Goal: Task Accomplishment & Management: Complete application form

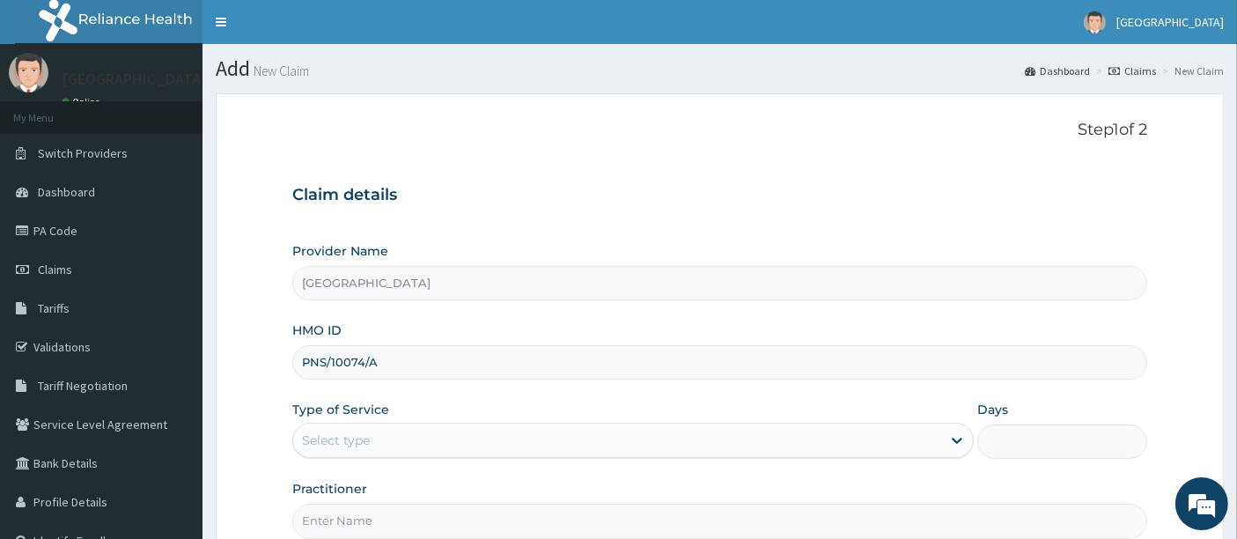
type input "PNS/10074/A"
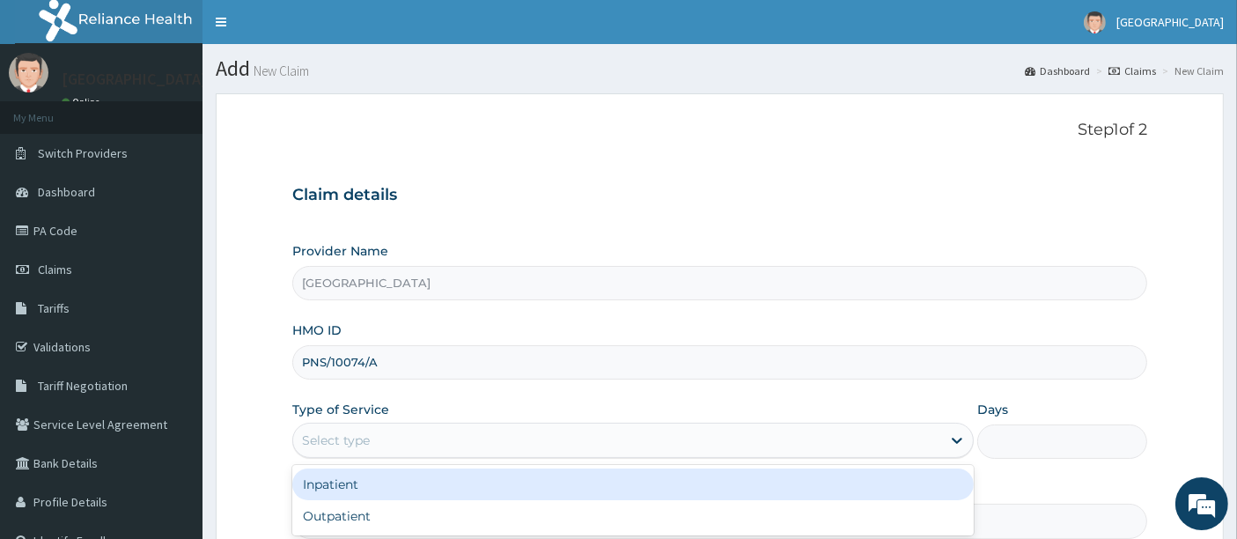
click at [389, 443] on div "Select type" at bounding box center [617, 440] width 648 height 28
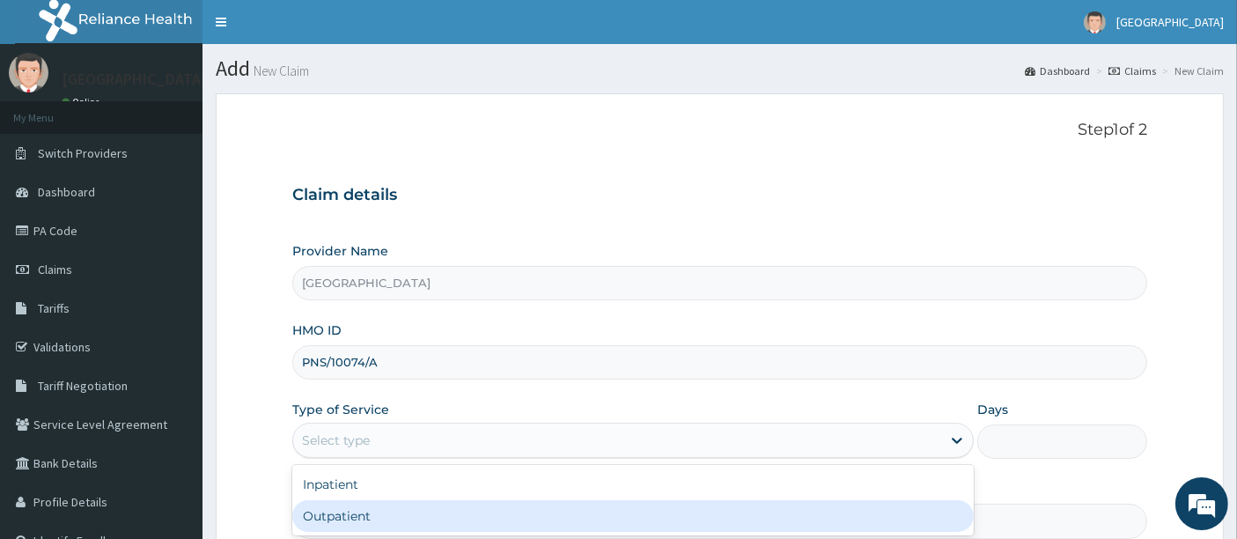
click at [357, 513] on div "Outpatient" at bounding box center [632, 516] width 681 height 32
type input "1"
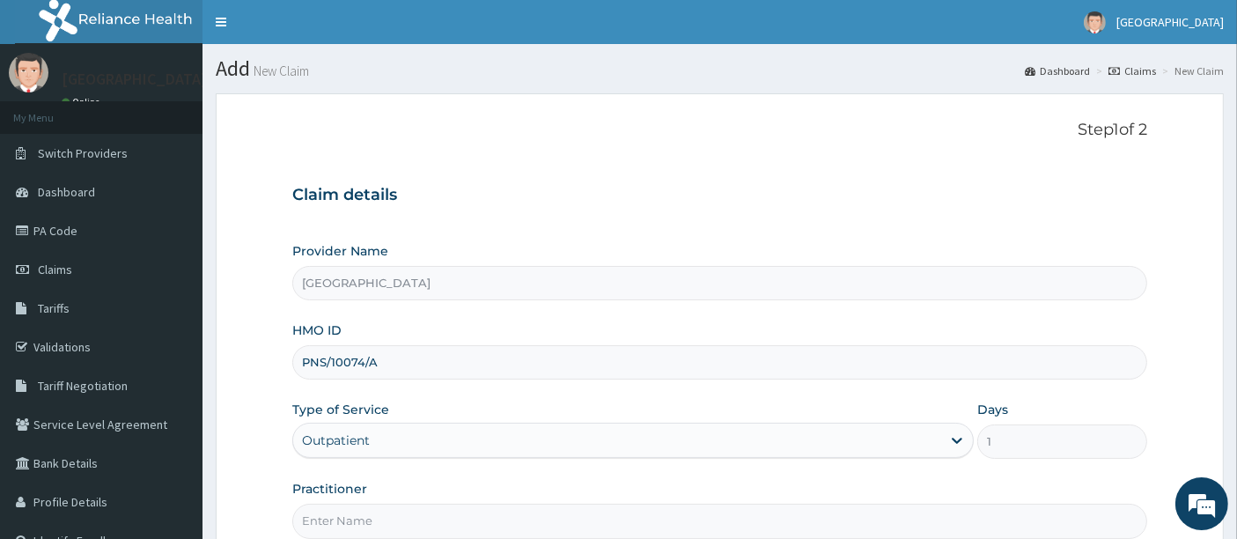
click at [251, 357] on form "Step 1 of 2 Claim details Provider Name [GEOGRAPHIC_DATA] HMO ID PNS/10074/A Ty…" at bounding box center [720, 378] width 1008 height 571
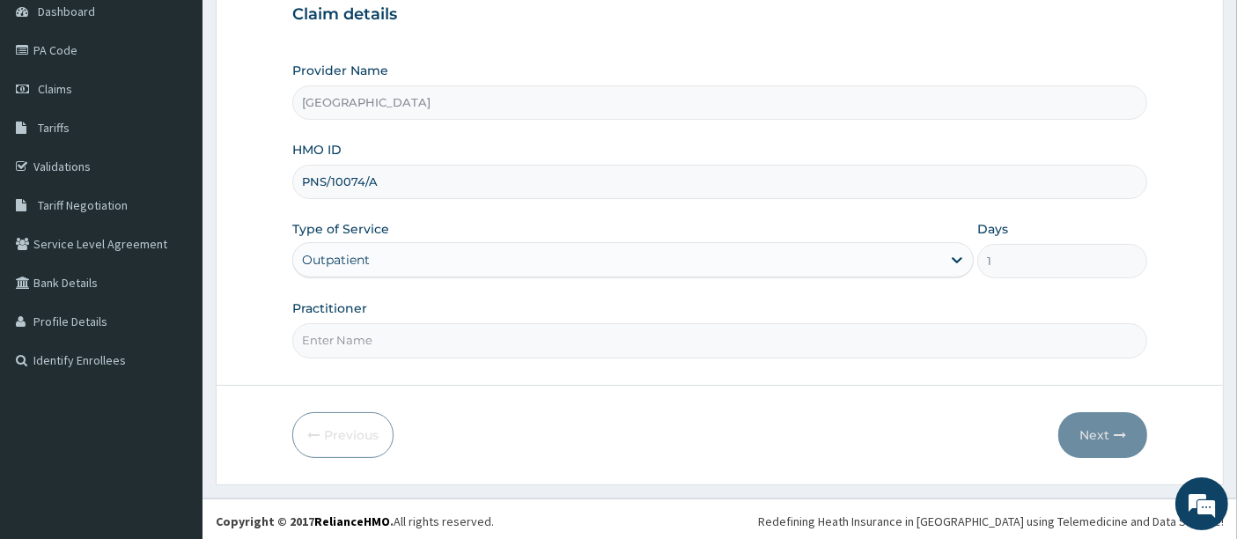
click at [349, 331] on input "Practitioner" at bounding box center [720, 340] width 856 height 34
type input "[PERSON_NAME]"
click at [1108, 421] on button "Next" at bounding box center [1102, 435] width 89 height 46
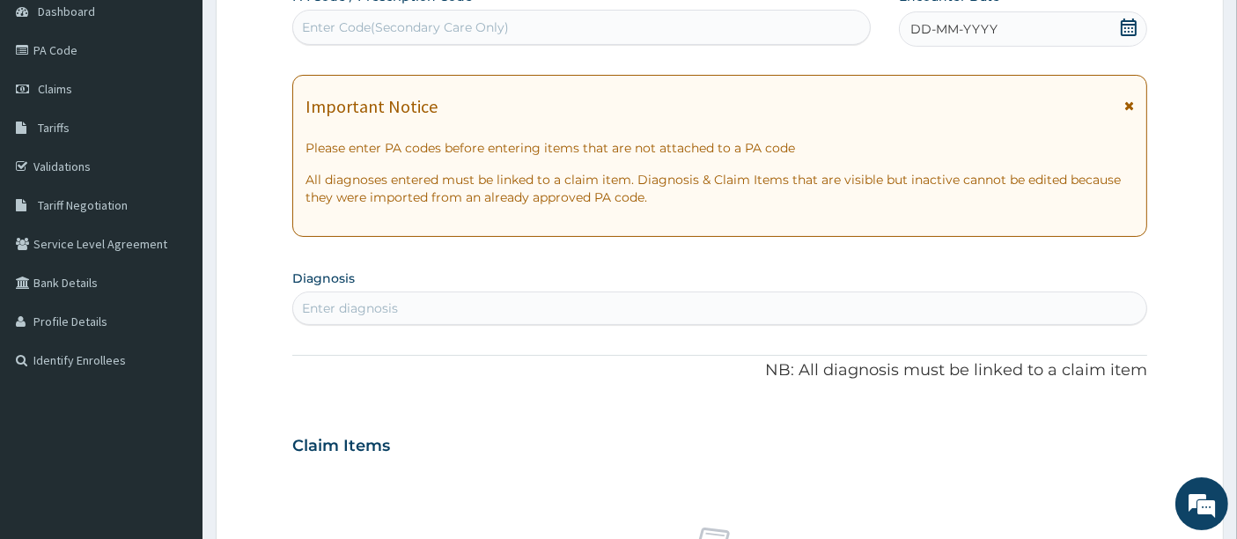
click at [1132, 23] on icon at bounding box center [1129, 27] width 16 height 18
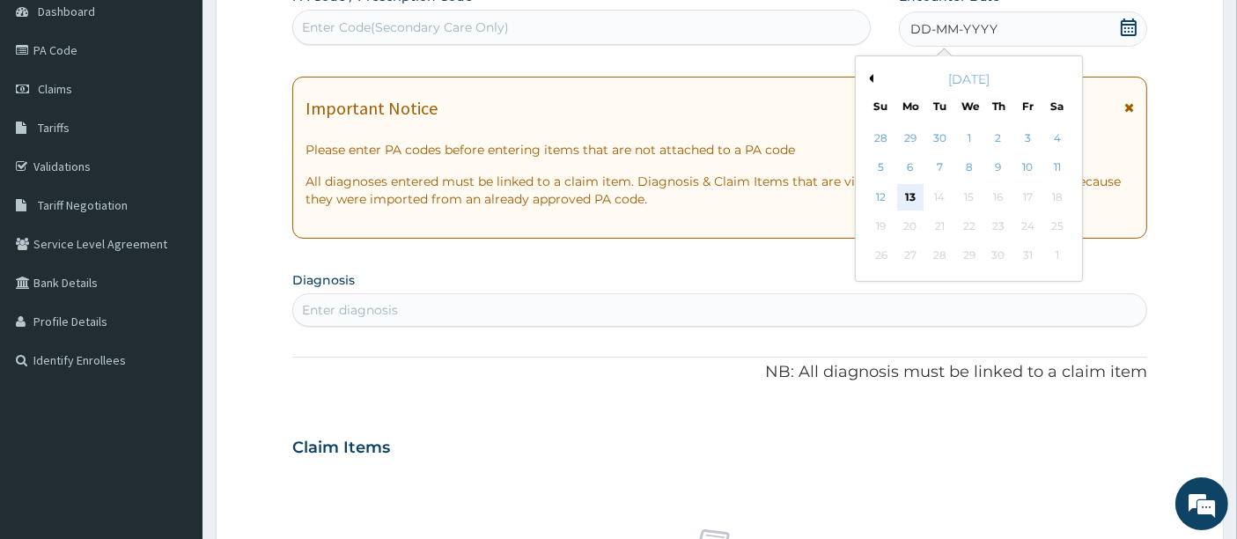
click at [911, 188] on div "13" at bounding box center [910, 197] width 26 height 26
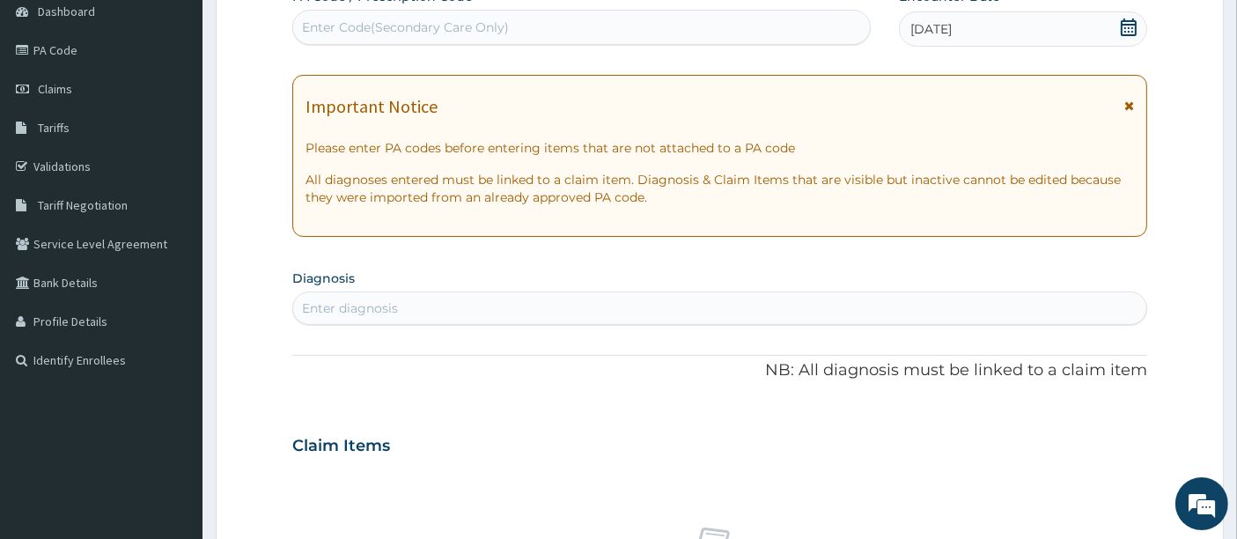
click at [534, 315] on div "Enter diagnosis" at bounding box center [720, 308] width 854 height 28
type input "P"
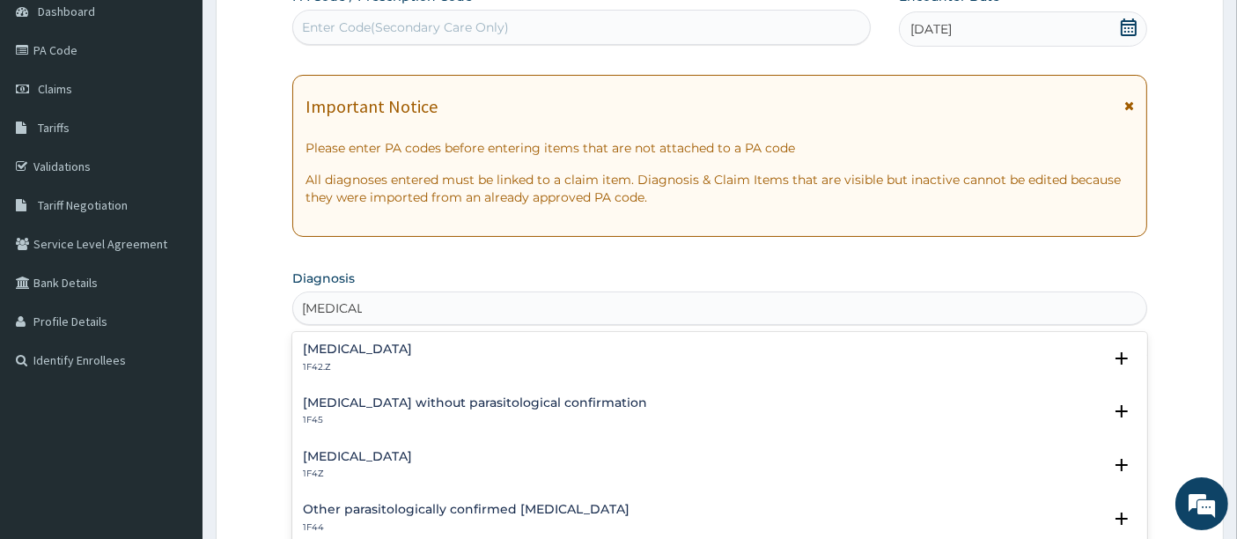
type input "[MEDICAL_DATA]"
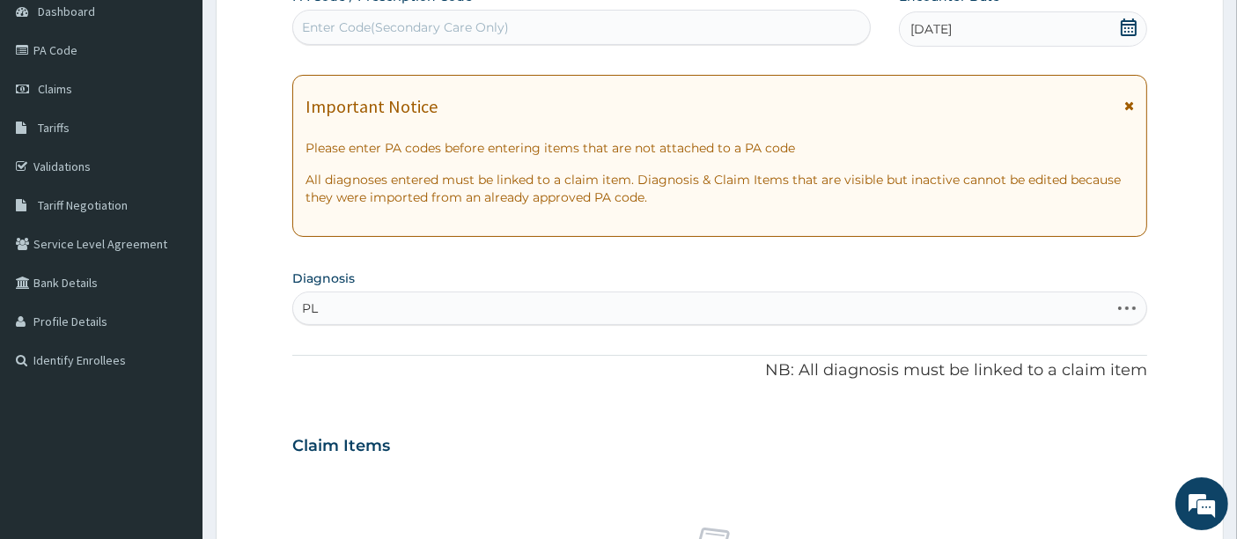
type input "P"
type input "[MEDICAL_DATA]"
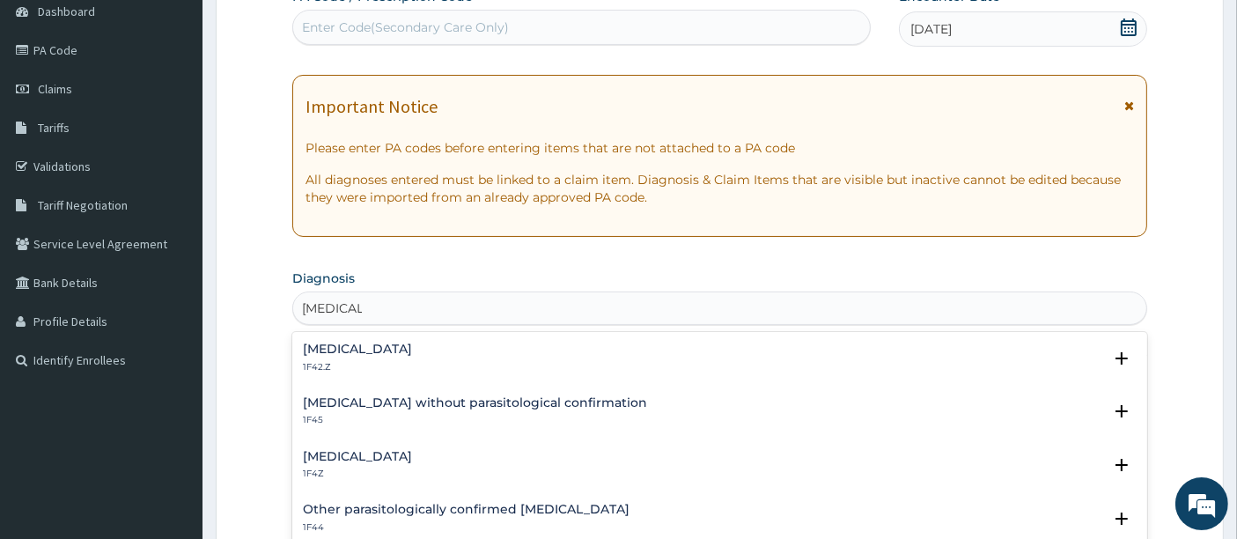
click at [412, 367] on p "1F42.Z" at bounding box center [357, 367] width 109 height 12
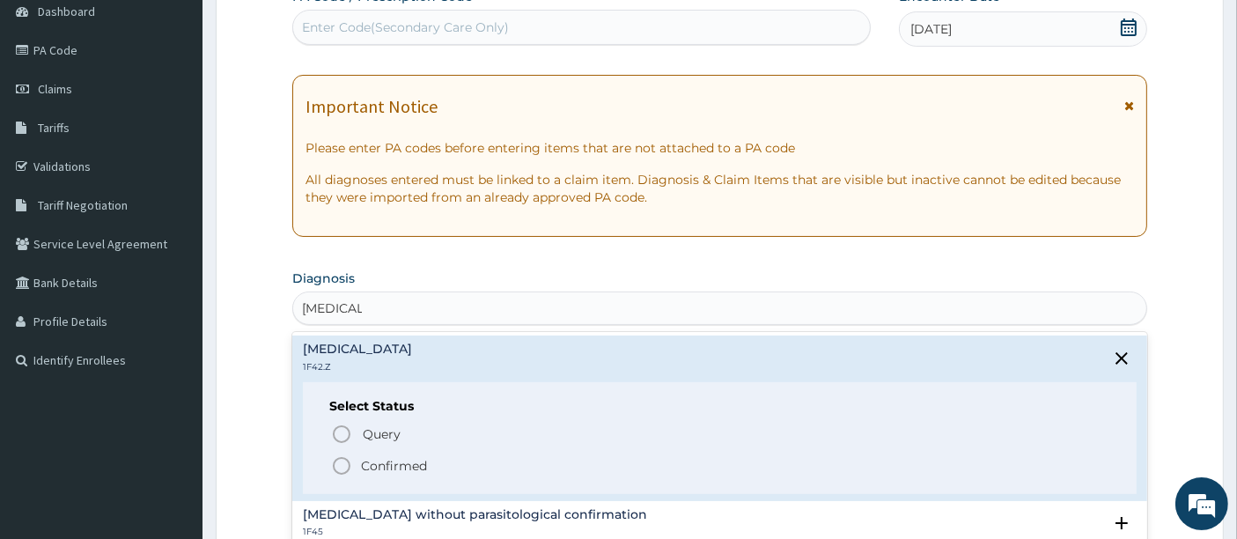
click at [344, 467] on icon "status option filled" at bounding box center [341, 465] width 21 height 21
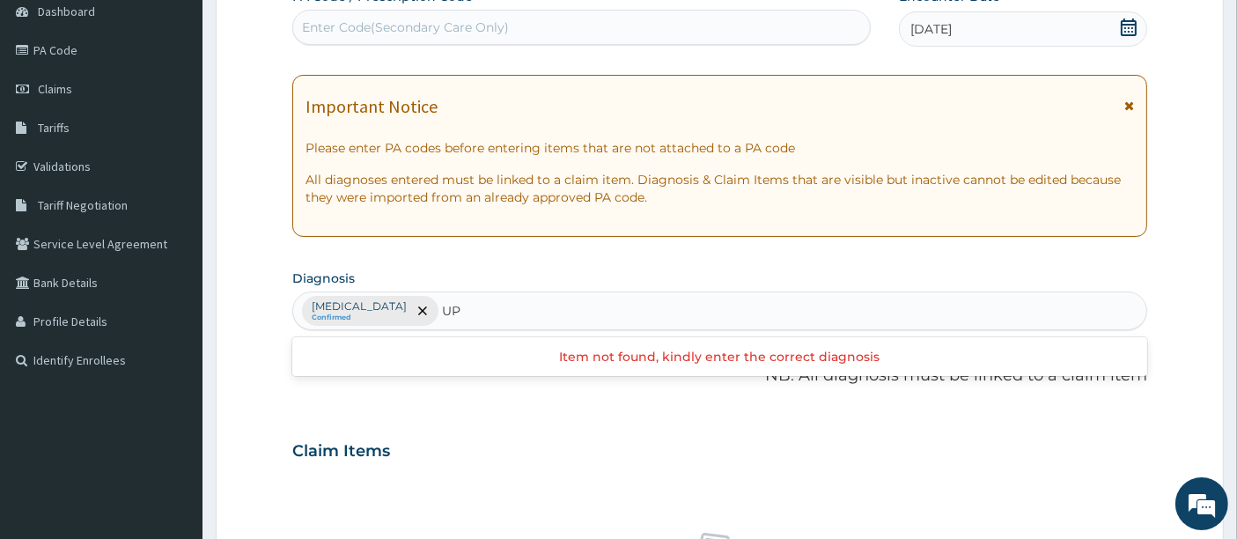
type input "U"
type input "RESPIR"
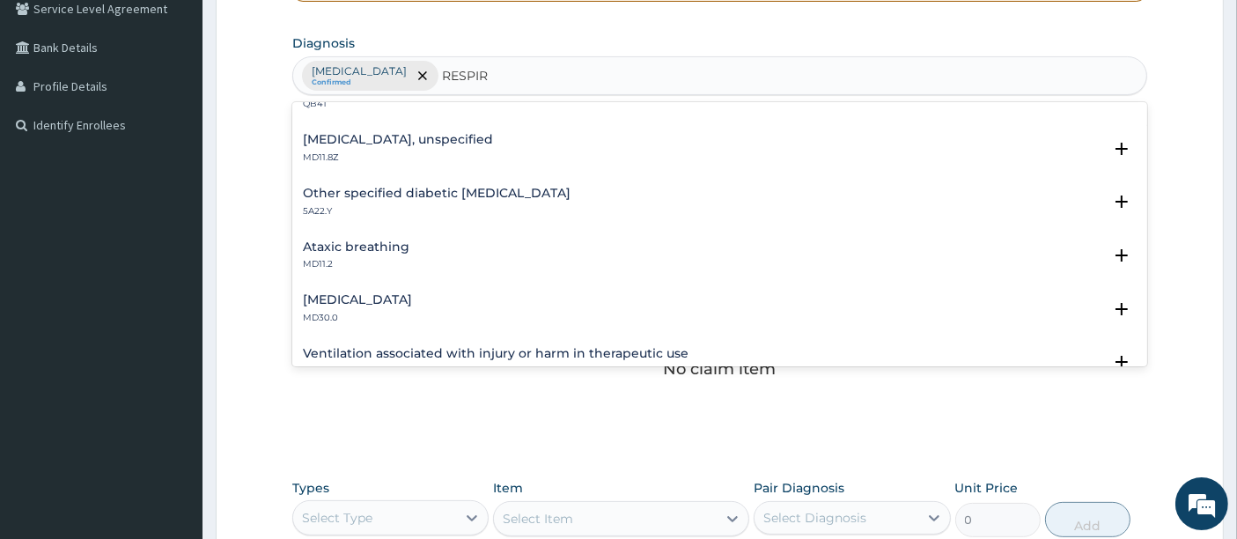
scroll to position [391, 0]
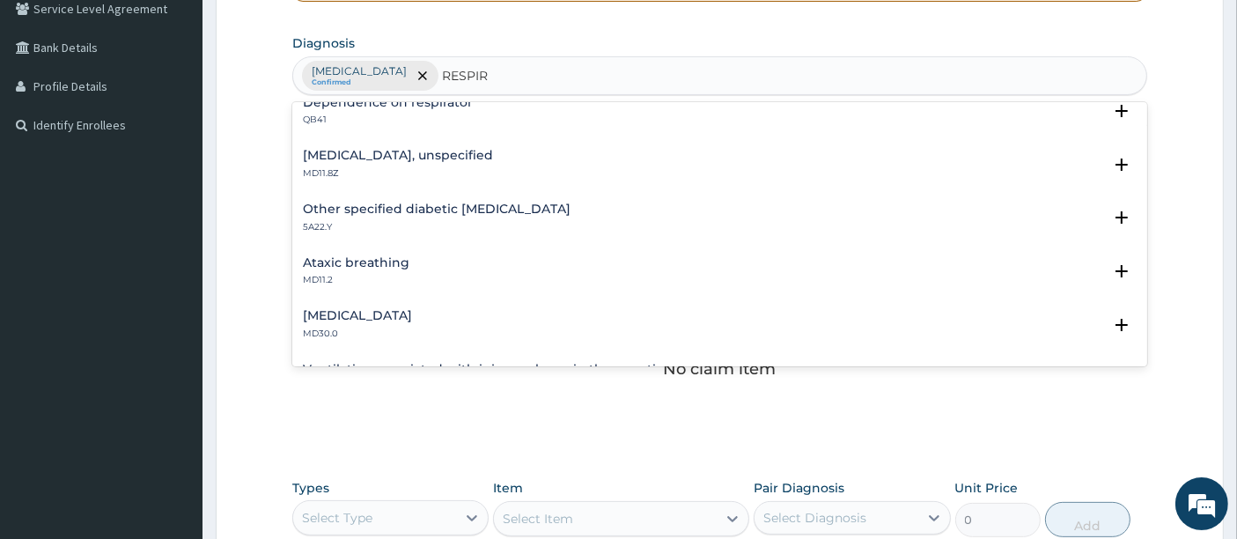
click at [438, 150] on h4 "[MEDICAL_DATA], unspecified" at bounding box center [398, 155] width 190 height 13
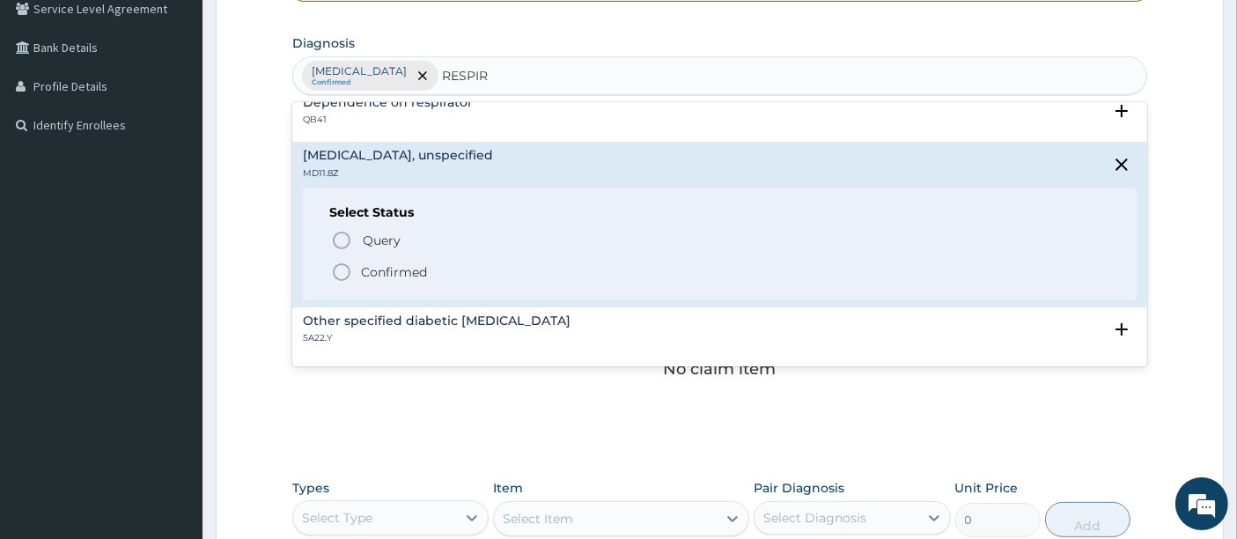
click at [336, 276] on circle "status option filled" at bounding box center [342, 272] width 16 height 16
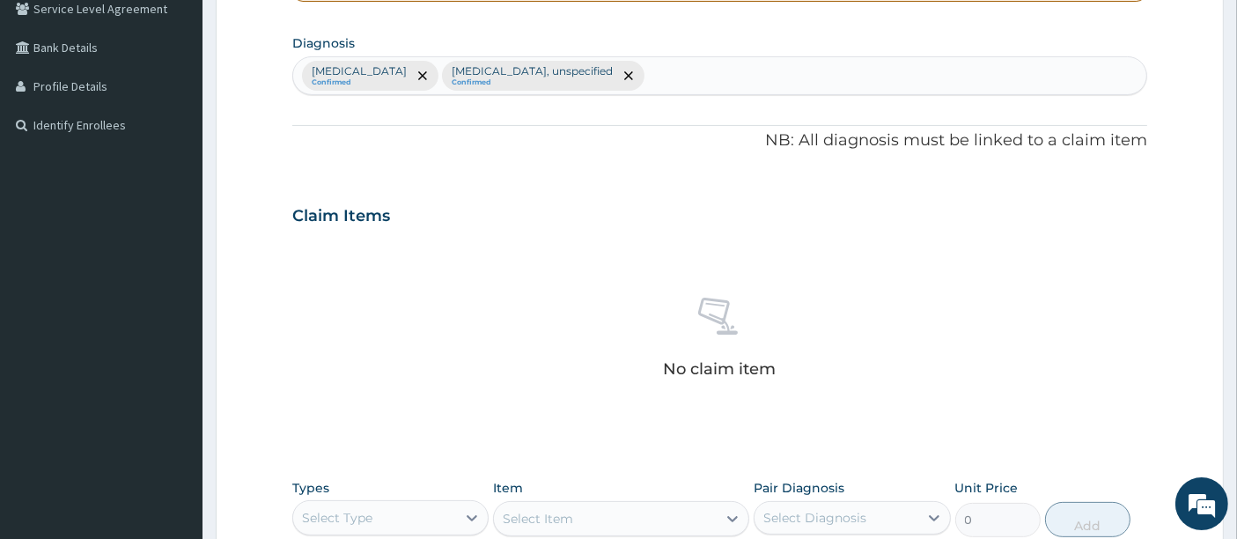
click at [337, 339] on div "No claim item" at bounding box center [720, 340] width 856 height 203
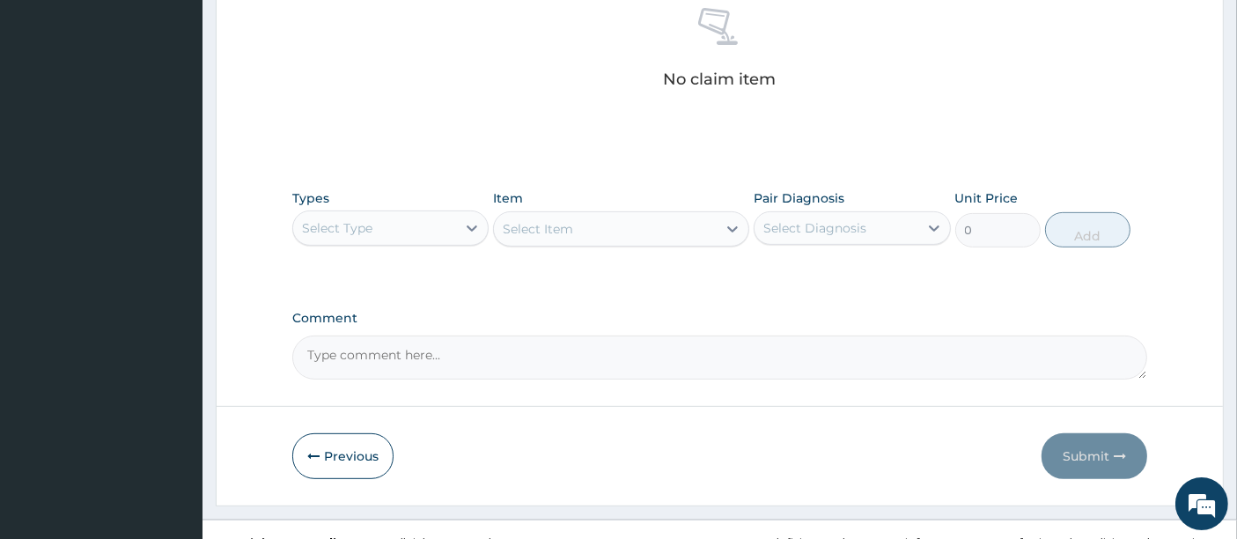
scroll to position [727, 0]
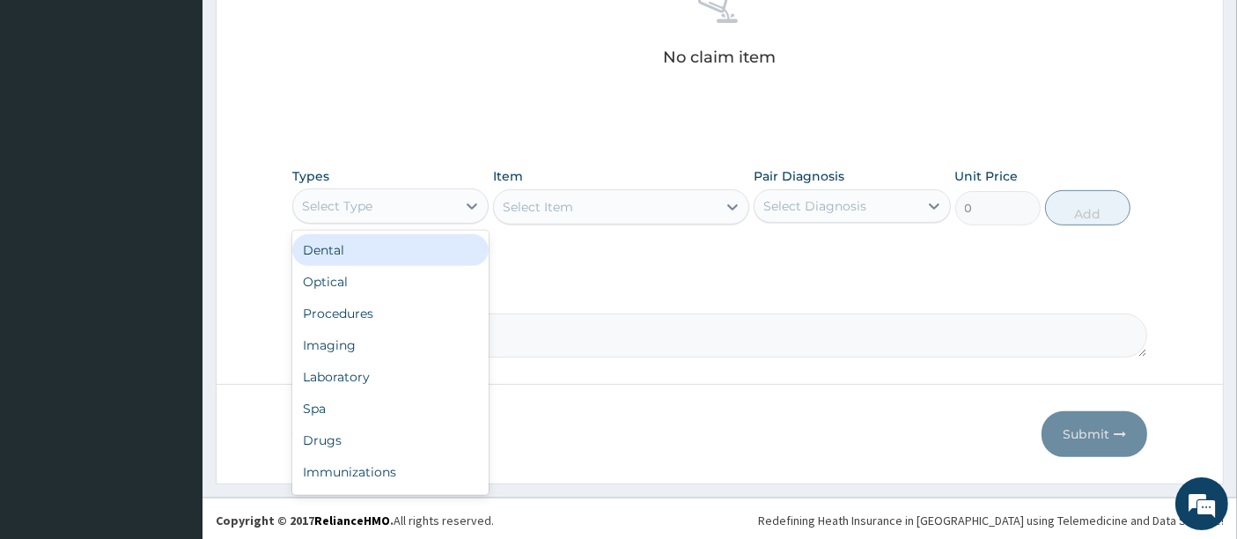
click at [423, 197] on div "Select Type" at bounding box center [374, 206] width 163 height 28
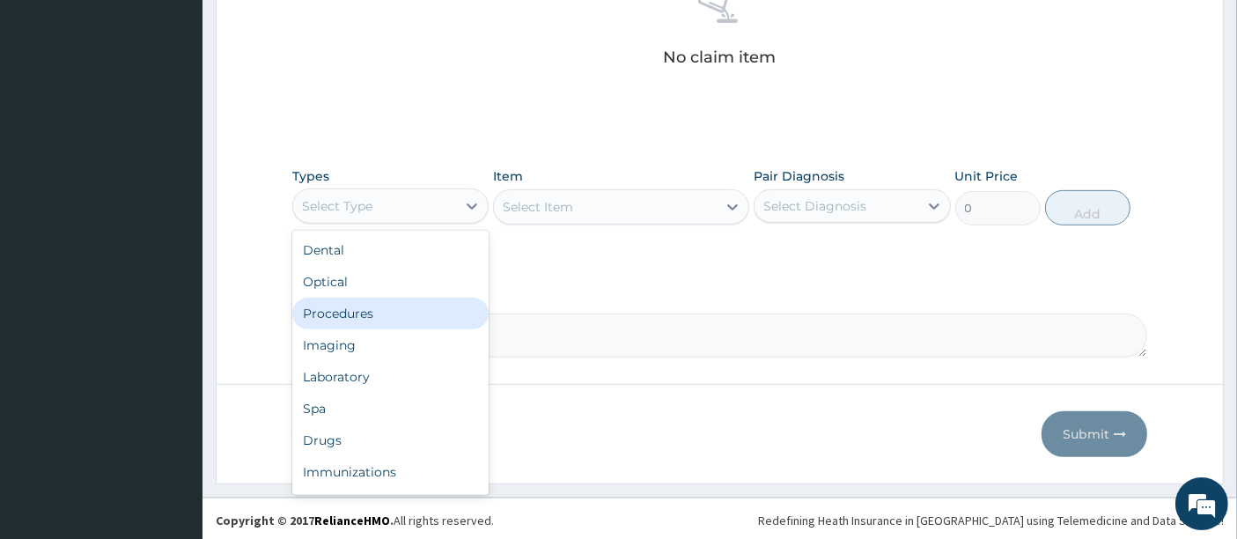
click at [351, 307] on div "Procedures" at bounding box center [390, 314] width 196 height 32
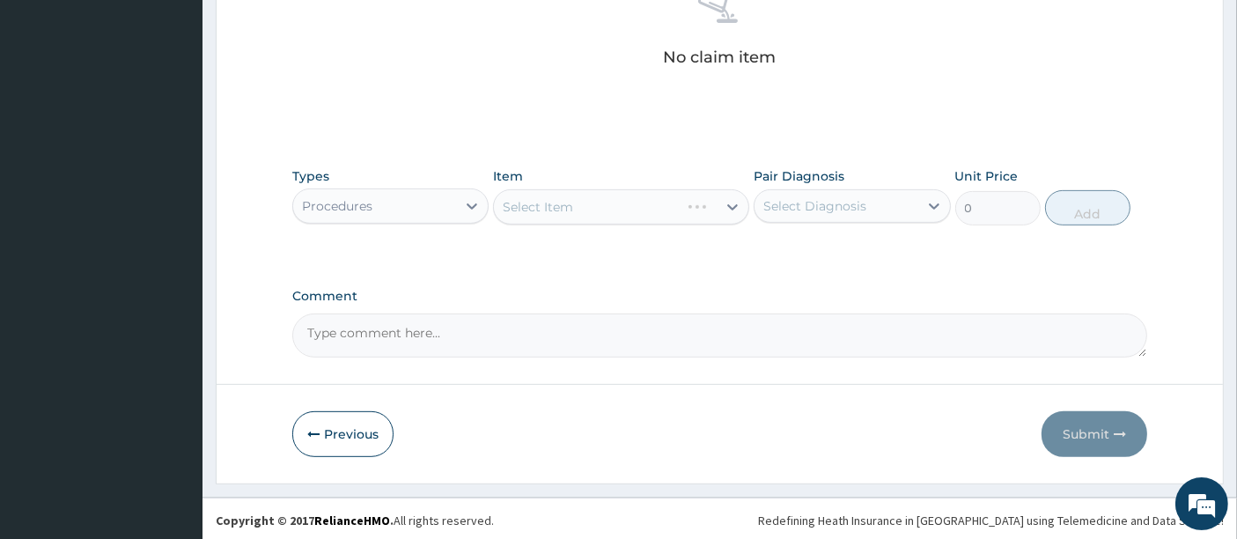
click at [585, 195] on div "Select Item" at bounding box center [621, 206] width 256 height 35
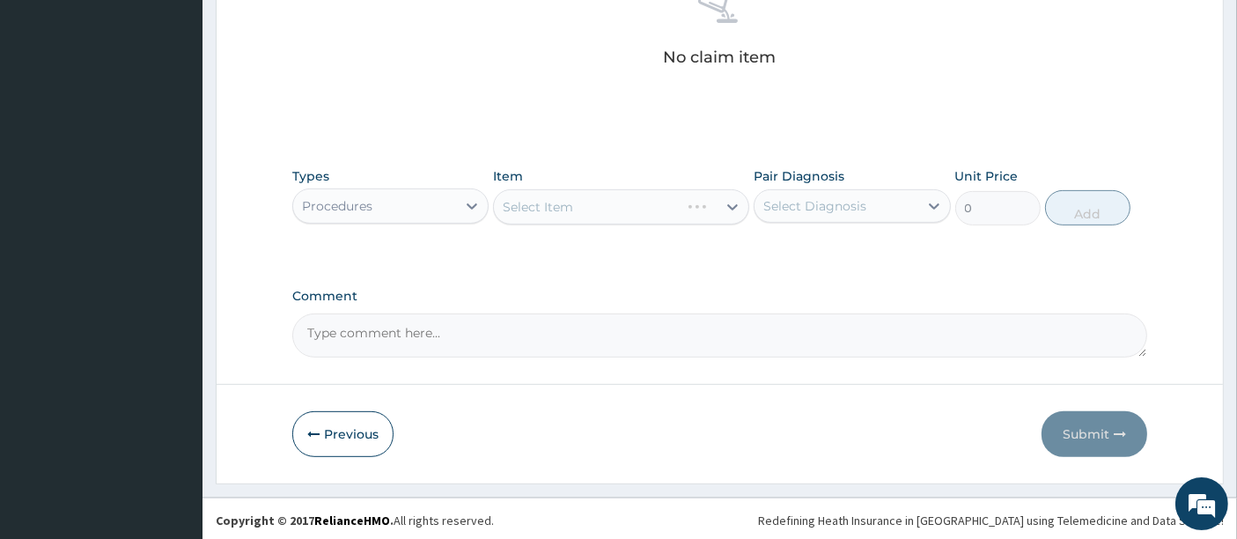
click at [585, 195] on div "Select Item" at bounding box center [621, 206] width 256 height 35
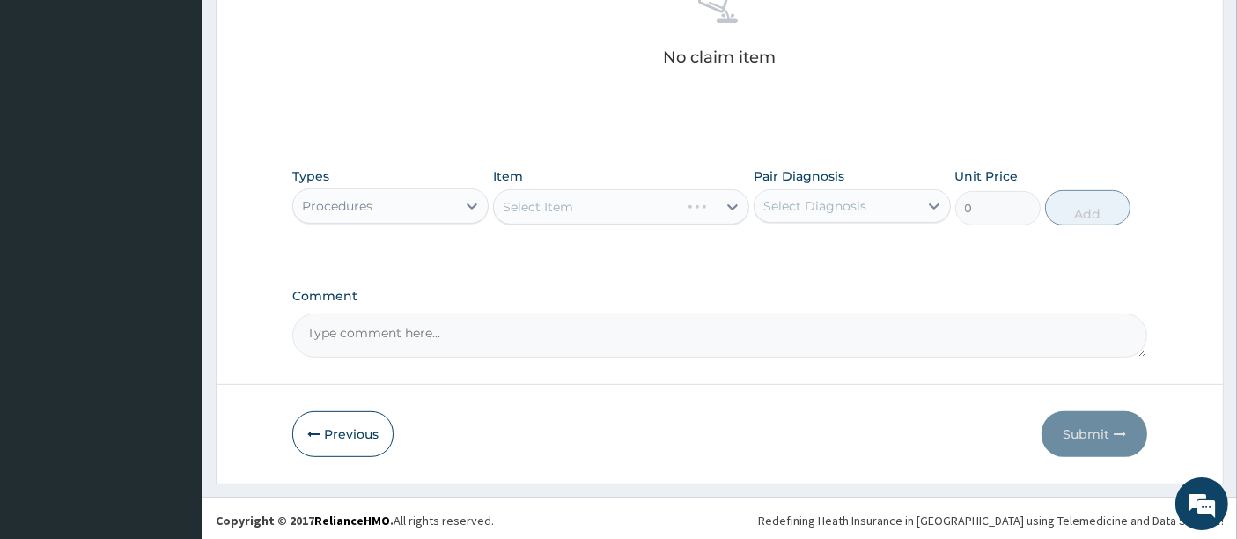
click at [585, 195] on div "Select Item" at bounding box center [621, 206] width 256 height 35
click at [573, 203] on div "Select Item" at bounding box center [621, 206] width 256 height 35
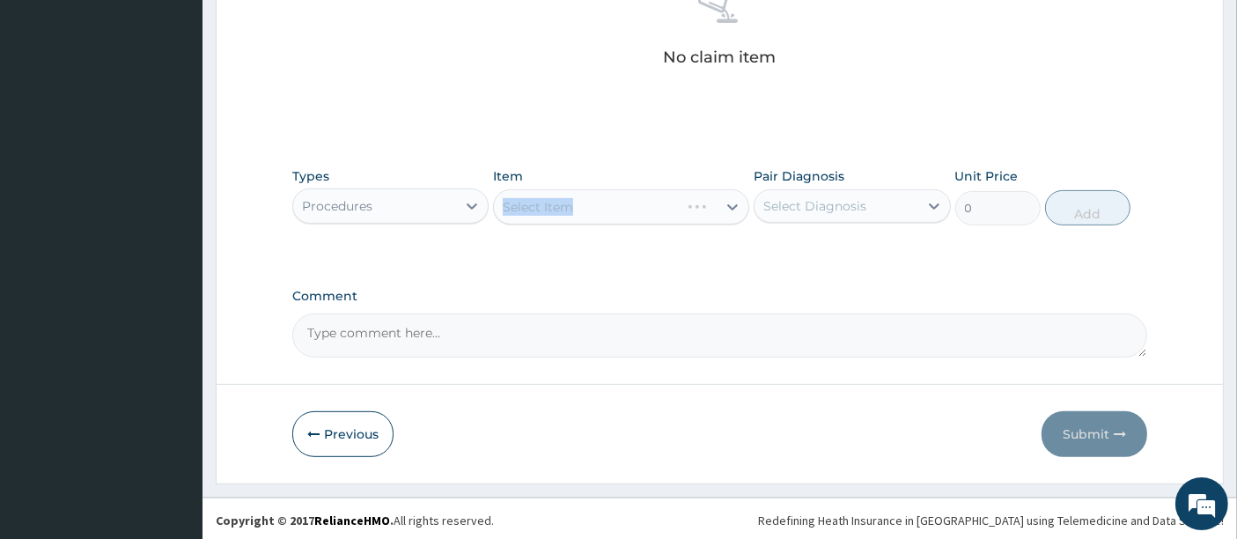
click at [573, 203] on div "Select Item" at bounding box center [621, 206] width 256 height 35
click at [588, 199] on div "Select Item" at bounding box center [621, 206] width 256 height 35
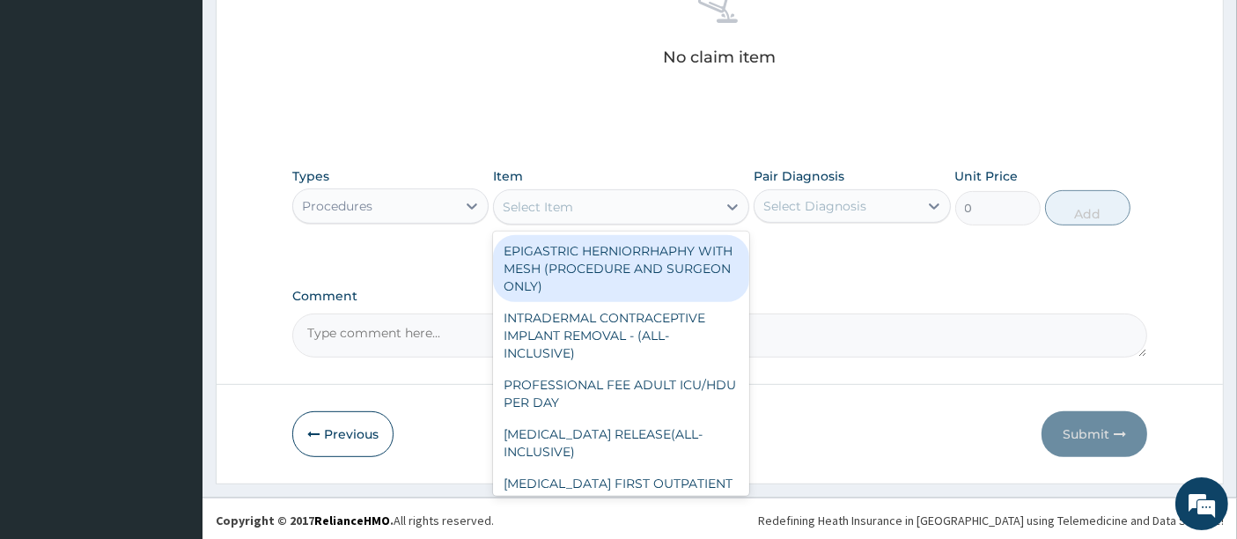
click at [588, 199] on div "Select Item" at bounding box center [605, 207] width 223 height 28
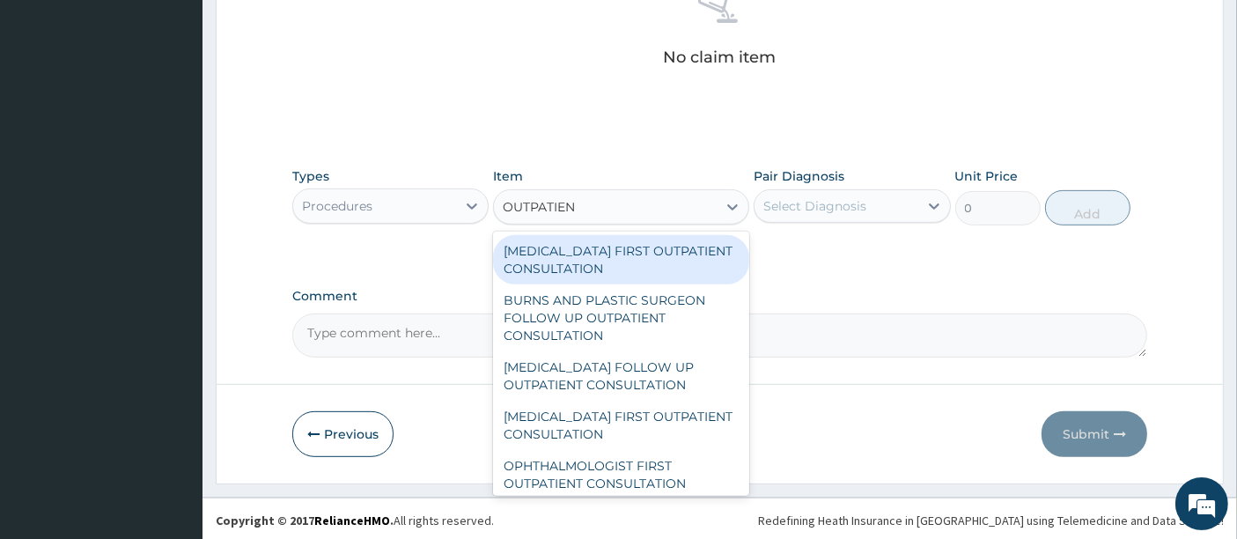
type input "OUTPATIENT"
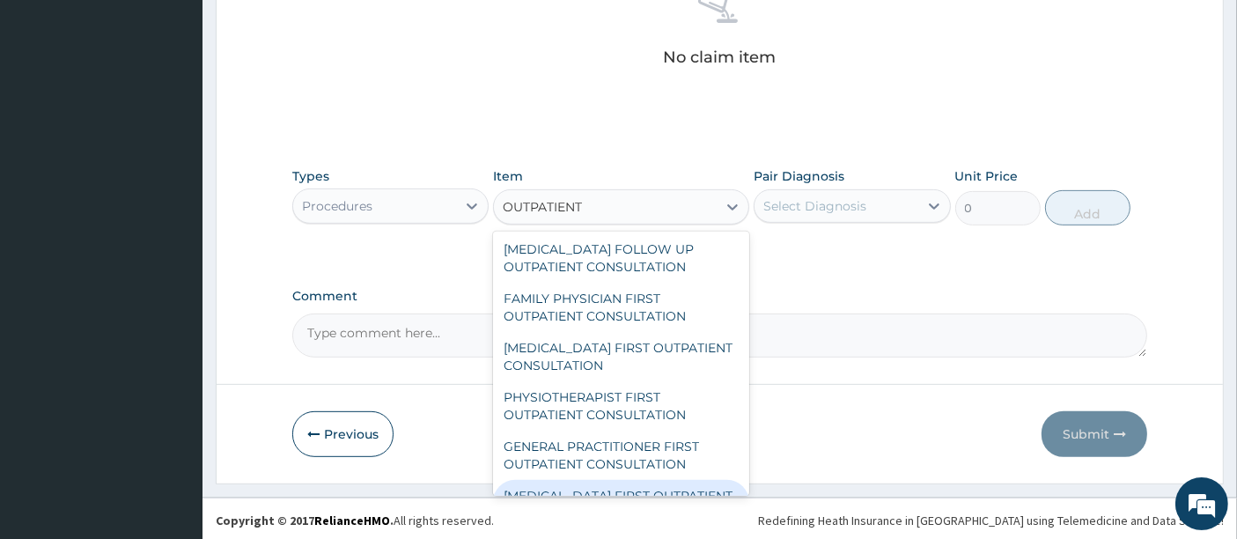
scroll to position [2421, 0]
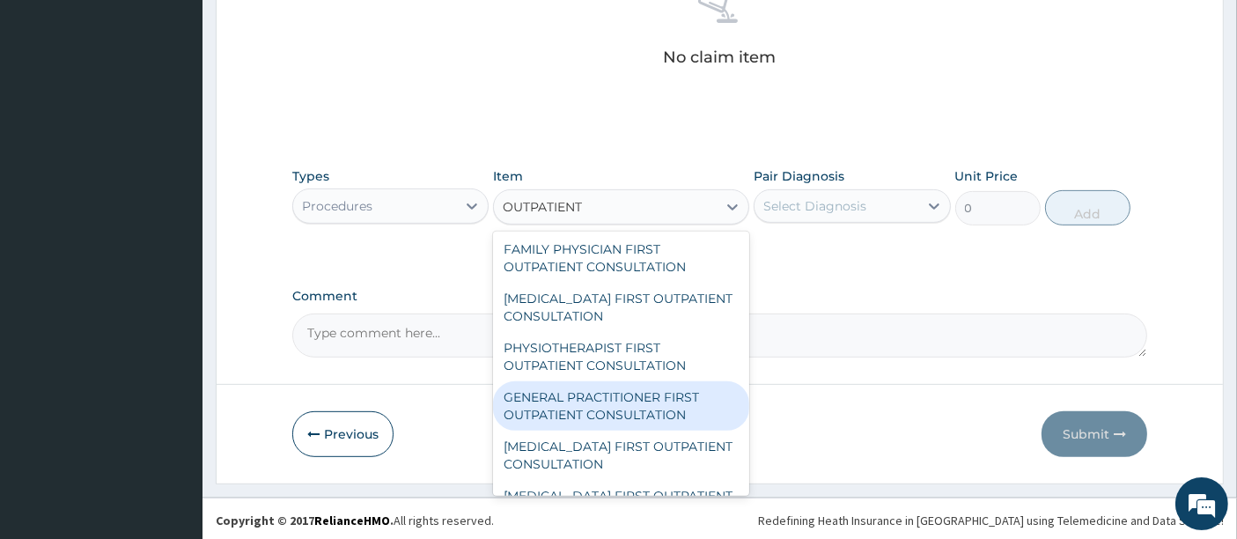
click at [530, 391] on div "GENERAL PRACTITIONER FIRST OUTPATIENT CONSULTATION" at bounding box center [621, 405] width 256 height 49
type input "5400"
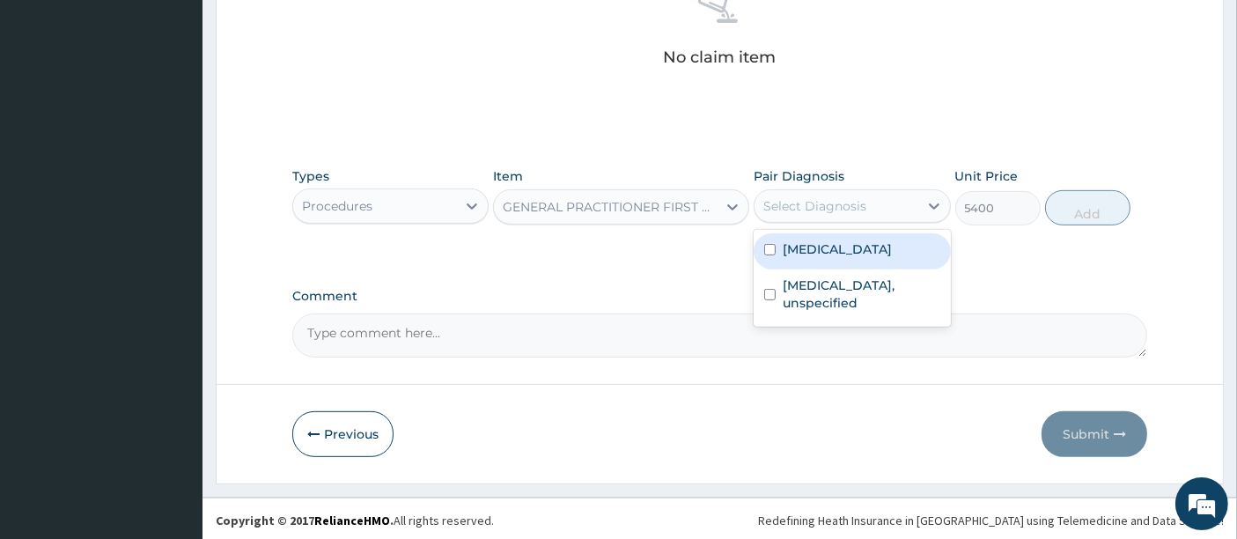
click at [792, 201] on div "Select Diagnosis" at bounding box center [814, 206] width 103 height 18
click at [784, 255] on label "[MEDICAL_DATA]" at bounding box center [837, 249] width 109 height 18
checkbox input "true"
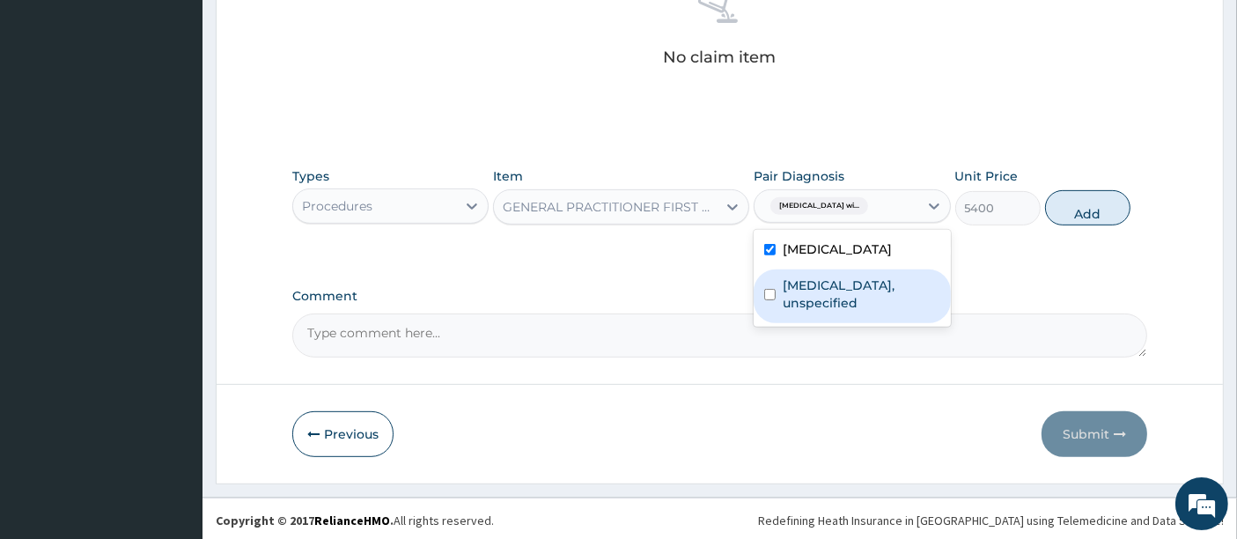
click at [792, 312] on label "[MEDICAL_DATA], unspecified" at bounding box center [861, 293] width 157 height 35
checkbox input "true"
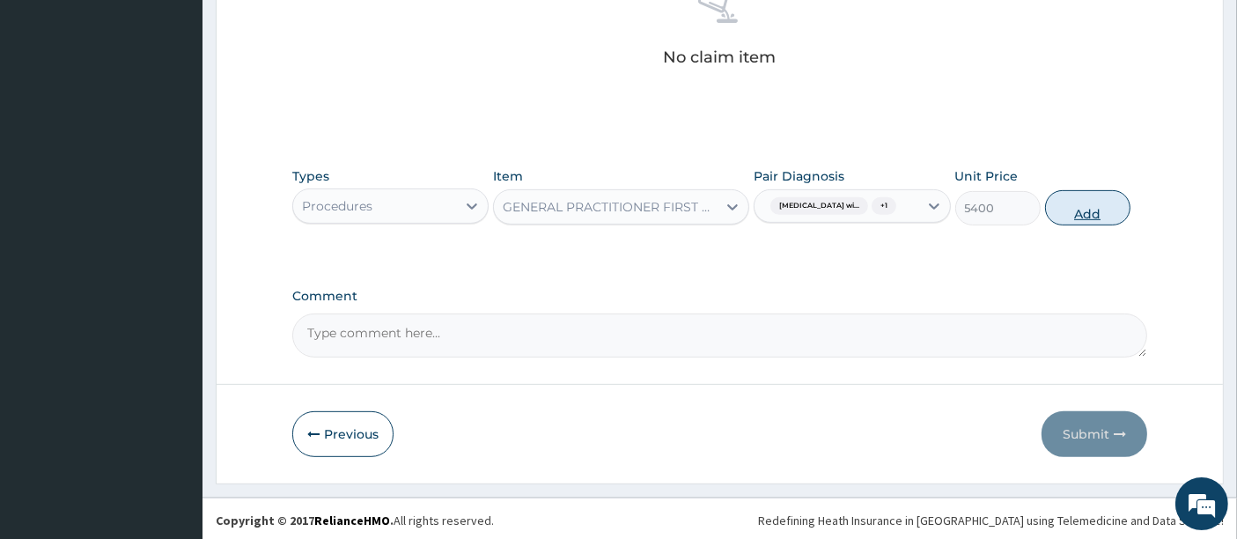
click at [1075, 225] on button "Add" at bounding box center [1087, 207] width 85 height 35
type input "0"
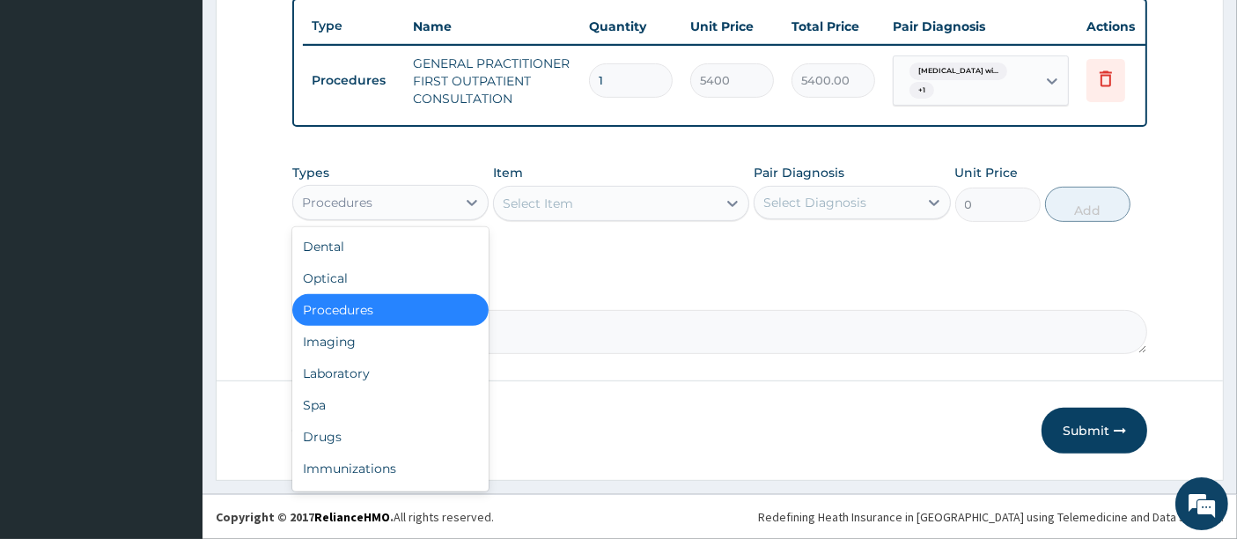
click at [413, 210] on div "Procedures" at bounding box center [374, 202] width 163 height 28
click at [343, 372] on div "Laboratory" at bounding box center [390, 373] width 196 height 32
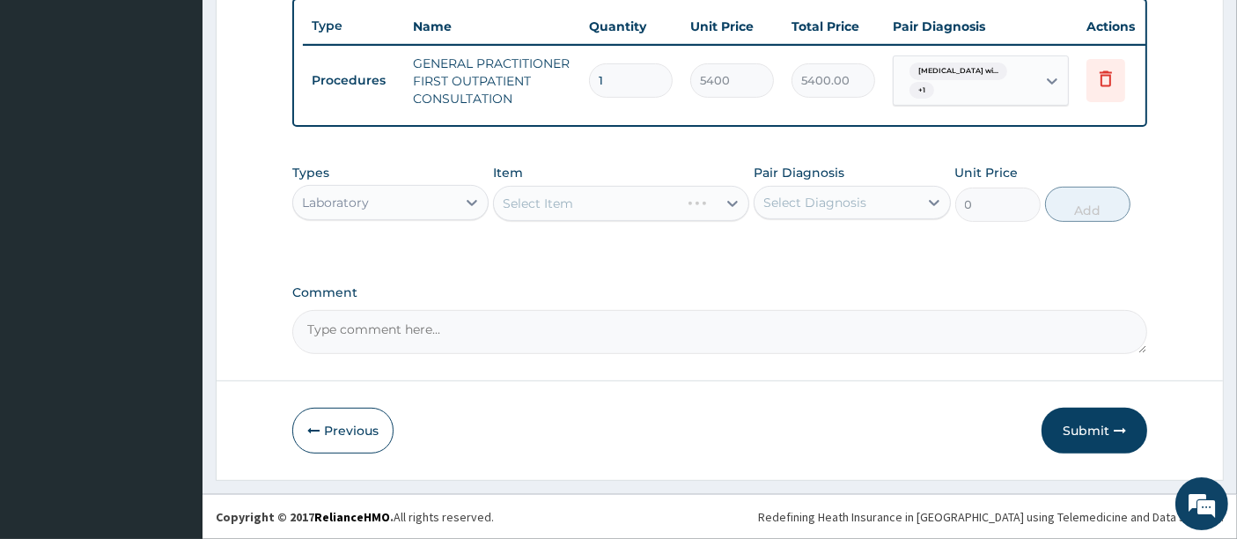
click at [548, 225] on div "Types Laboratory Item Select Item Pair Diagnosis Select Diagnosis Unit Price 0 …" at bounding box center [720, 193] width 856 height 76
click at [586, 190] on div "Select Item" at bounding box center [621, 203] width 256 height 35
click at [578, 203] on div "Select Item" at bounding box center [621, 203] width 256 height 35
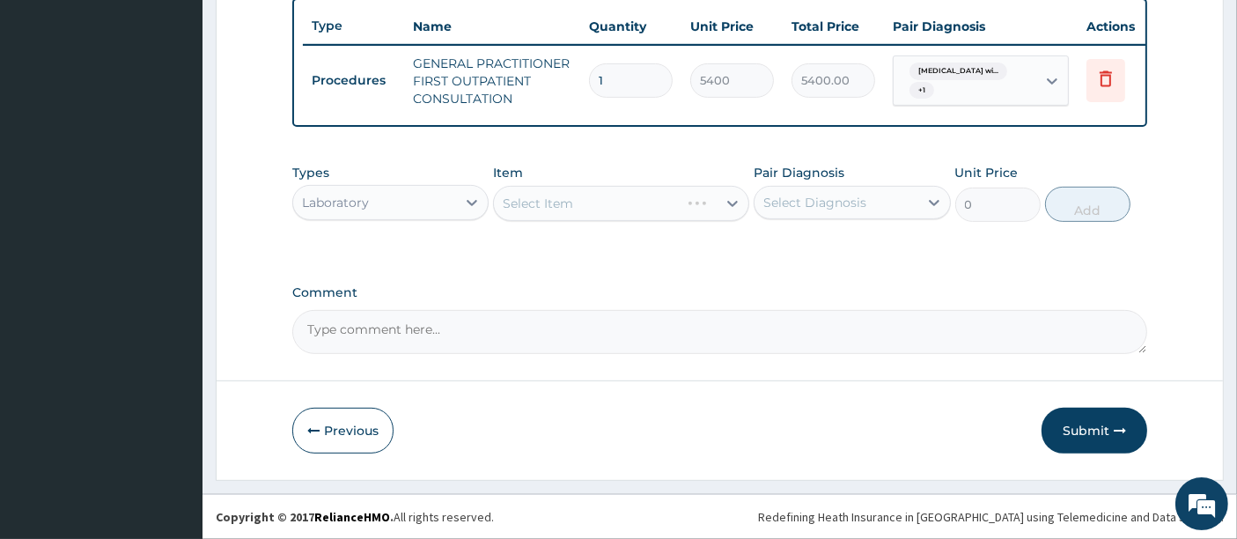
click at [578, 203] on div "Select Item" at bounding box center [621, 203] width 256 height 35
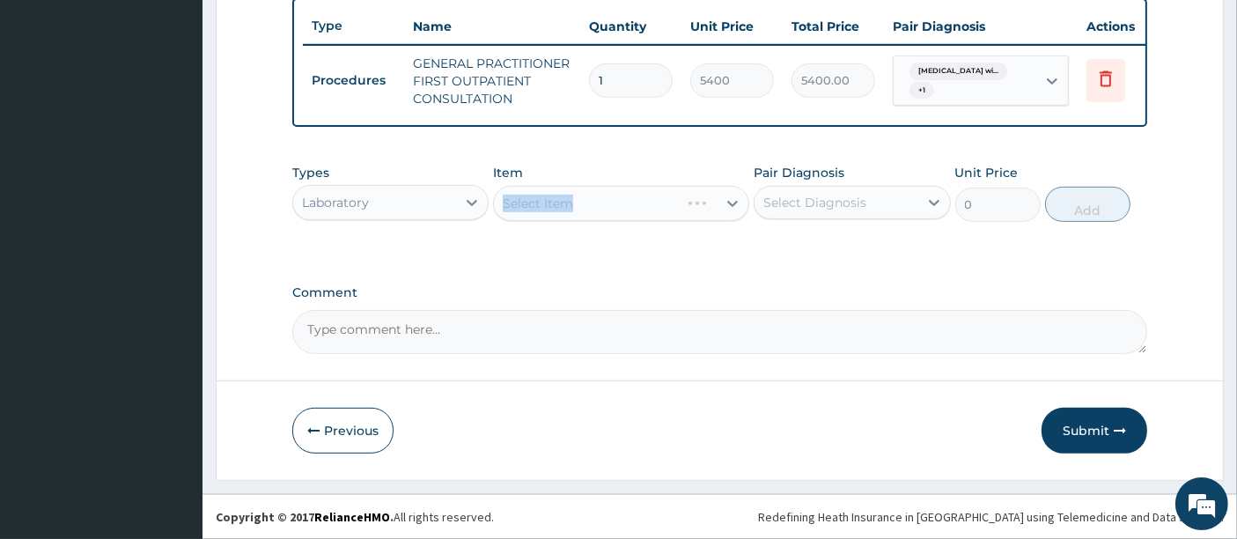
click at [578, 203] on div "Select Item" at bounding box center [621, 203] width 256 height 35
click at [593, 203] on div "Select Item" at bounding box center [621, 203] width 256 height 35
click at [635, 207] on div "Select Item" at bounding box center [621, 203] width 256 height 35
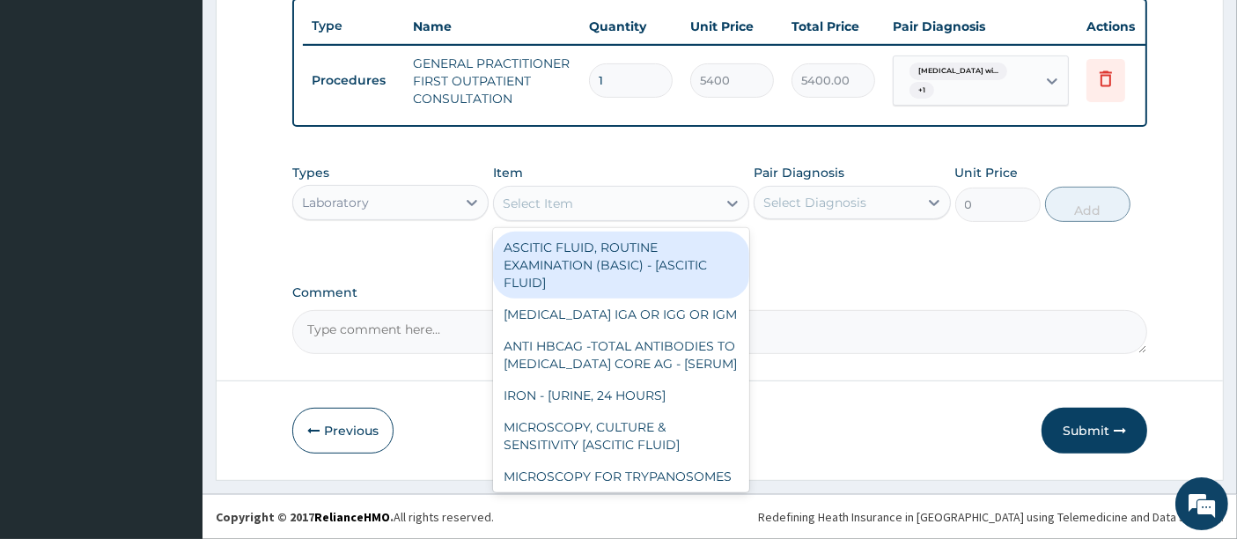
click at [635, 207] on div "Select Item" at bounding box center [605, 203] width 223 height 28
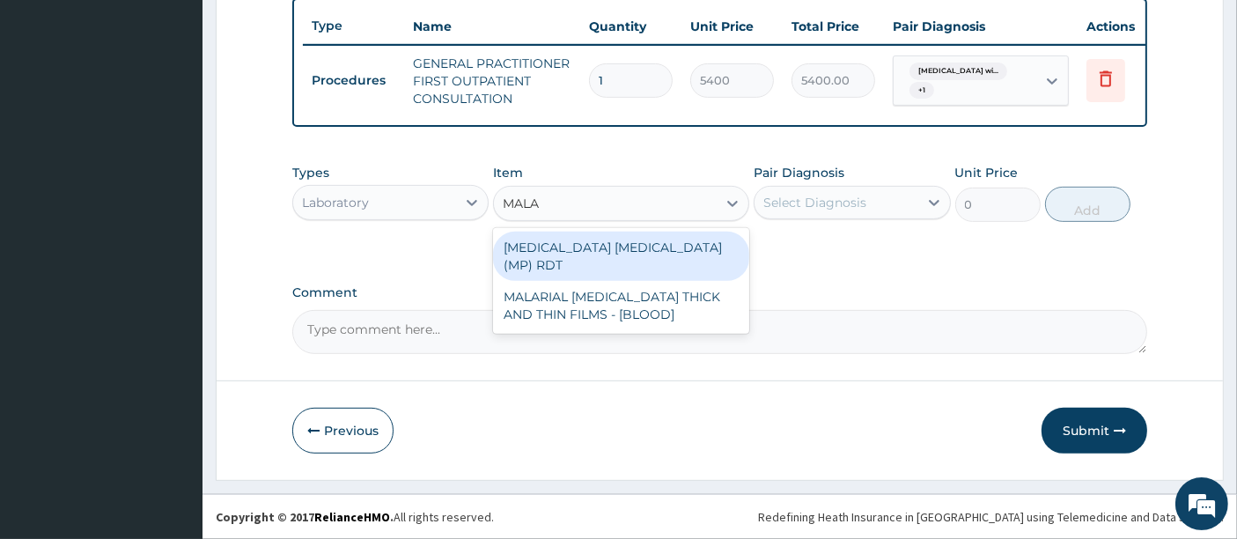
type input "MALAR"
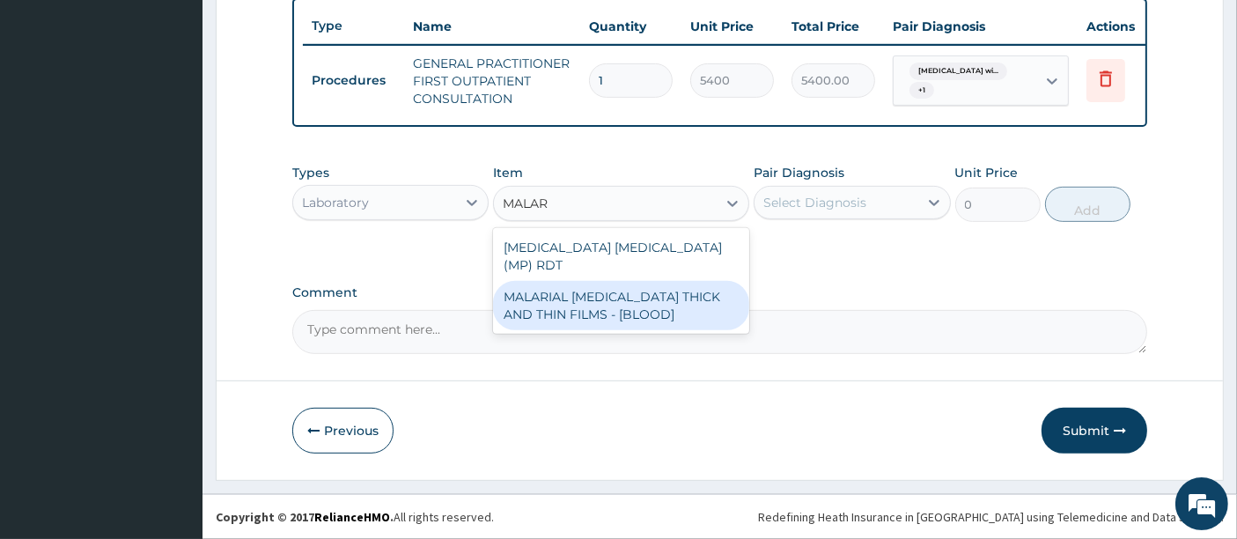
click at [601, 281] on div "MALARIAL [MEDICAL_DATA] THICK AND THIN FILMS - [BLOOD]" at bounding box center [621, 305] width 256 height 49
type input "3150"
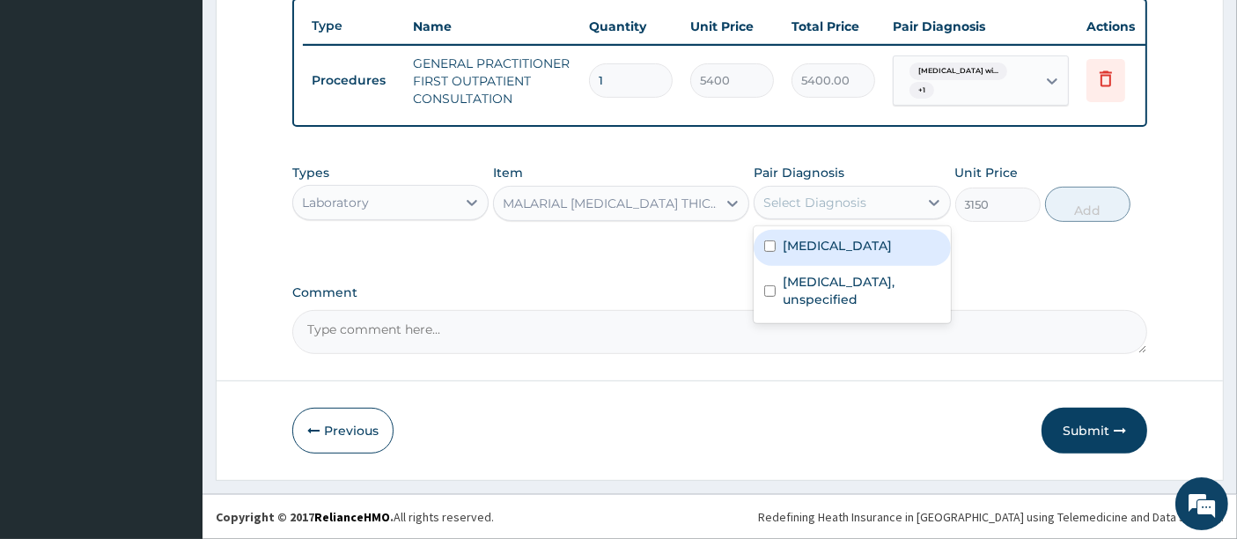
click at [836, 203] on div "Select Diagnosis" at bounding box center [814, 203] width 103 height 18
click at [814, 254] on label "[MEDICAL_DATA]" at bounding box center [837, 246] width 109 height 18
checkbox input "true"
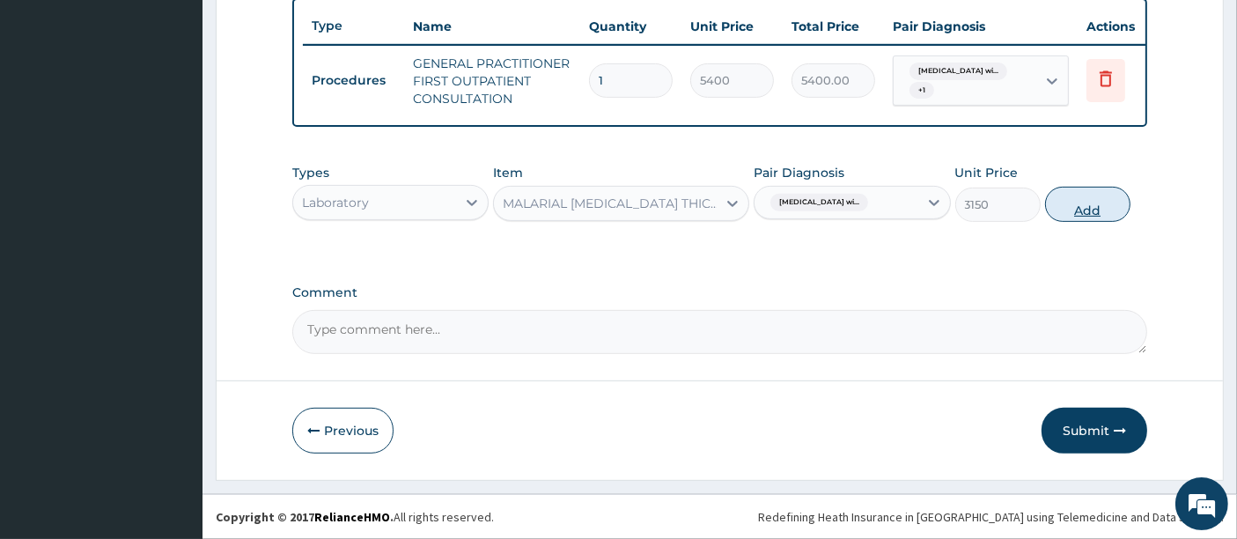
click at [1100, 207] on button "Add" at bounding box center [1087, 204] width 85 height 35
type input "0"
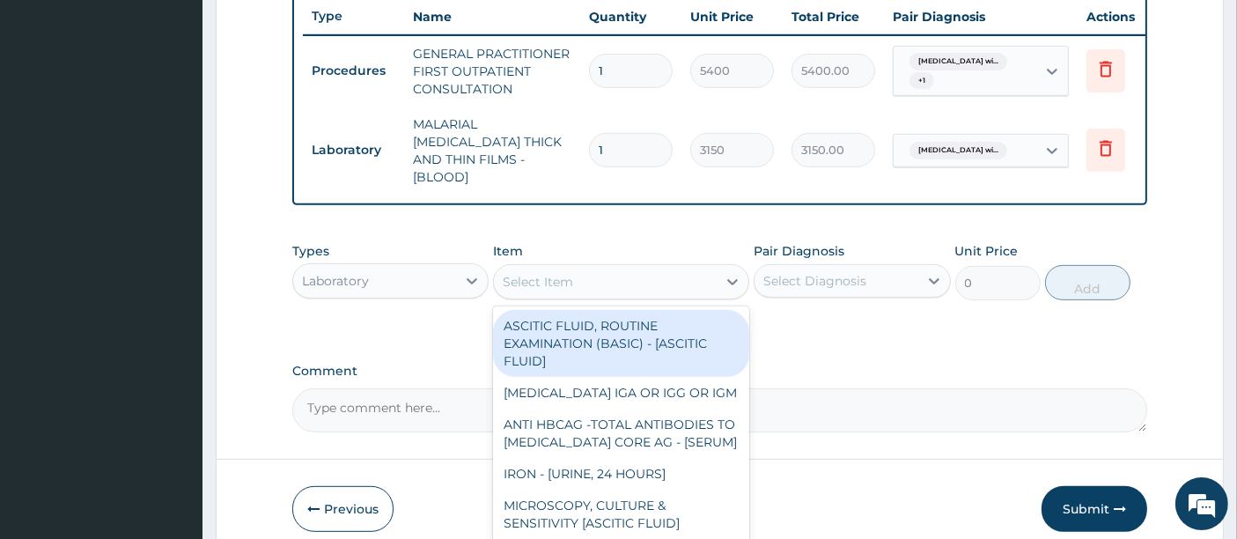
click at [588, 276] on div "Select Item" at bounding box center [605, 282] width 223 height 28
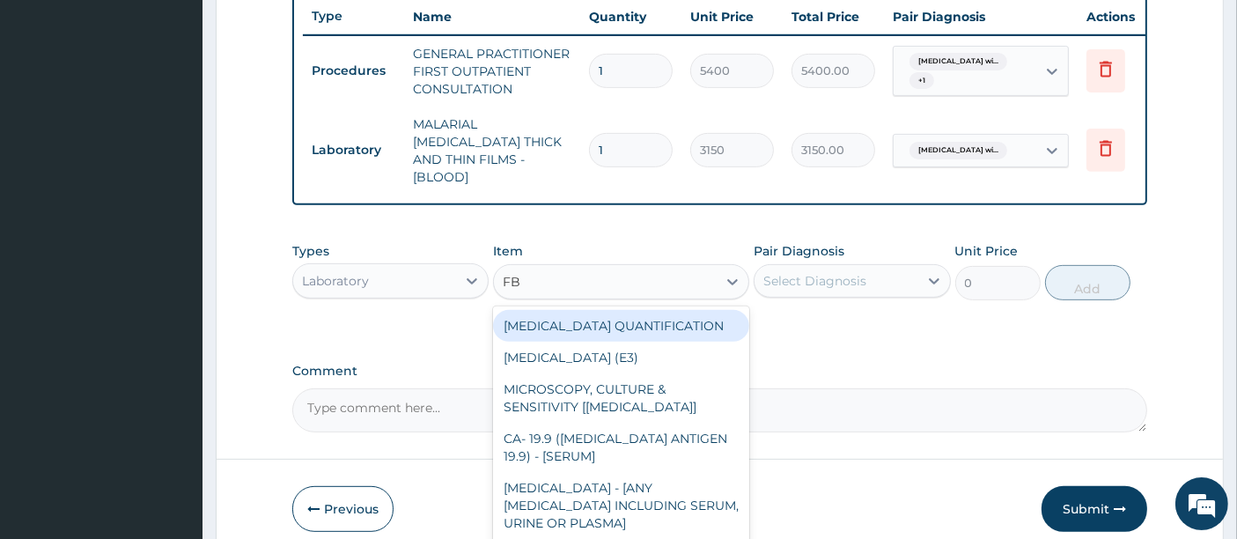
type input "FBC"
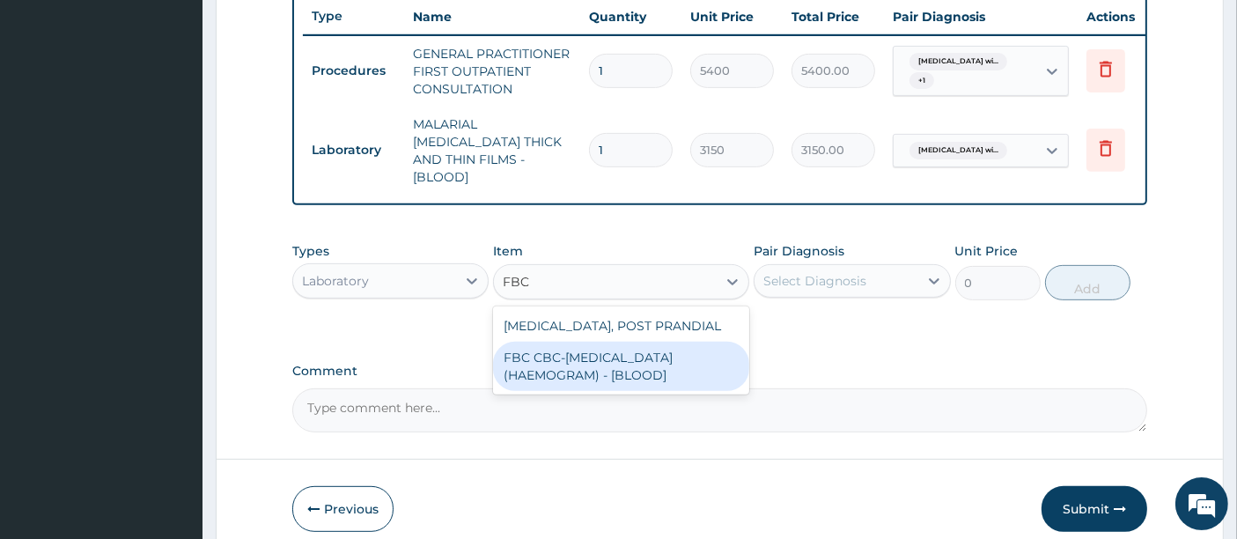
click at [565, 345] on div "FBC CBC-[MEDICAL_DATA] (HAEMOGRAM) - [BLOOD]" at bounding box center [621, 366] width 256 height 49
type input "7200"
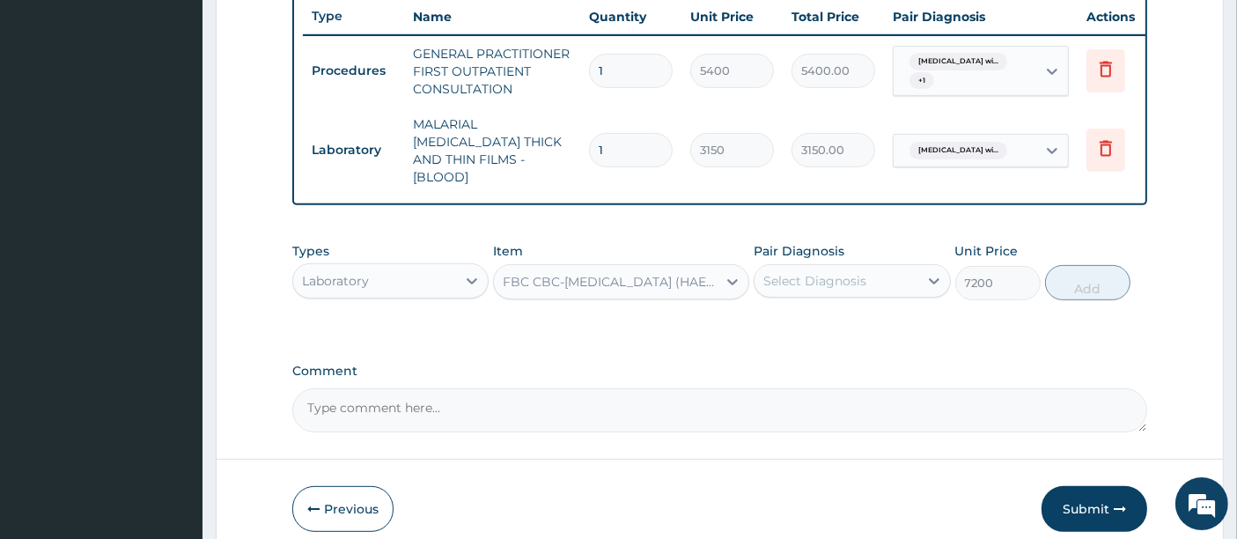
click at [816, 272] on div "Select Diagnosis" at bounding box center [814, 281] width 103 height 18
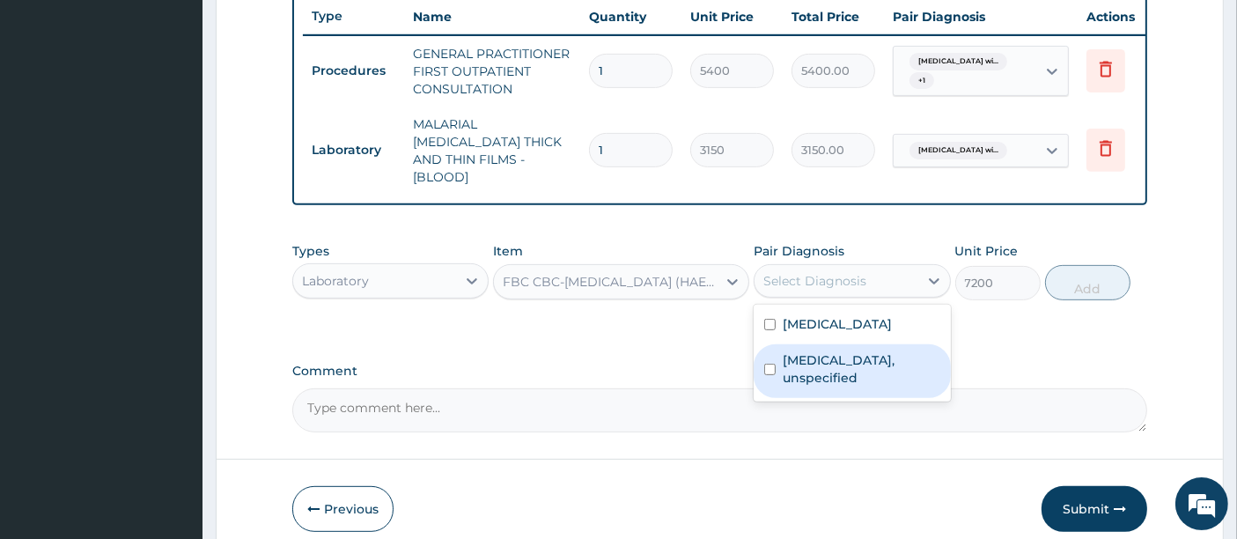
click at [813, 387] on label "[MEDICAL_DATA], unspecified" at bounding box center [861, 368] width 157 height 35
checkbox input "true"
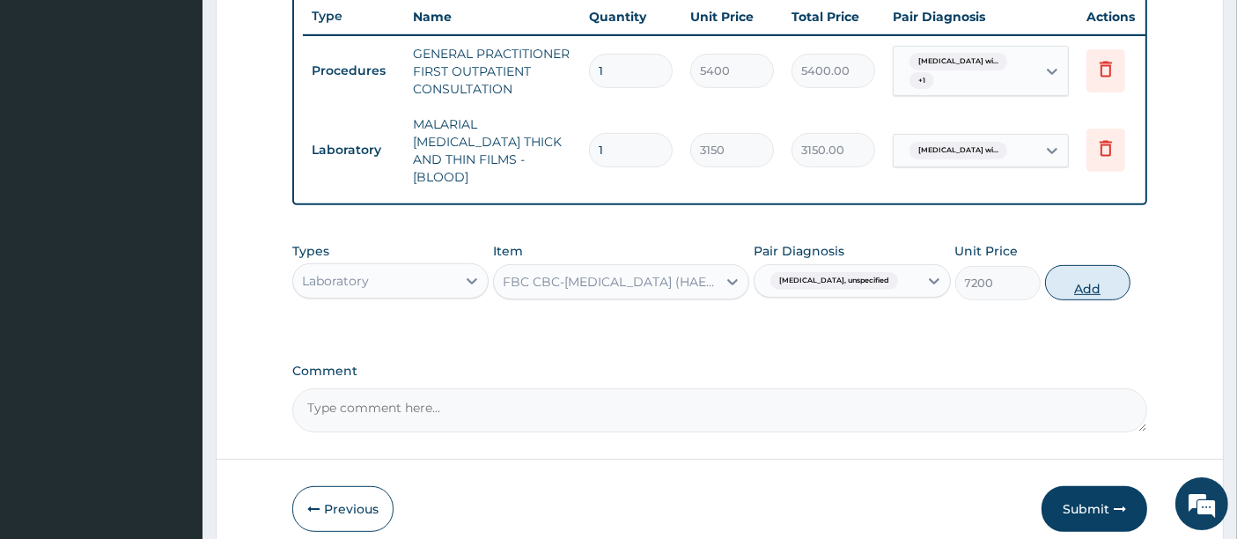
click at [1084, 271] on button "Add" at bounding box center [1087, 282] width 85 height 35
type input "0"
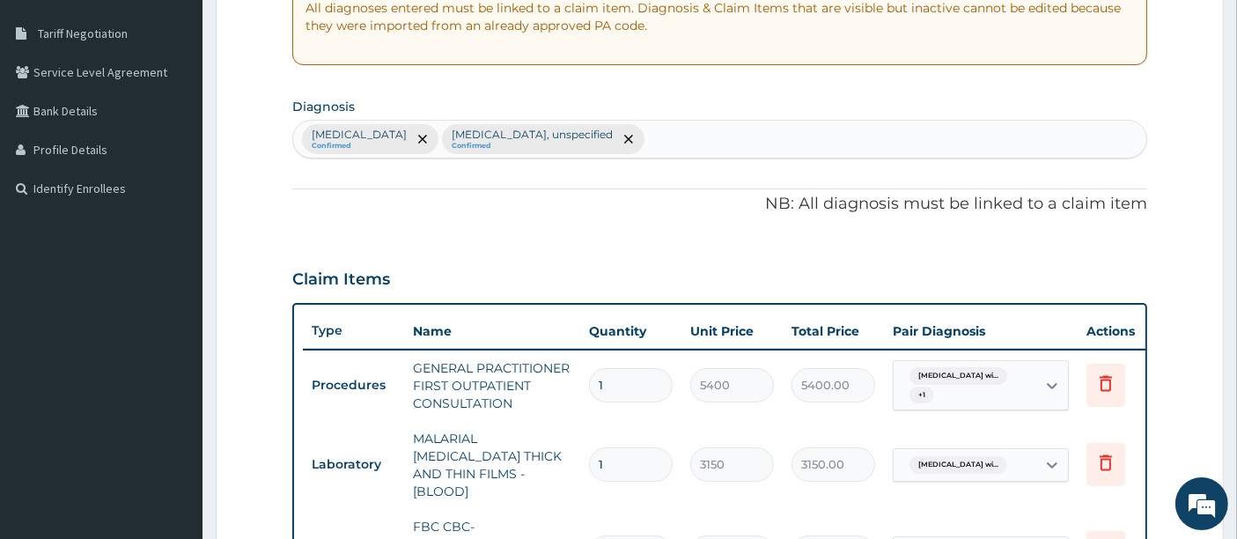
scroll to position [306, 0]
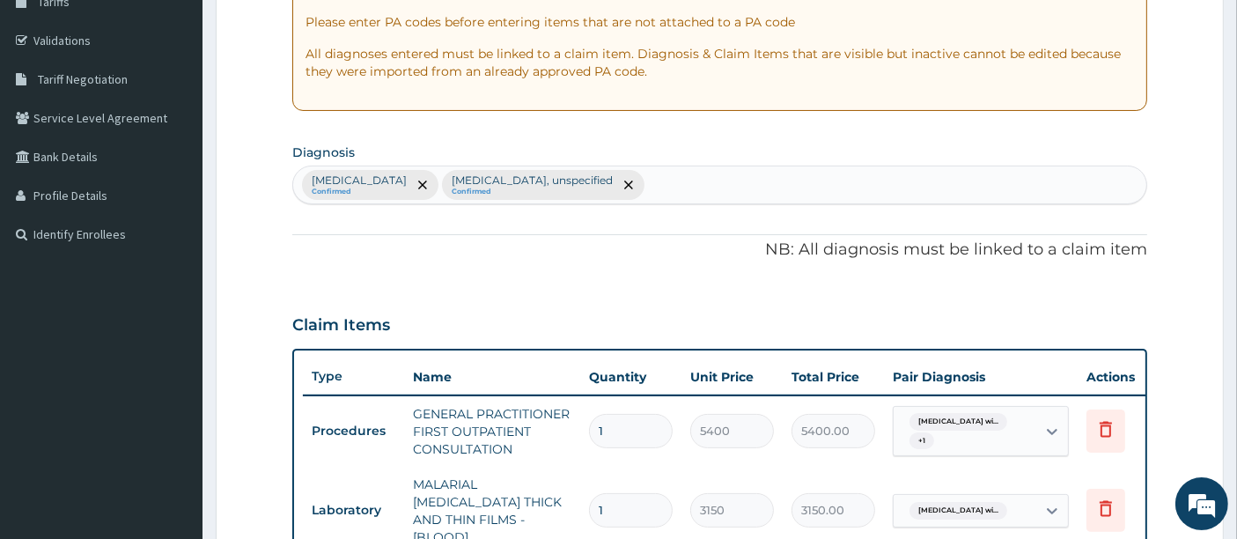
click at [855, 186] on div "[MEDICAL_DATA] Confirmed [MEDICAL_DATA], unspecified Confirmed" at bounding box center [720, 184] width 854 height 37
type input "[MEDICAL_DATA]"
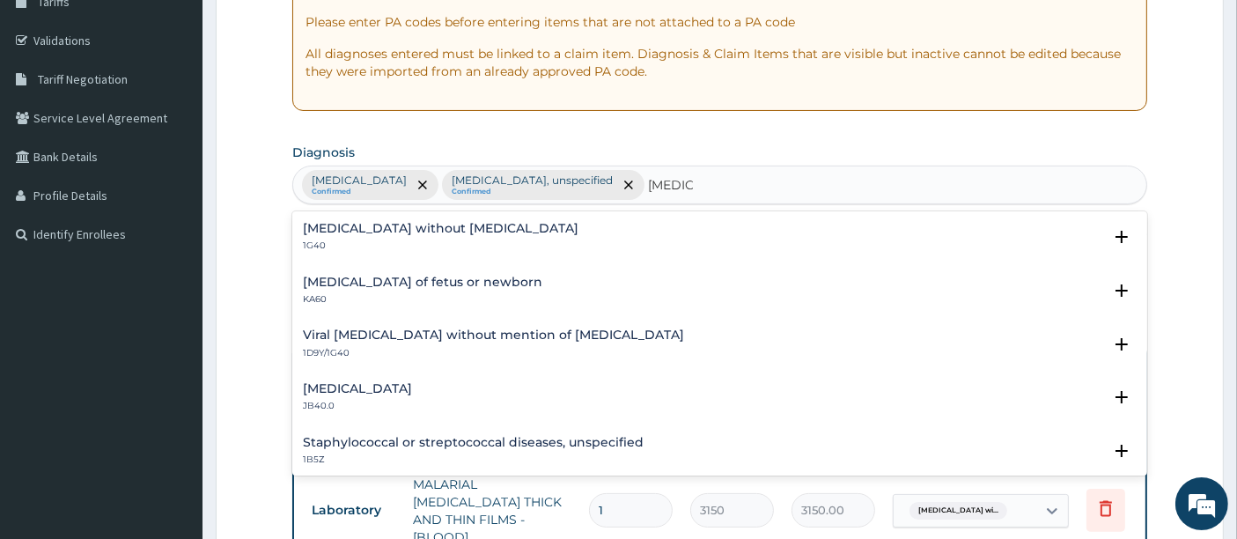
click at [380, 222] on h4 "[MEDICAL_DATA] without [MEDICAL_DATA]" at bounding box center [441, 228] width 276 height 13
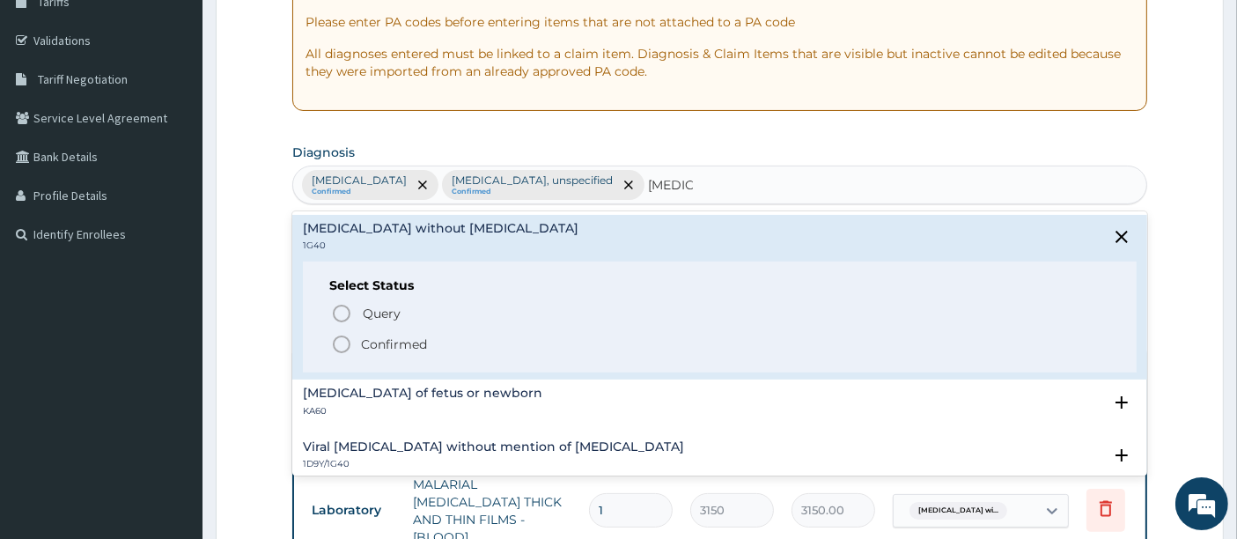
click at [343, 336] on icon "status option filled" at bounding box center [341, 344] width 21 height 21
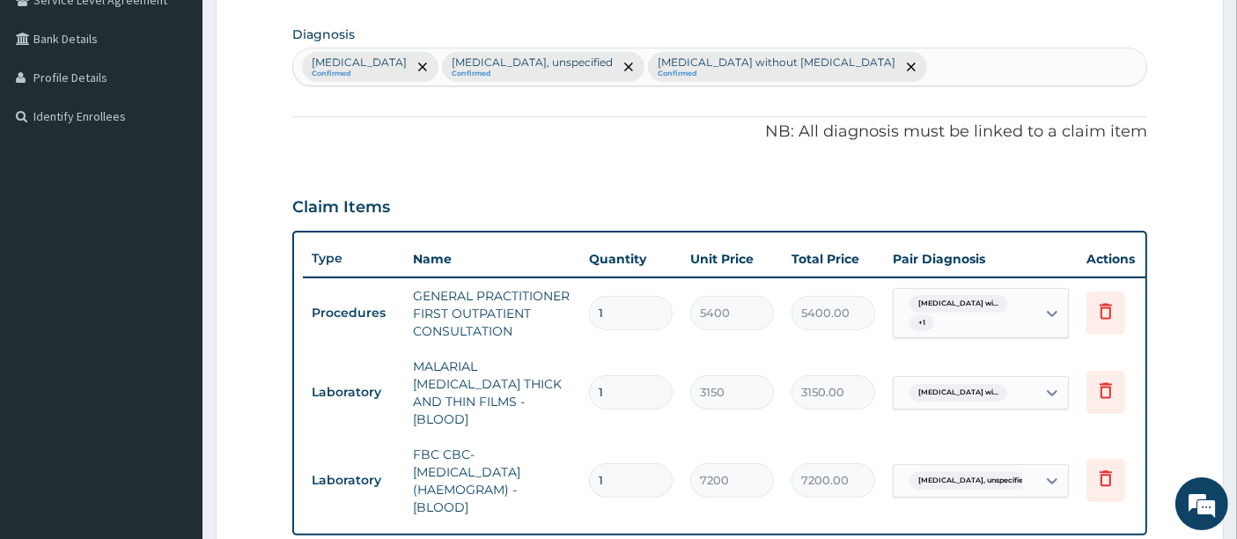
scroll to position [742, 0]
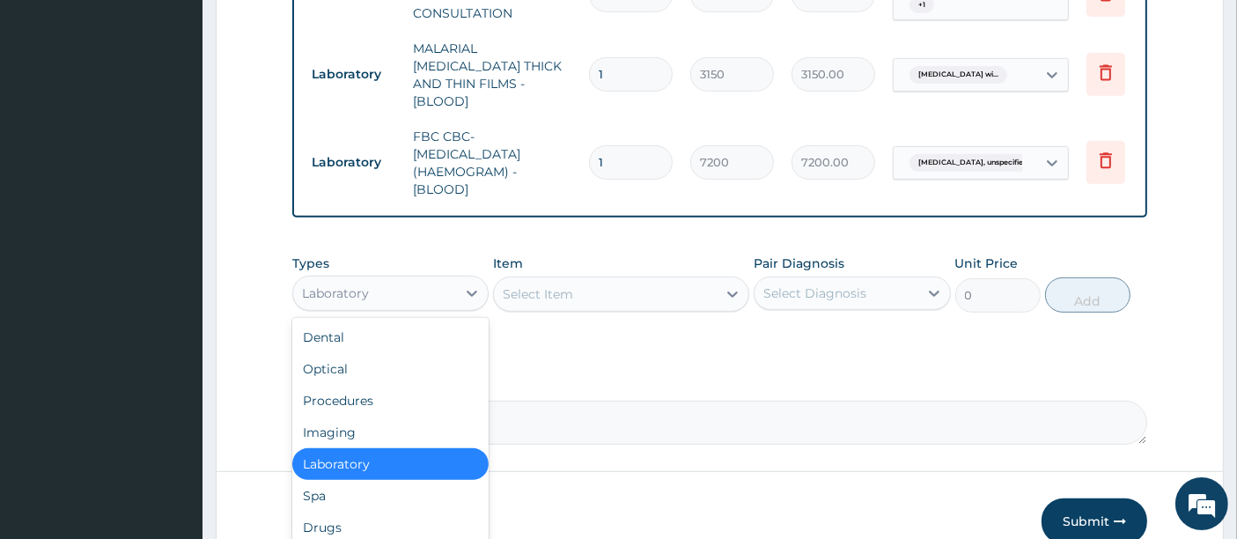
click at [410, 291] on div "Laboratory" at bounding box center [374, 293] width 163 height 28
click at [332, 521] on div "Drugs" at bounding box center [390, 528] width 196 height 32
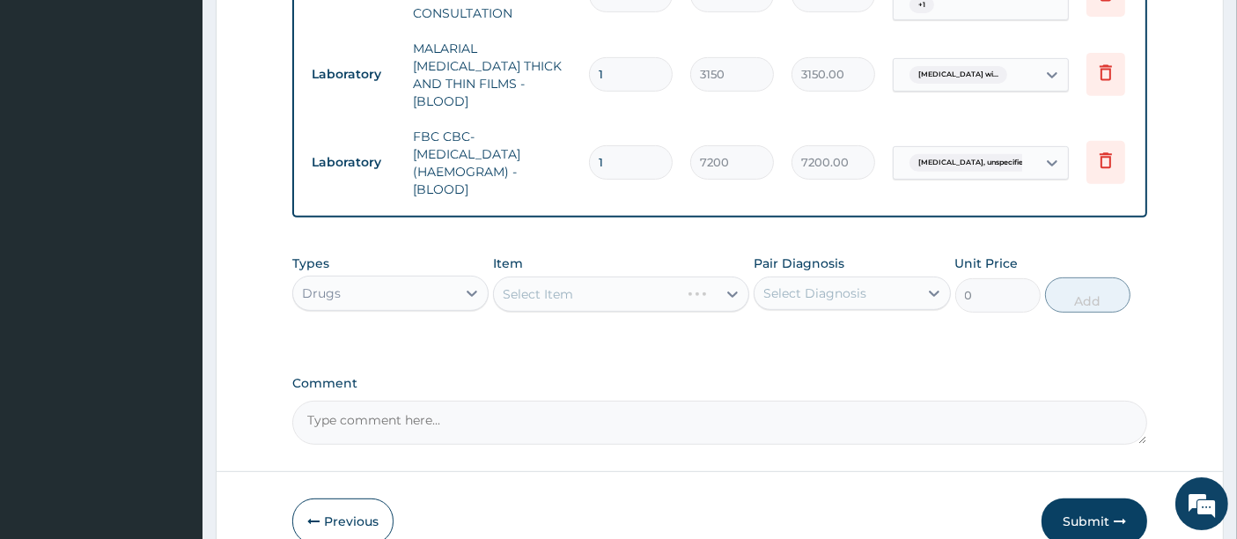
click at [625, 293] on div "Select Item" at bounding box center [621, 293] width 256 height 35
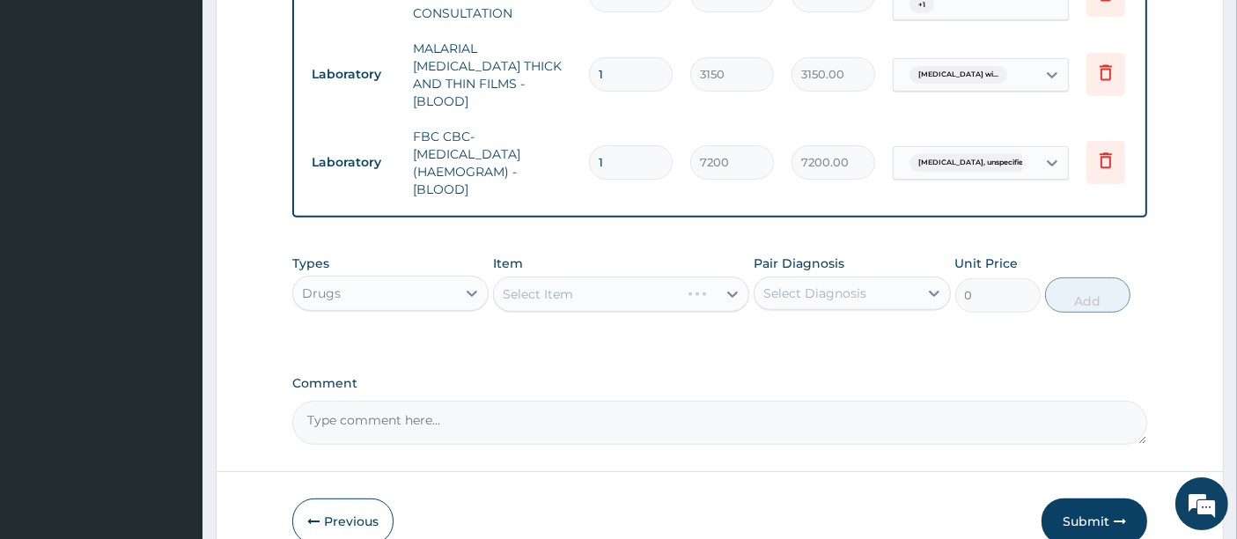
click at [625, 293] on div "Select Item" at bounding box center [621, 293] width 256 height 35
click at [639, 280] on div "Select Item" at bounding box center [621, 293] width 256 height 35
click at [638, 283] on div "Select Item" at bounding box center [621, 293] width 256 height 35
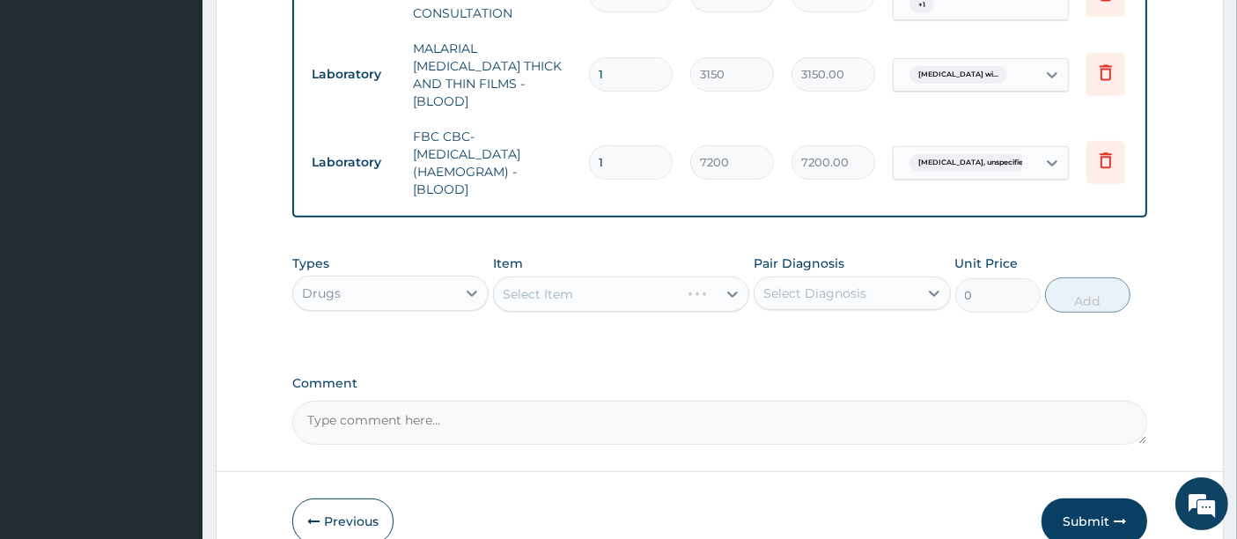
click at [638, 283] on div "Select Item" at bounding box center [621, 293] width 256 height 35
click at [626, 298] on div "Select Item" at bounding box center [621, 293] width 256 height 35
click at [654, 284] on div "Select Item" at bounding box center [621, 293] width 256 height 35
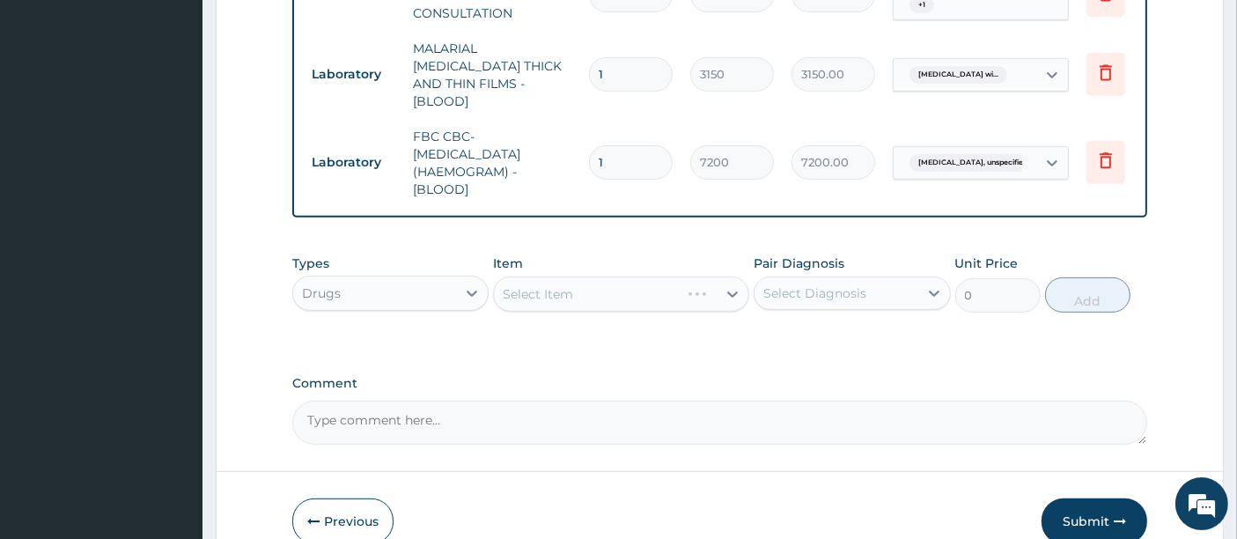
click at [654, 284] on div "Select Item" at bounding box center [621, 293] width 256 height 35
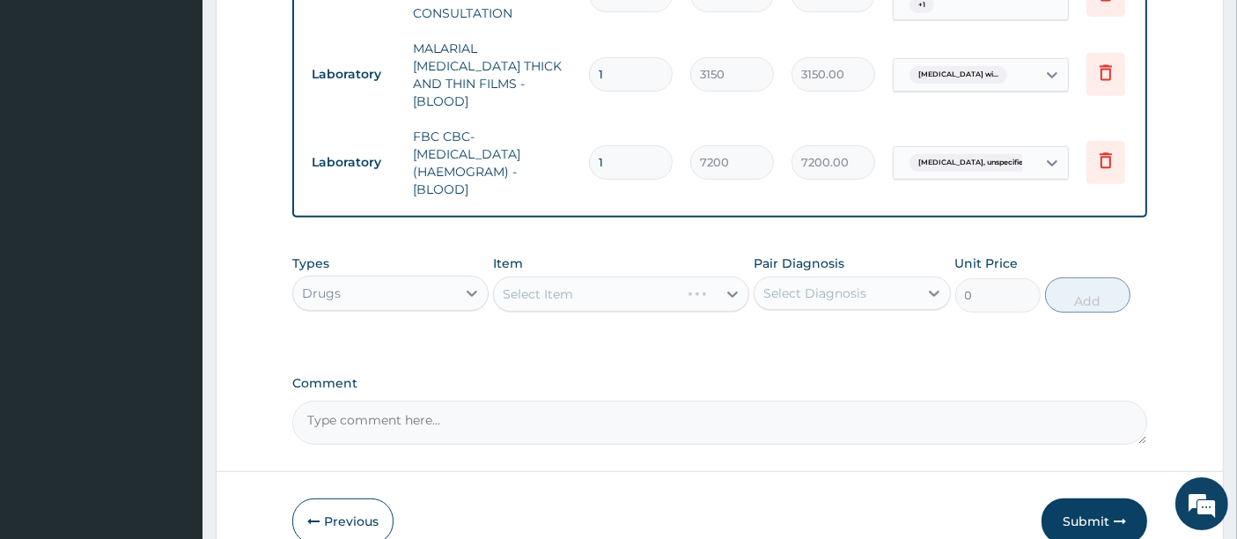
click at [654, 284] on div "Select Item" at bounding box center [621, 293] width 256 height 35
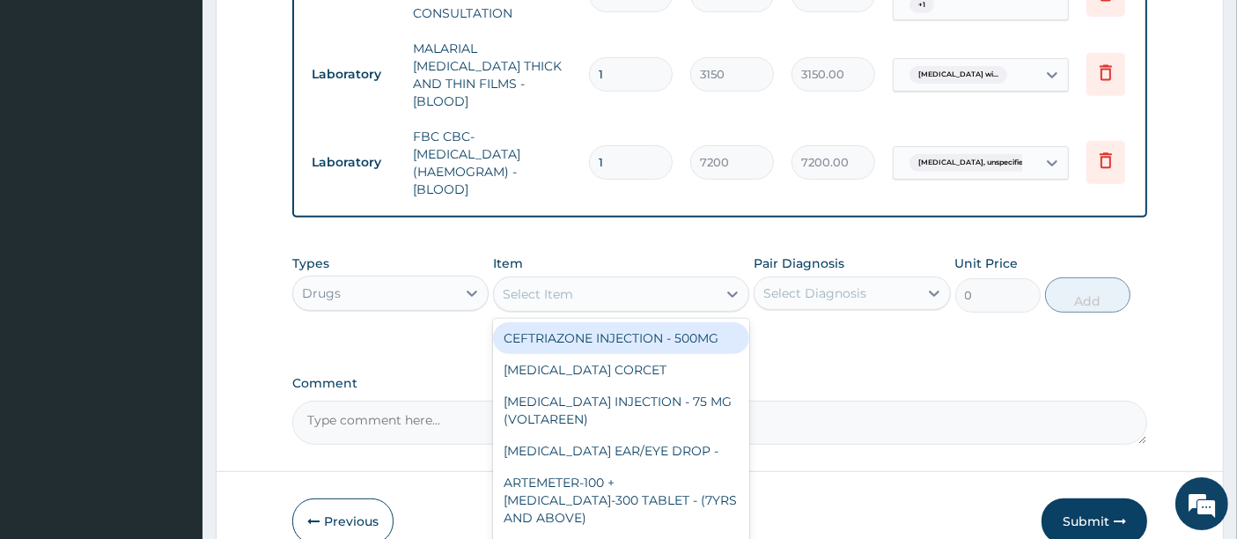
click at [654, 284] on div "Select Item" at bounding box center [605, 294] width 223 height 28
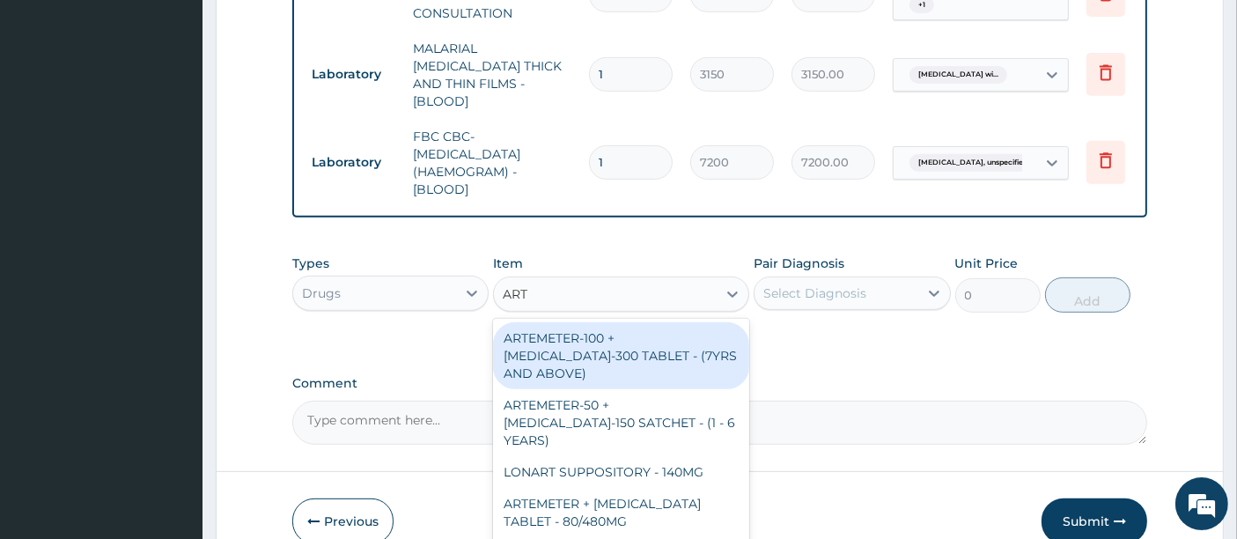
type input "ARTE"
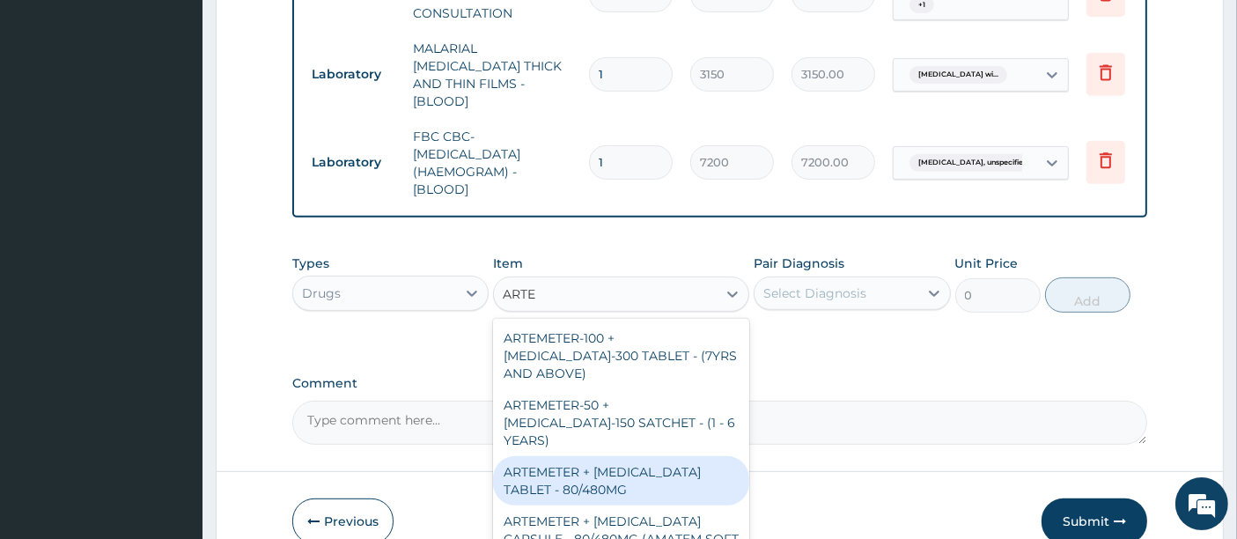
click at [628, 456] on div "ARTEMETER + [MEDICAL_DATA] TABLET - 80/480MG" at bounding box center [621, 480] width 256 height 49
type input "494"
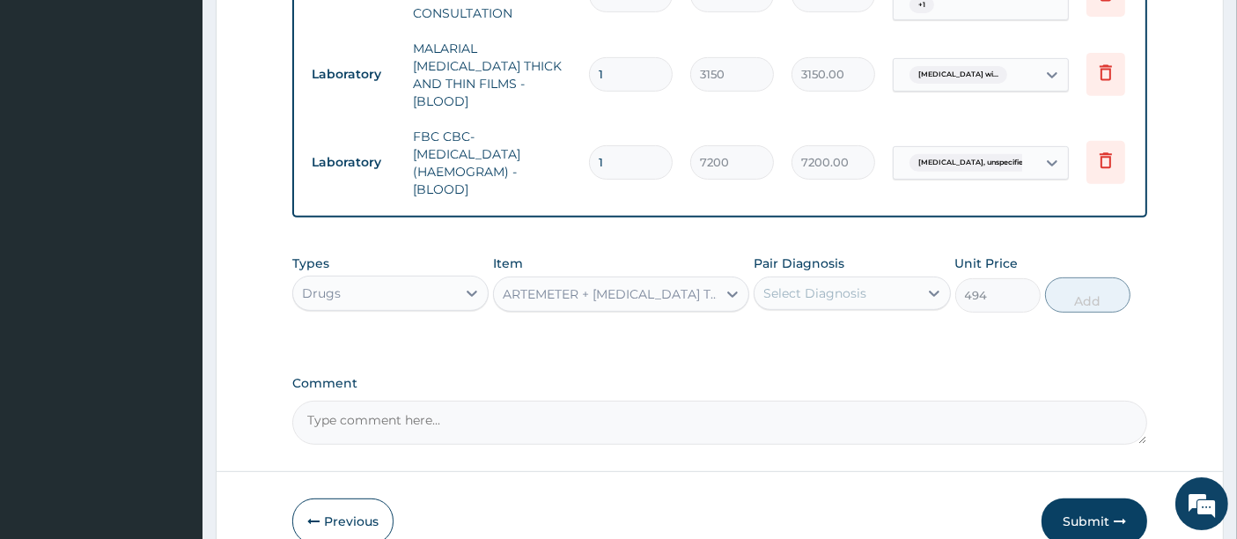
click at [822, 295] on div "Select Diagnosis" at bounding box center [814, 293] width 103 height 18
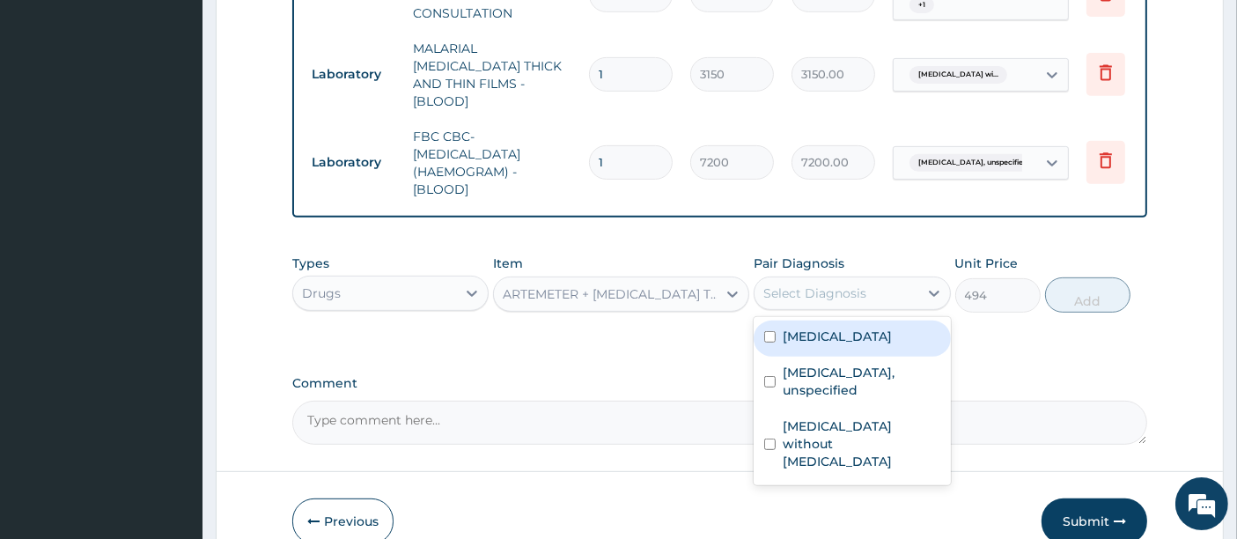
click at [838, 345] on label "[MEDICAL_DATA]" at bounding box center [837, 337] width 109 height 18
checkbox input "true"
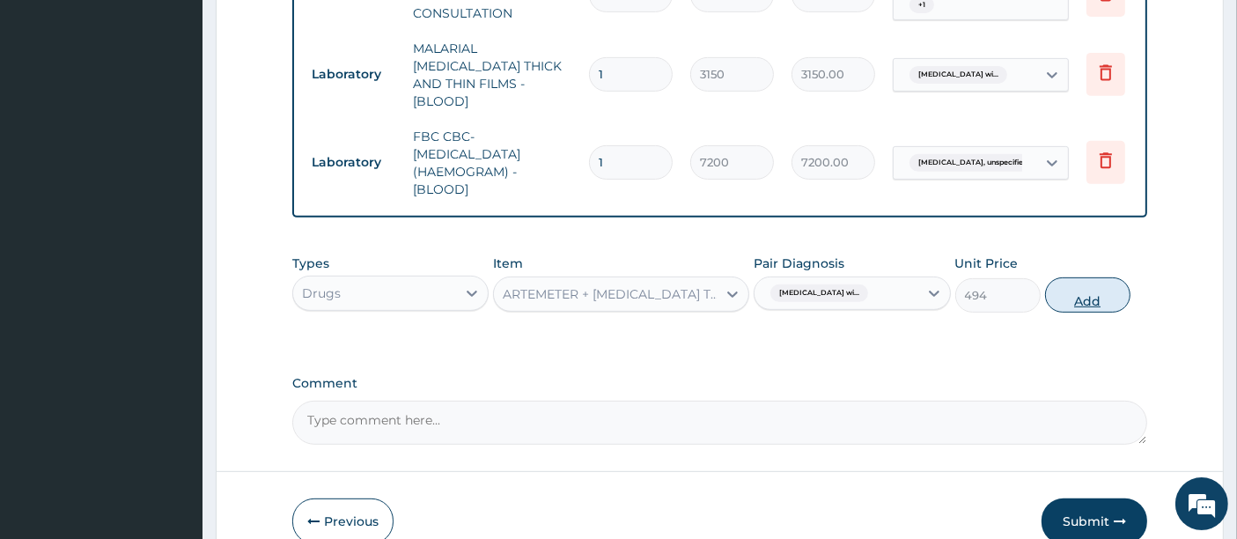
click at [1078, 298] on button "Add" at bounding box center [1087, 294] width 85 height 35
type input "0"
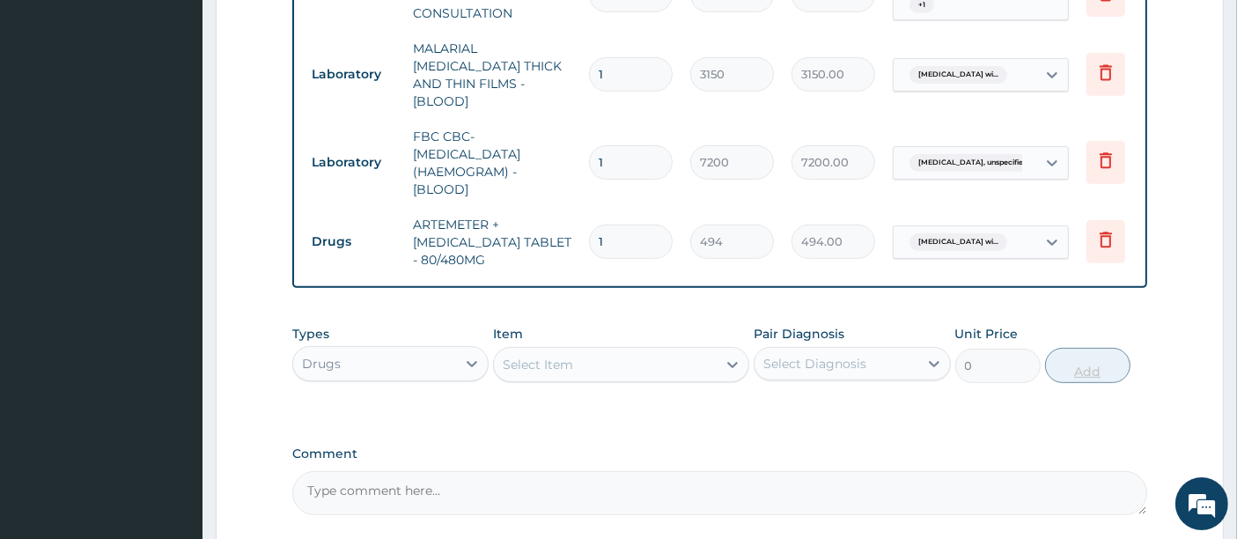
type input "0.00"
type input "6"
type input "2964.00"
type input "6"
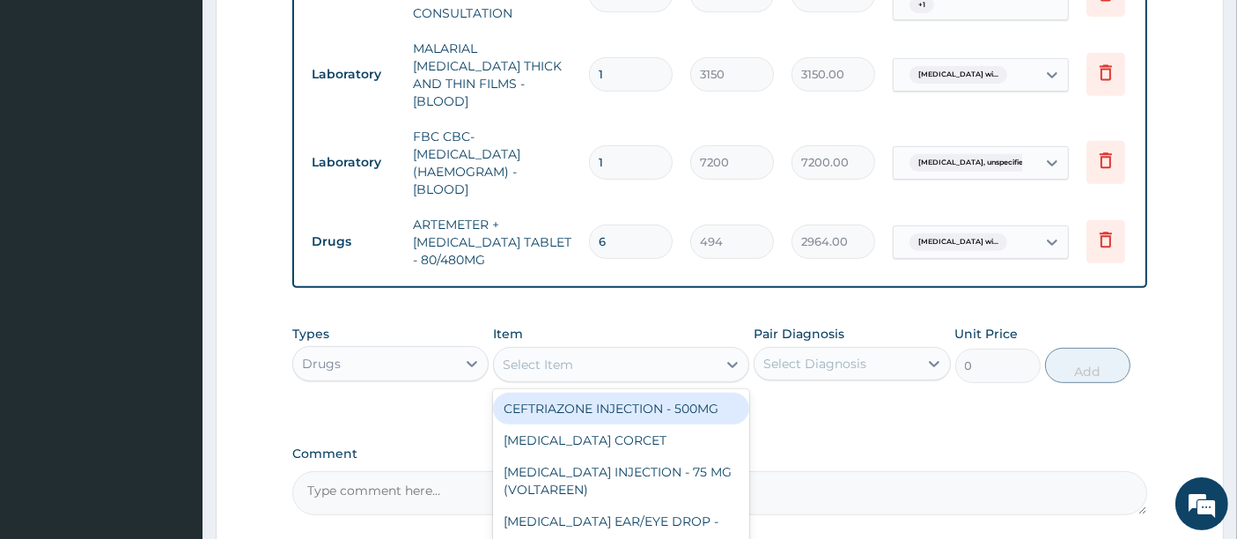
click at [664, 353] on div "Select Item" at bounding box center [605, 364] width 223 height 28
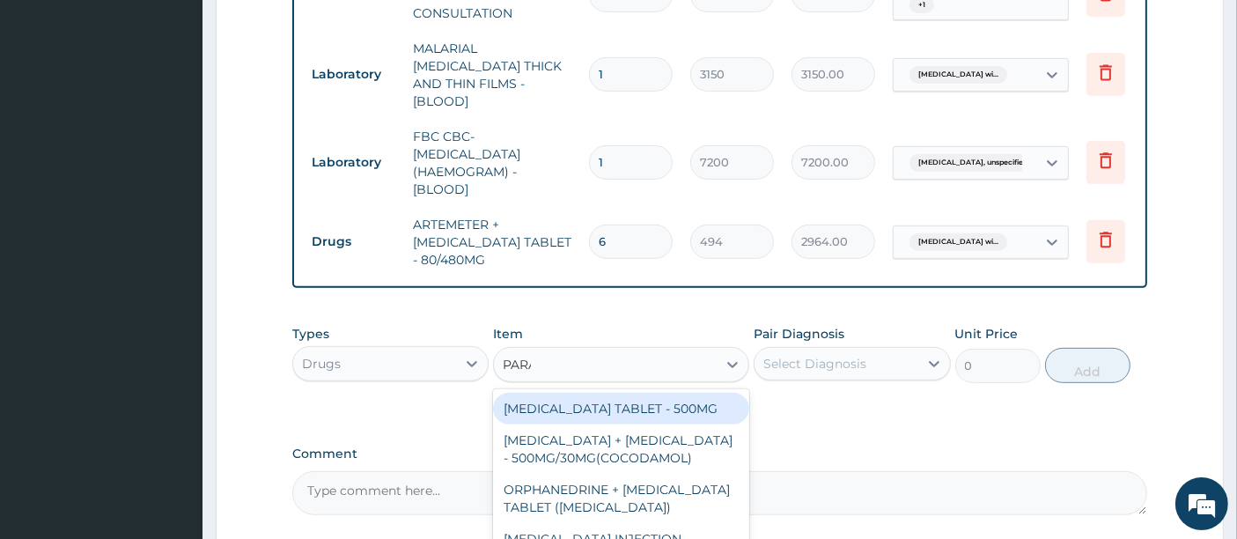
type input "PARAC"
click at [636, 394] on div "[MEDICAL_DATA] TABLET - 500MG" at bounding box center [621, 409] width 256 height 32
type input "45.599999999999994"
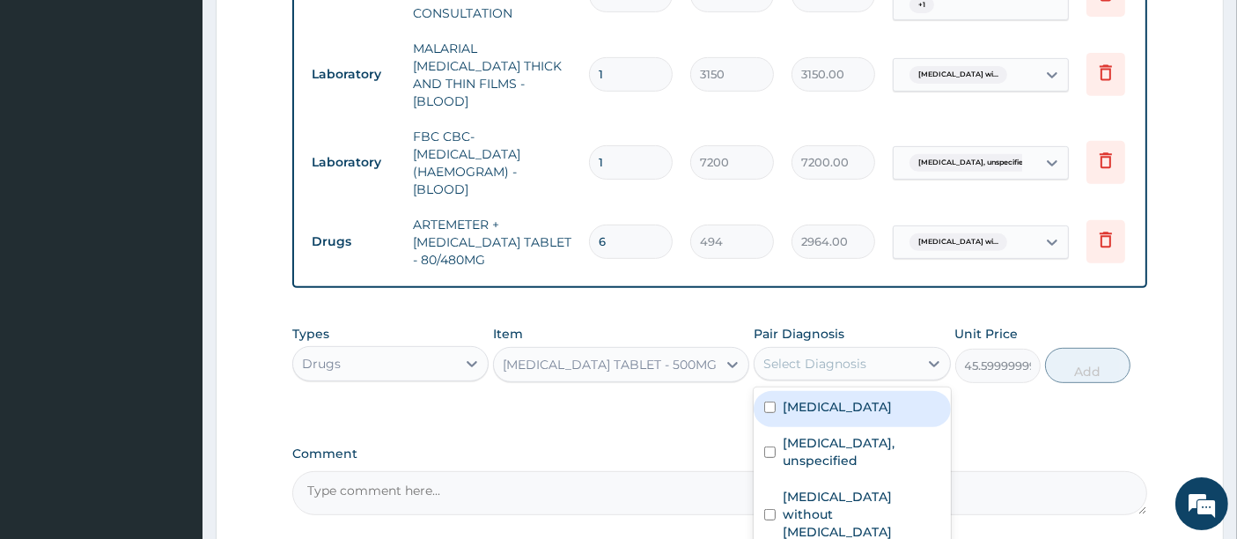
click at [845, 355] on div "Select Diagnosis" at bounding box center [814, 364] width 103 height 18
click at [809, 403] on label "[MEDICAL_DATA]" at bounding box center [837, 407] width 109 height 18
checkbox input "true"
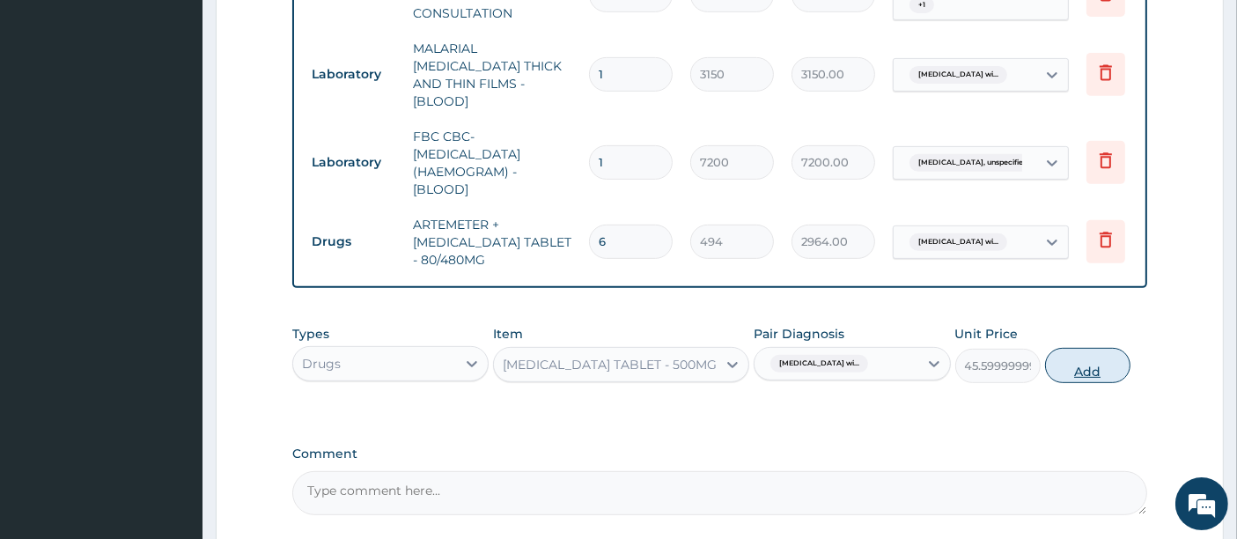
click at [1087, 352] on button "Add" at bounding box center [1087, 365] width 85 height 35
type input "0"
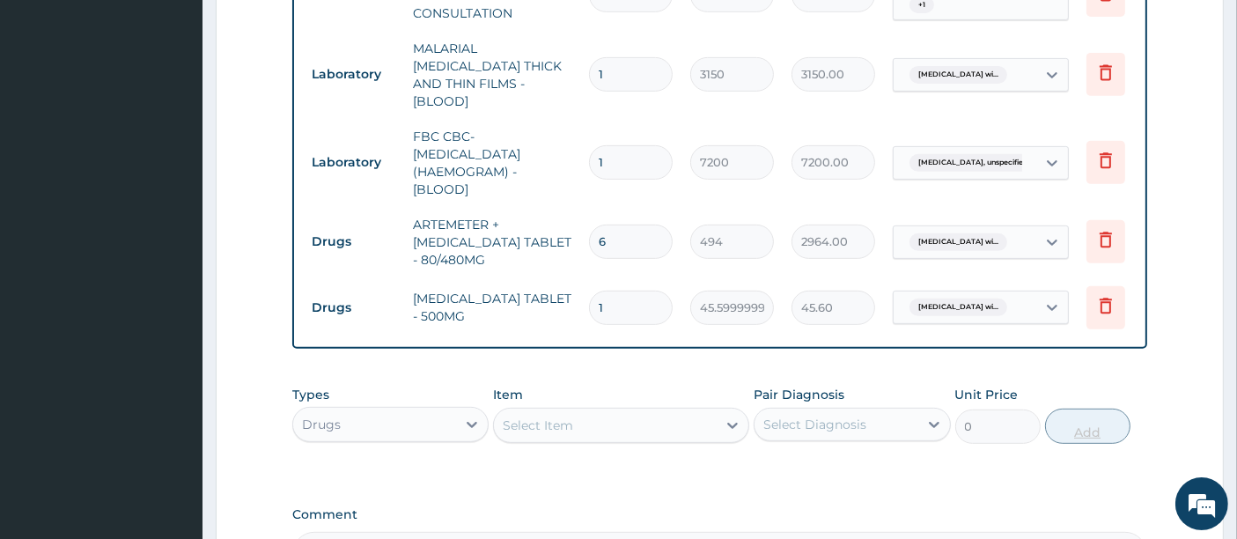
type input "18"
type input "820.80"
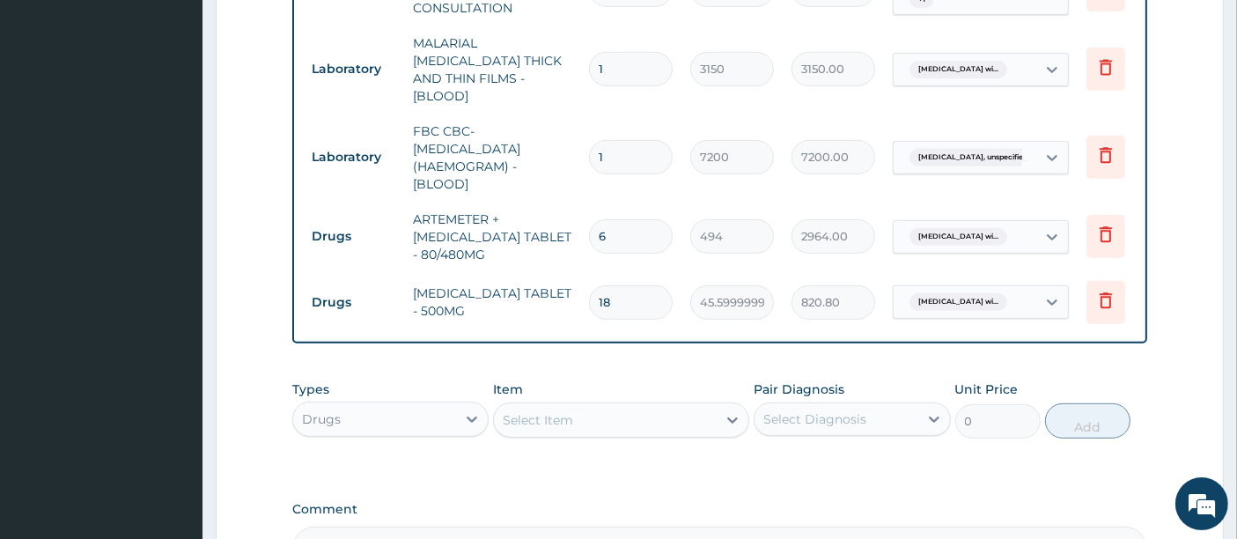
scroll to position [956, 0]
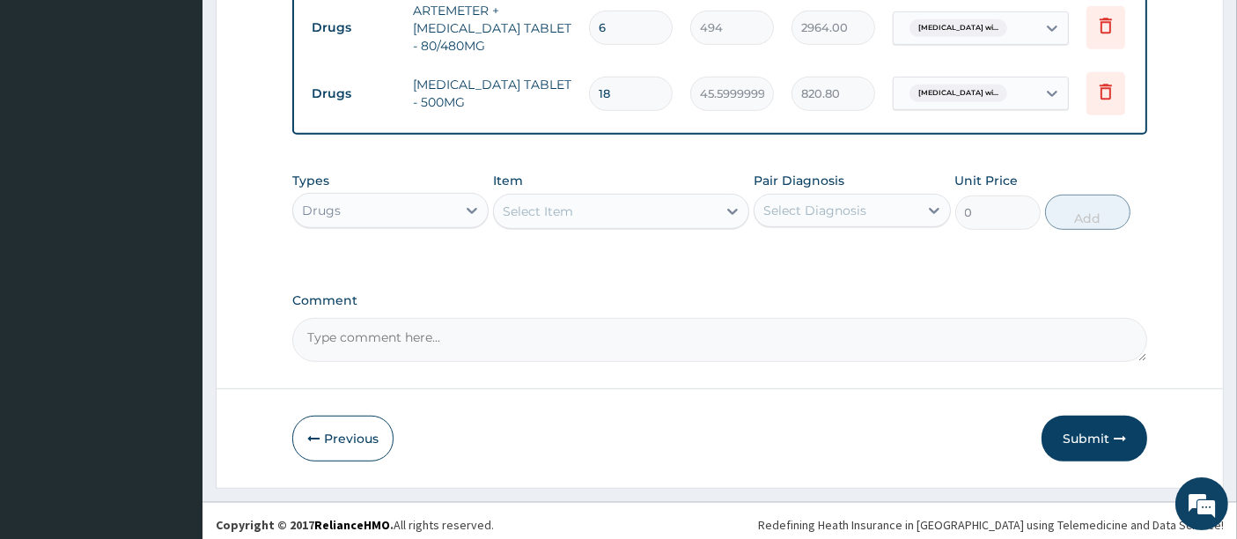
type input "18"
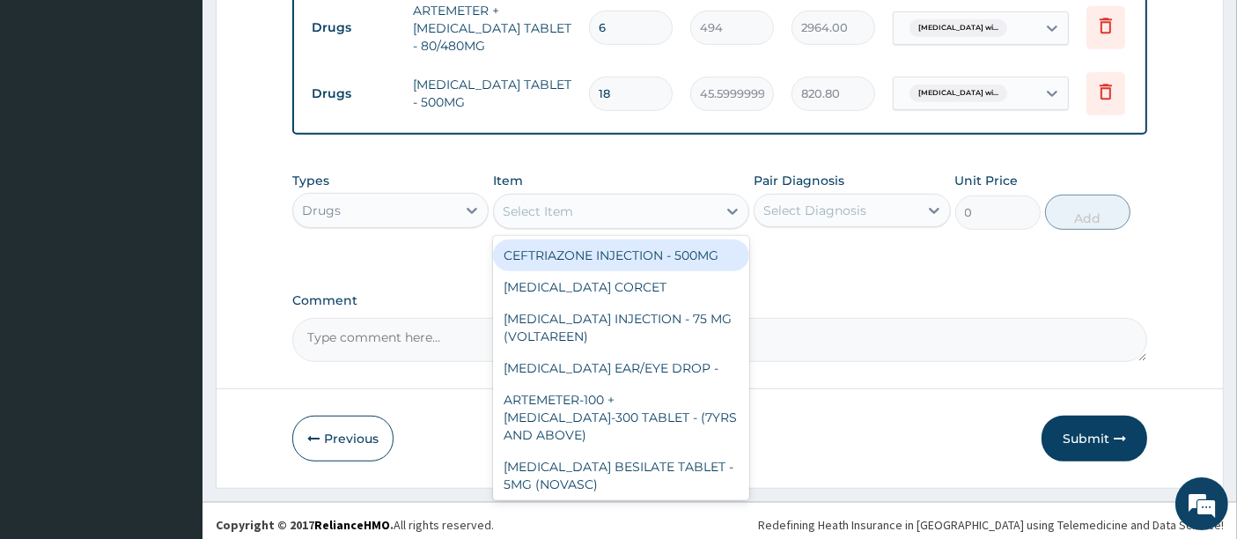
click at [607, 210] on div "Select Item" at bounding box center [605, 211] width 223 height 28
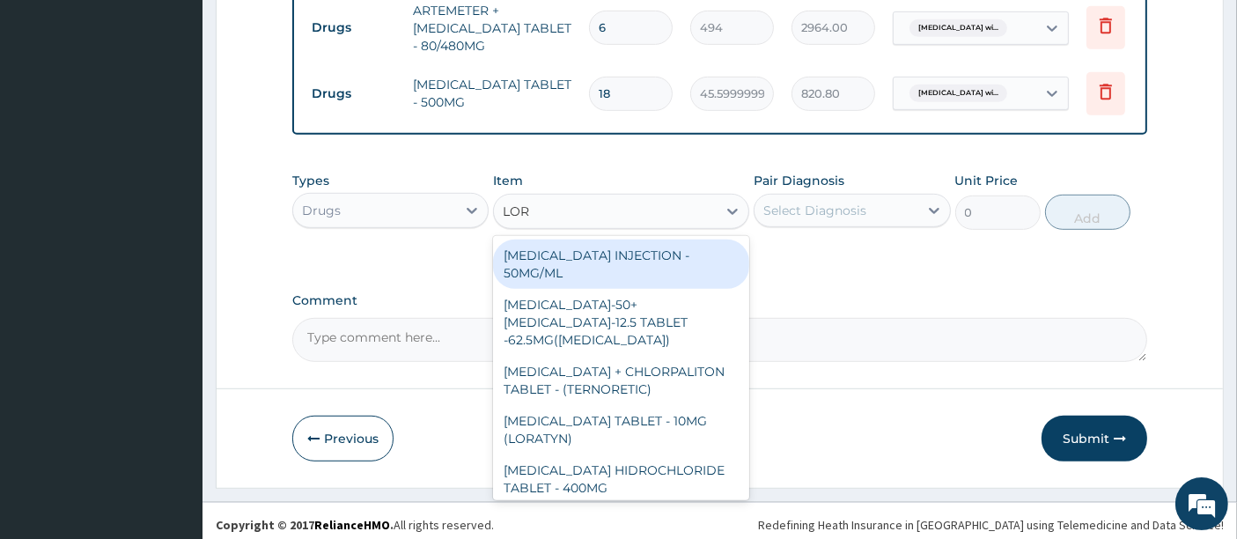
type input "[PERSON_NAME]"
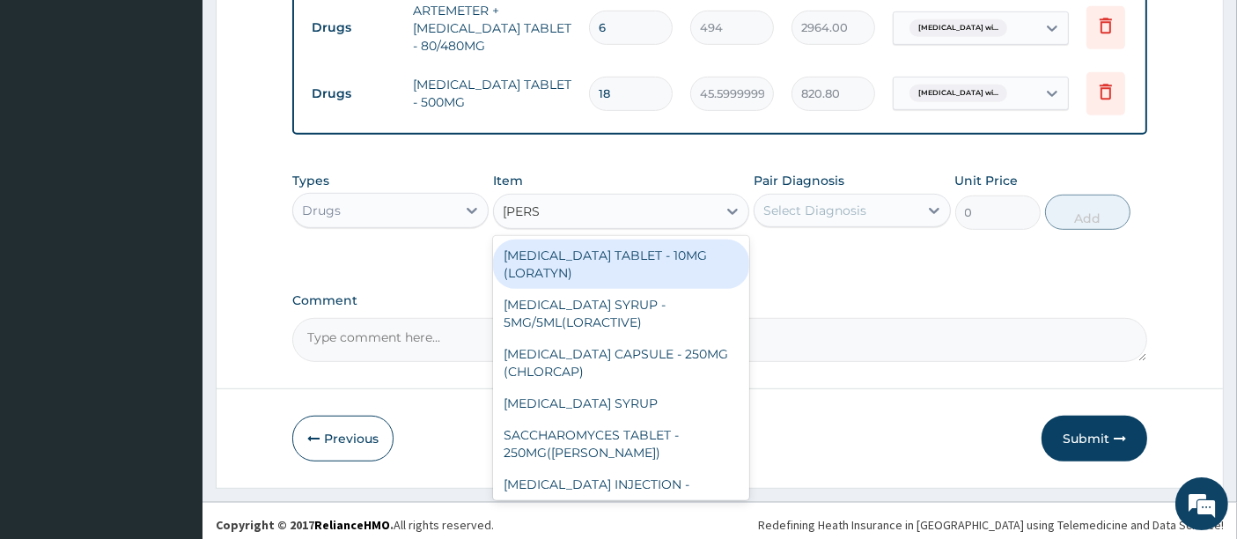
click at [652, 261] on div "[MEDICAL_DATA] TABLET - 10MG (LORATYN)" at bounding box center [621, 263] width 256 height 49
type input "133"
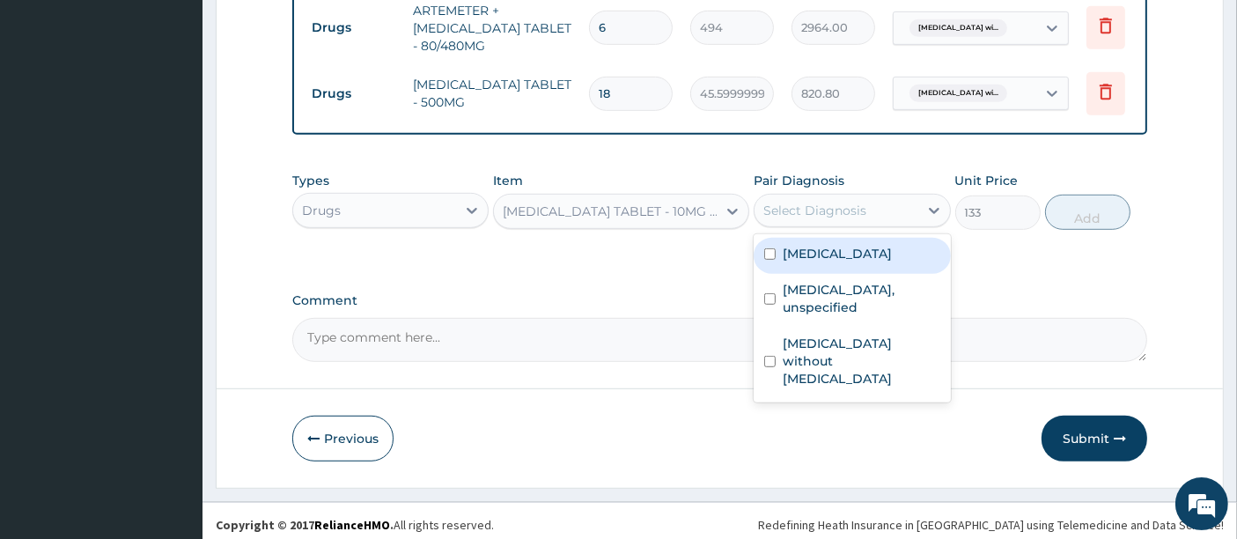
click at [806, 210] on div "Select Diagnosis" at bounding box center [814, 211] width 103 height 18
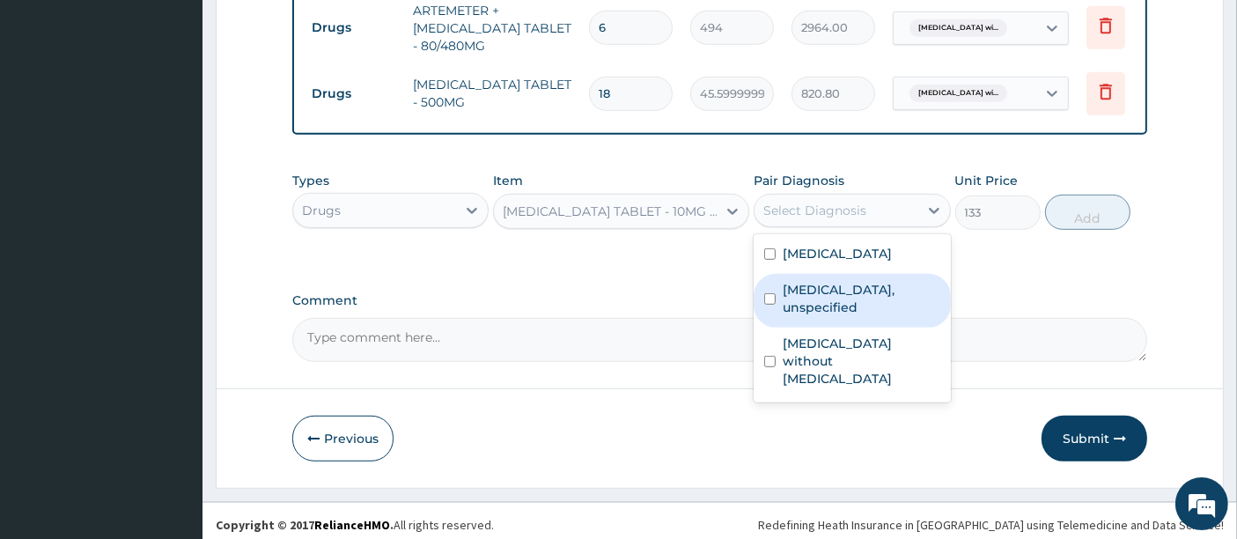
click at [816, 316] on label "[MEDICAL_DATA], unspecified" at bounding box center [861, 298] width 157 height 35
checkbox input "true"
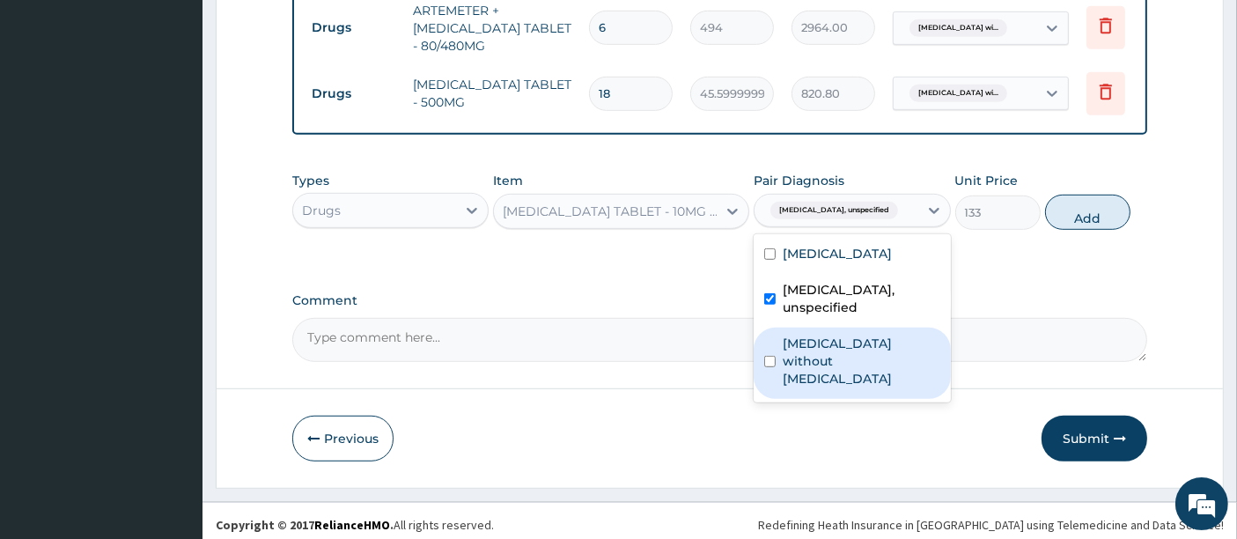
click at [804, 371] on label "[MEDICAL_DATA] without [MEDICAL_DATA]" at bounding box center [861, 361] width 157 height 53
checkbox input "true"
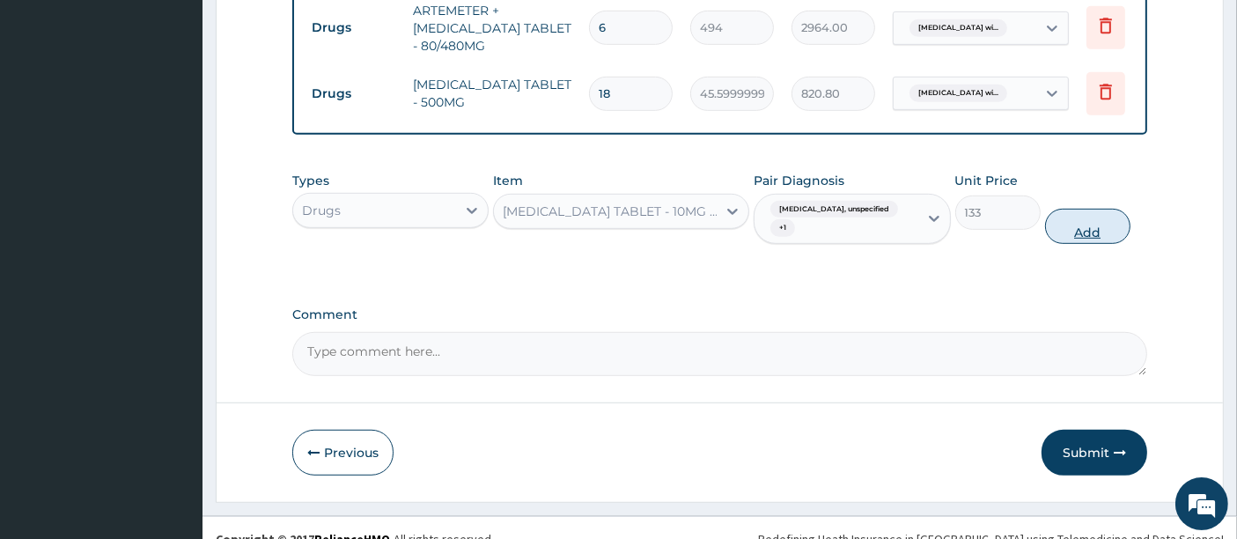
click at [1088, 227] on button "Add" at bounding box center [1087, 226] width 85 height 35
type input "0"
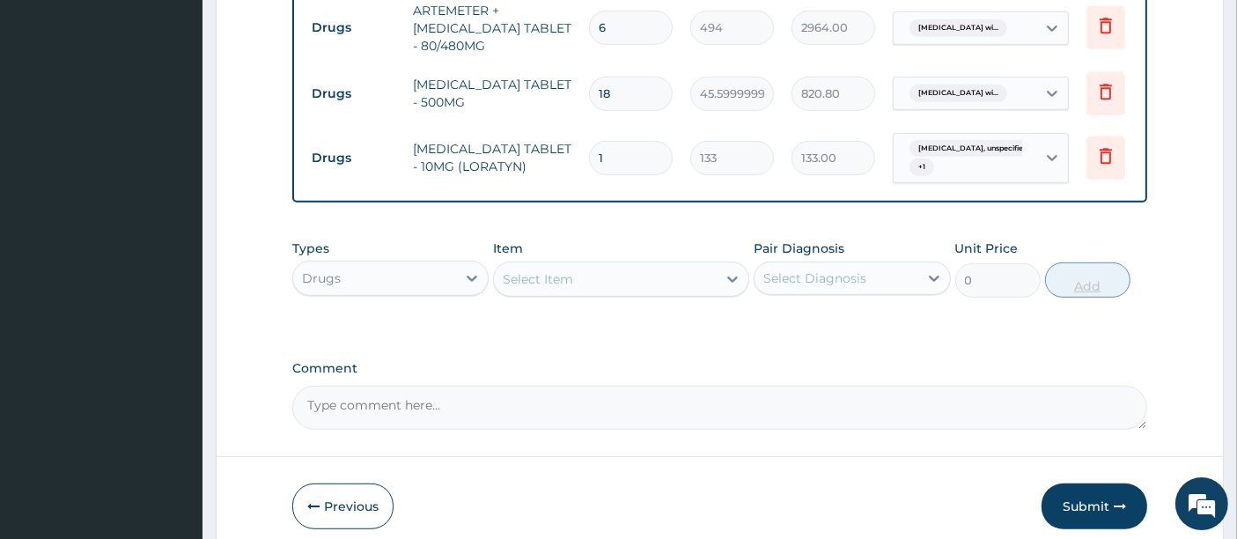
type input "10"
type input "1330.00"
type input "10"
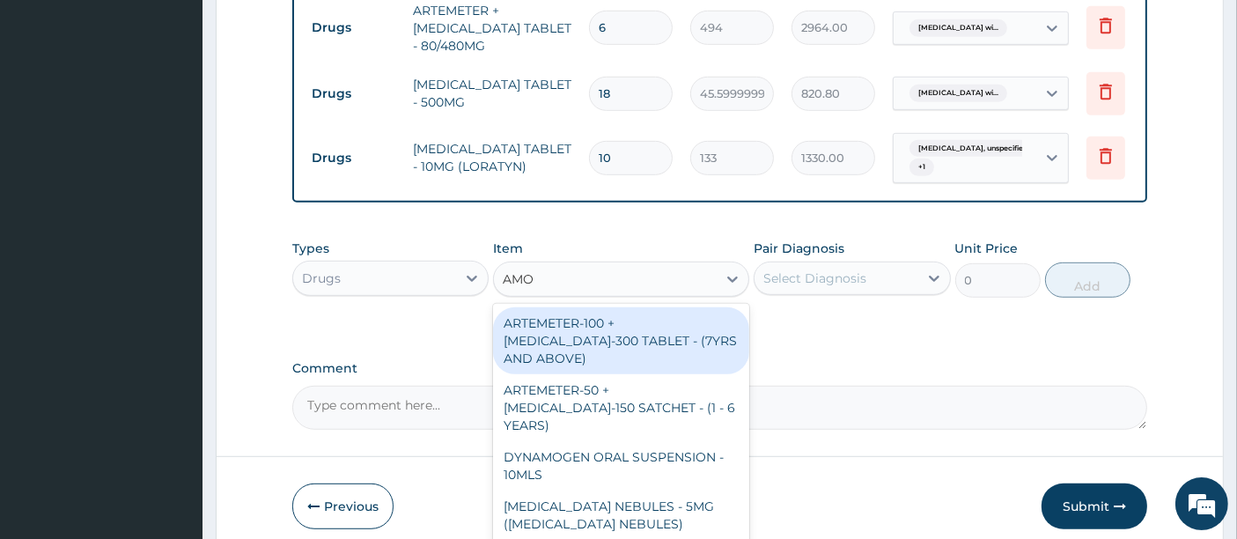
type input "AMOX"
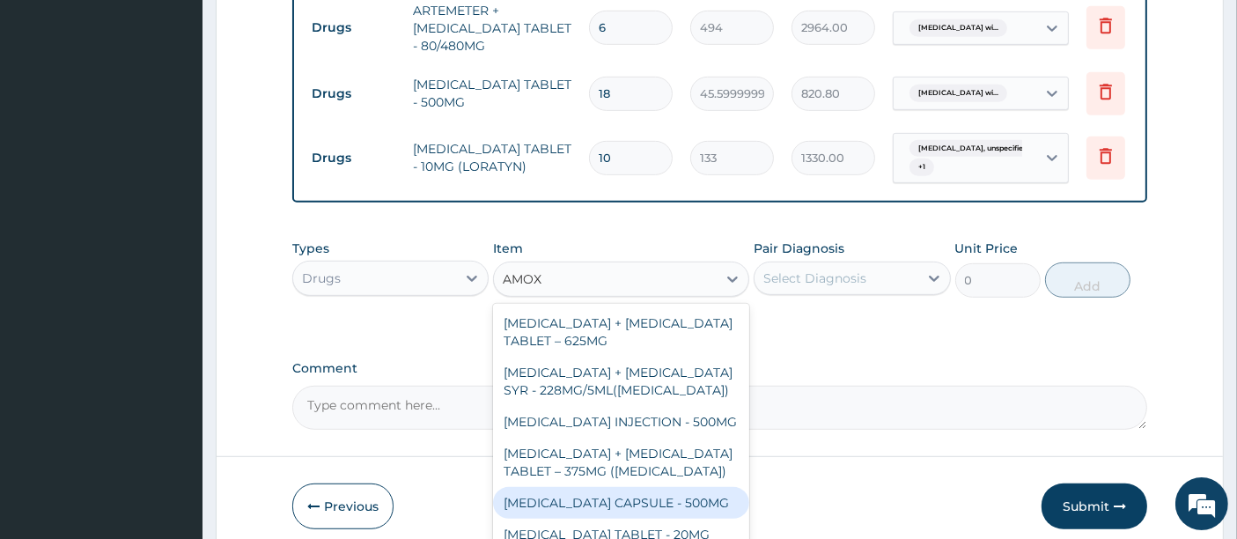
click at [633, 487] on div "[MEDICAL_DATA] CAPSULE - 500MG" at bounding box center [621, 503] width 256 height 32
type input "152"
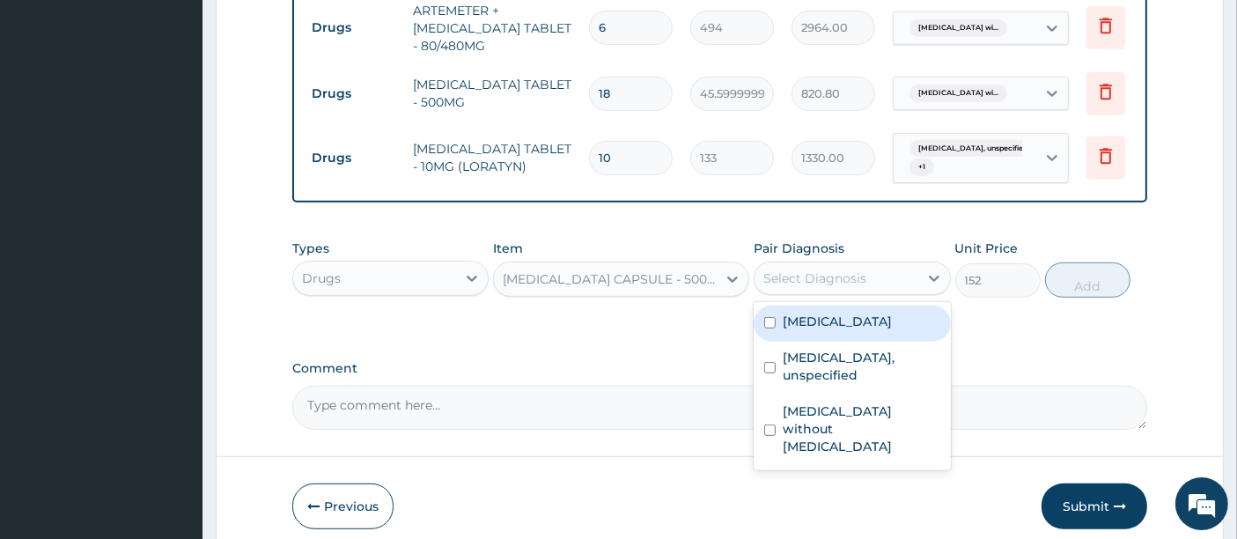
click at [825, 275] on div "Select Diagnosis" at bounding box center [814, 278] width 103 height 18
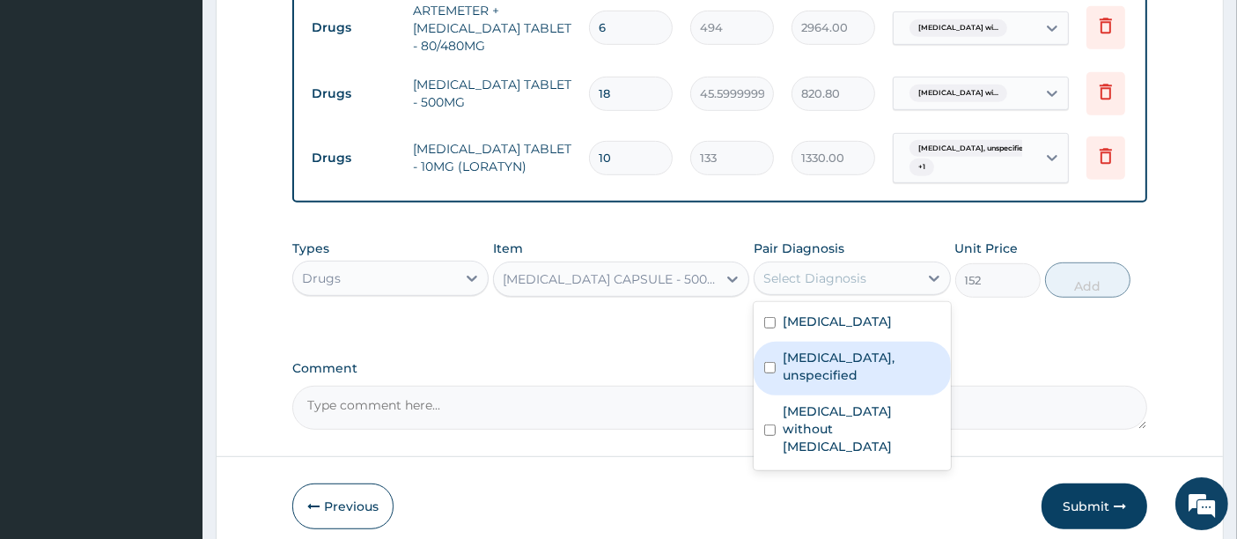
click at [794, 384] on label "[MEDICAL_DATA], unspecified" at bounding box center [861, 366] width 157 height 35
checkbox input "true"
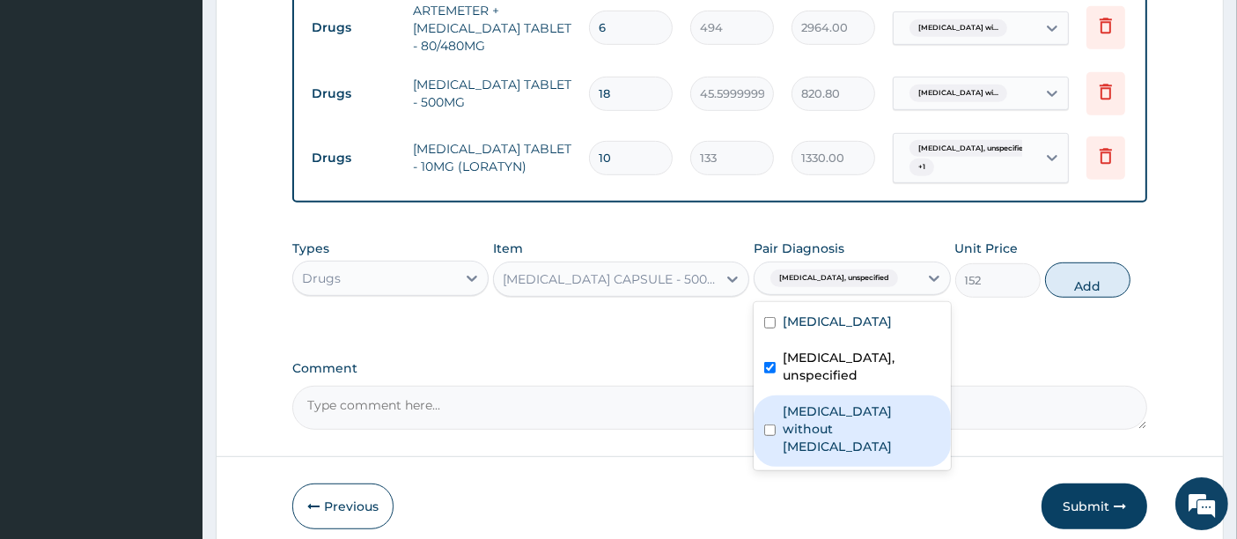
click at [783, 446] on label "[MEDICAL_DATA] without [MEDICAL_DATA]" at bounding box center [861, 428] width 157 height 53
checkbox input "true"
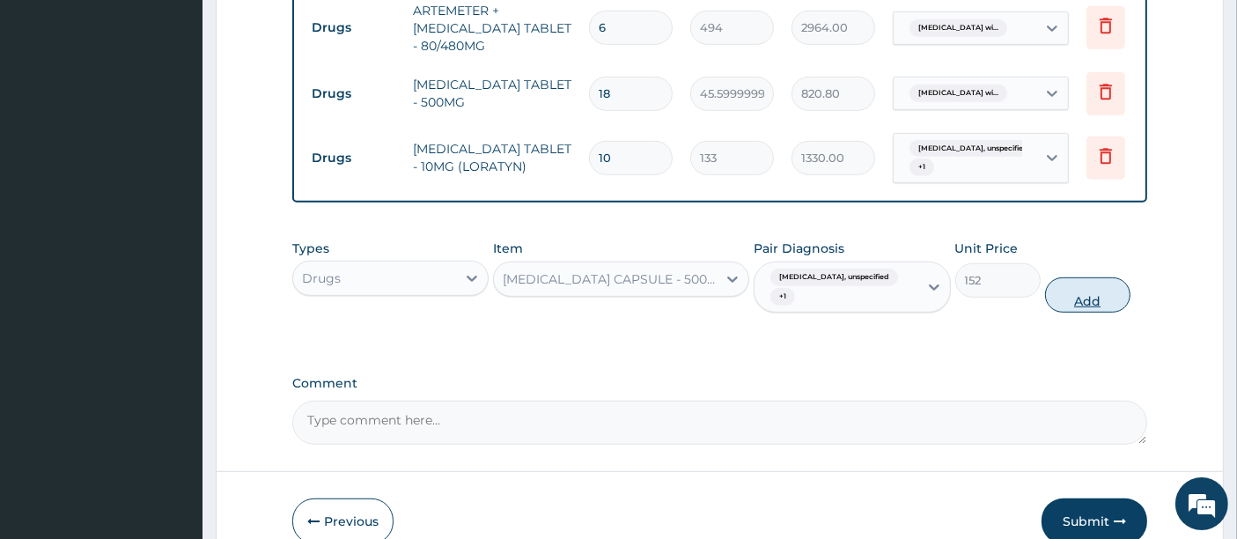
click at [1083, 299] on button "Add" at bounding box center [1087, 294] width 85 height 35
type input "0"
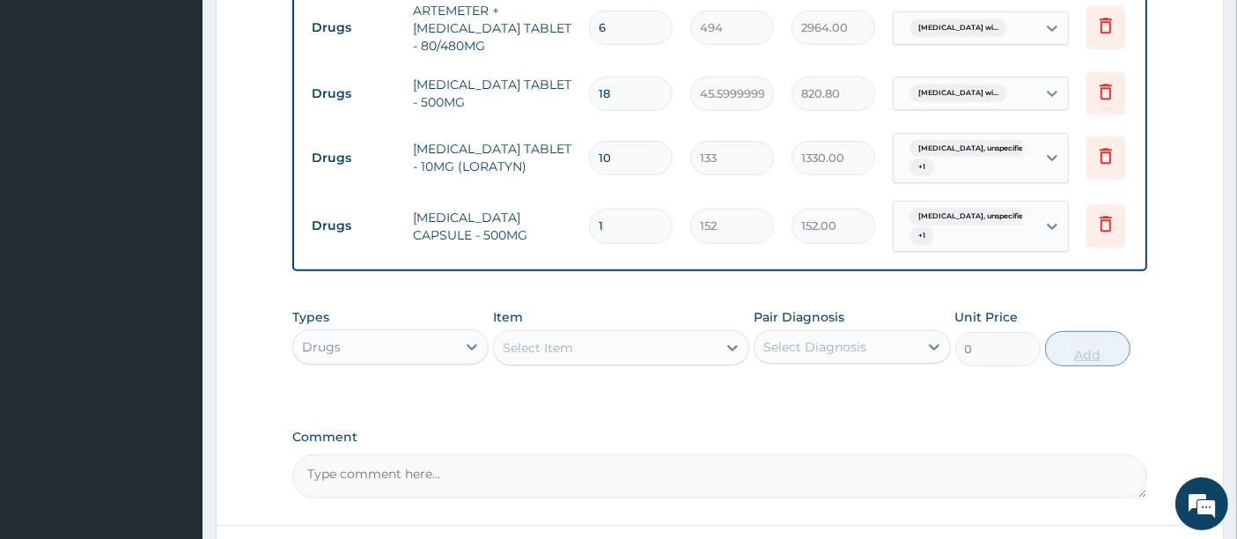
type input "10"
type input "1520.00"
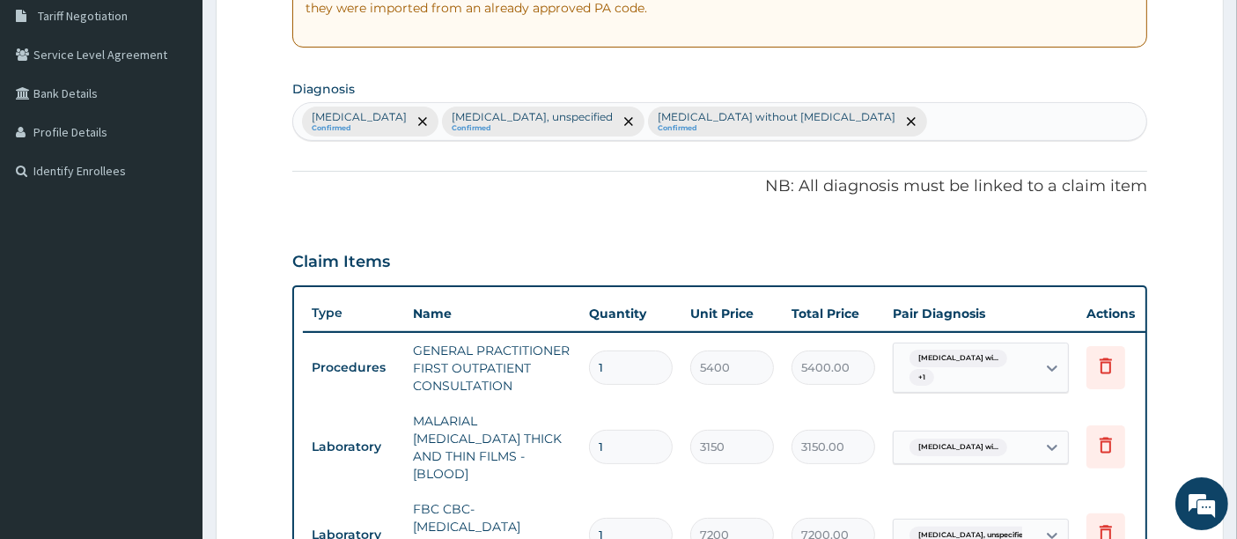
scroll to position [357, 0]
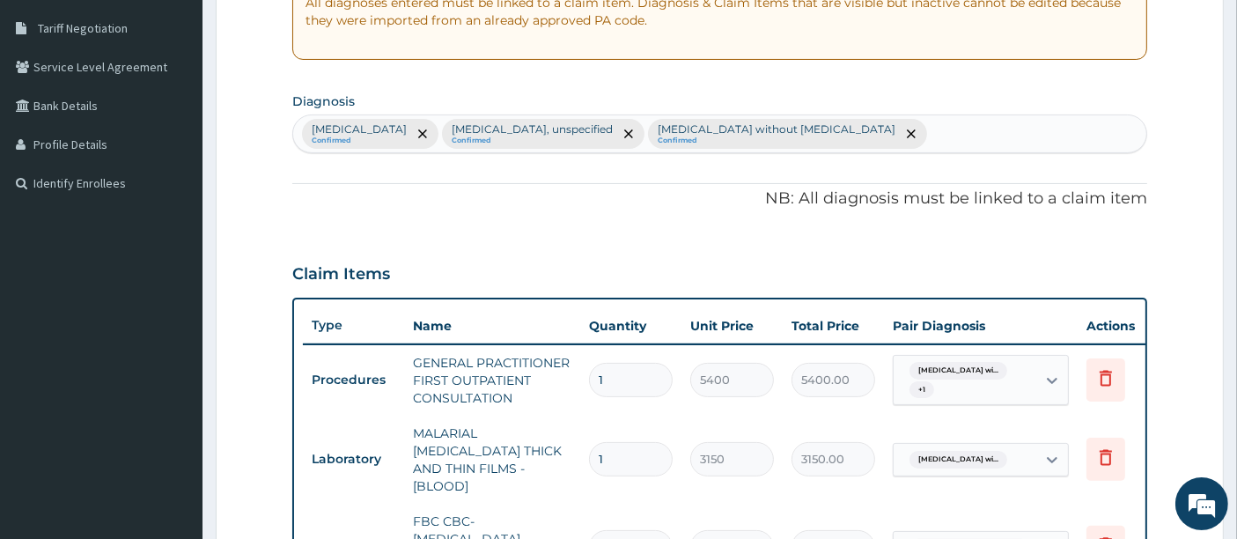
type input "10"
click at [1033, 127] on div "[MEDICAL_DATA] Confirmed [MEDICAL_DATA], unspecified Confirmed [MEDICAL_DATA] w…" at bounding box center [720, 133] width 854 height 37
click at [633, 130] on icon "remove selection option" at bounding box center [628, 133] width 9 height 9
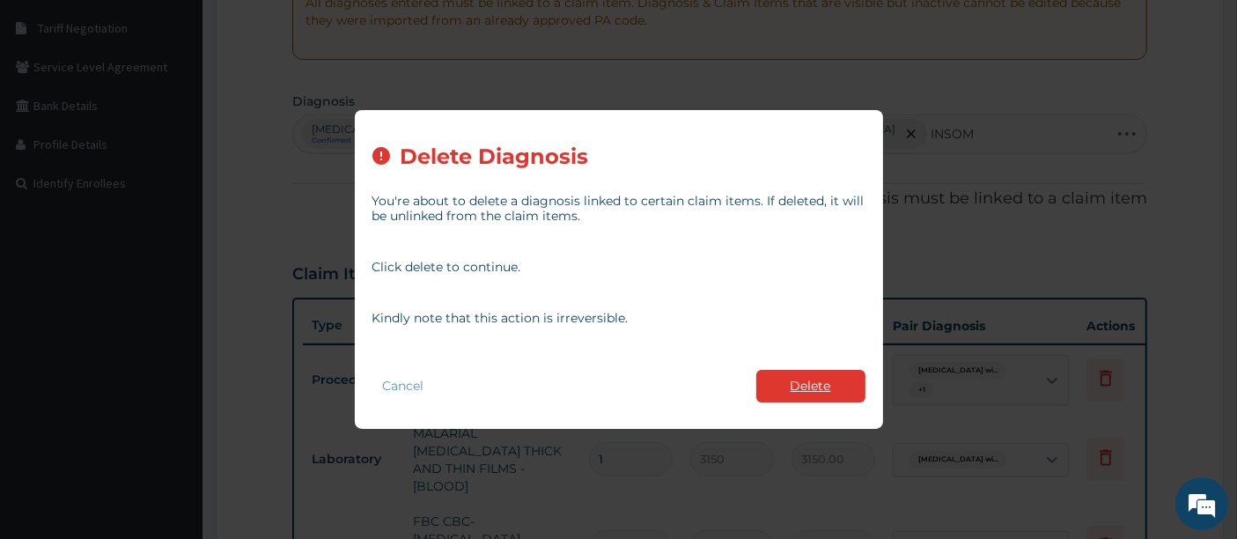
type input "INSOM"
click at [819, 370] on button "Delete" at bounding box center [810, 386] width 109 height 33
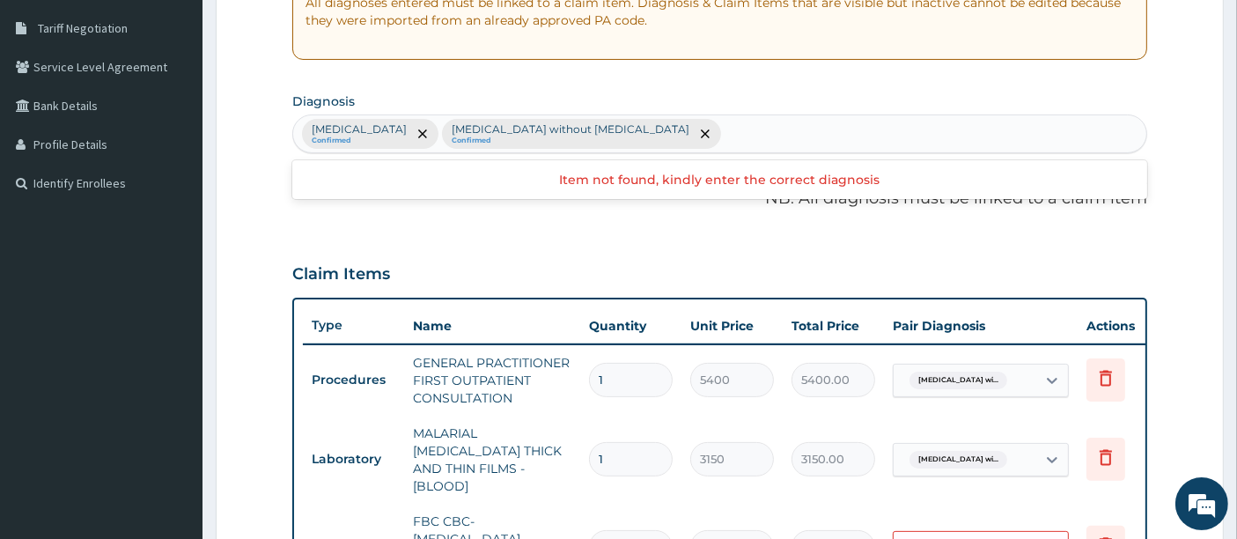
click at [721, 132] on div "[MEDICAL_DATA] without [MEDICAL_DATA] Confirmed" at bounding box center [581, 134] width 279 height 30
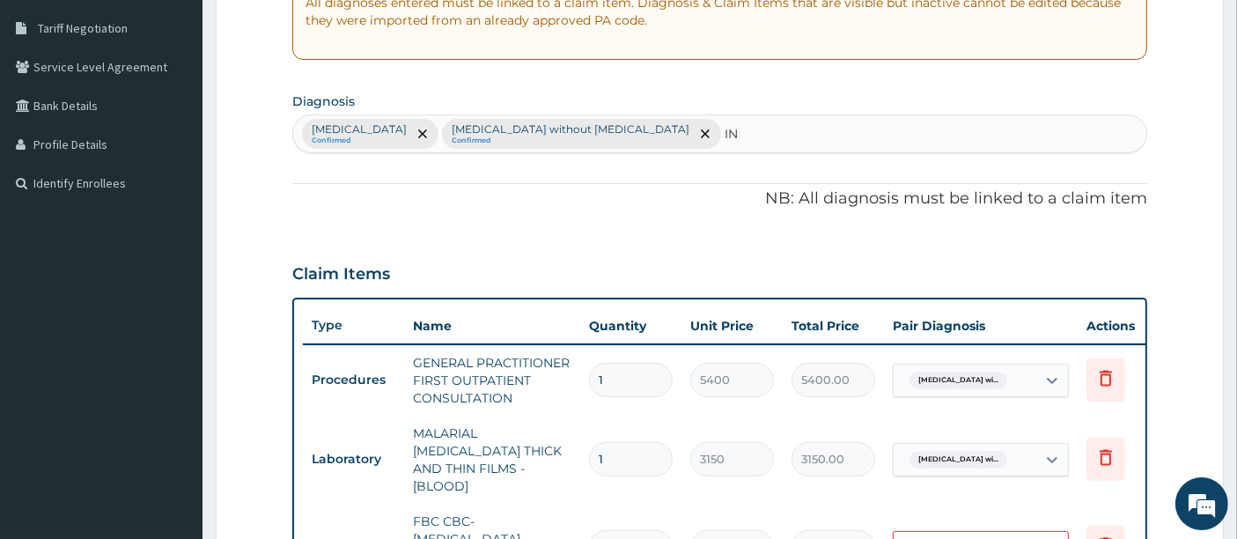
type input "I"
type input "P"
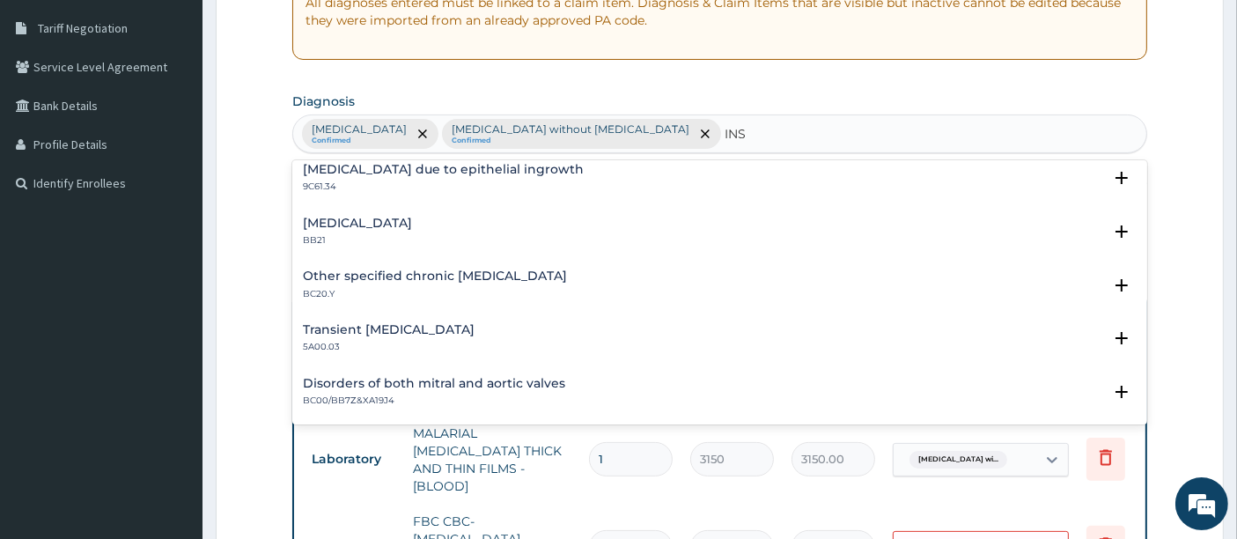
scroll to position [2373, 0]
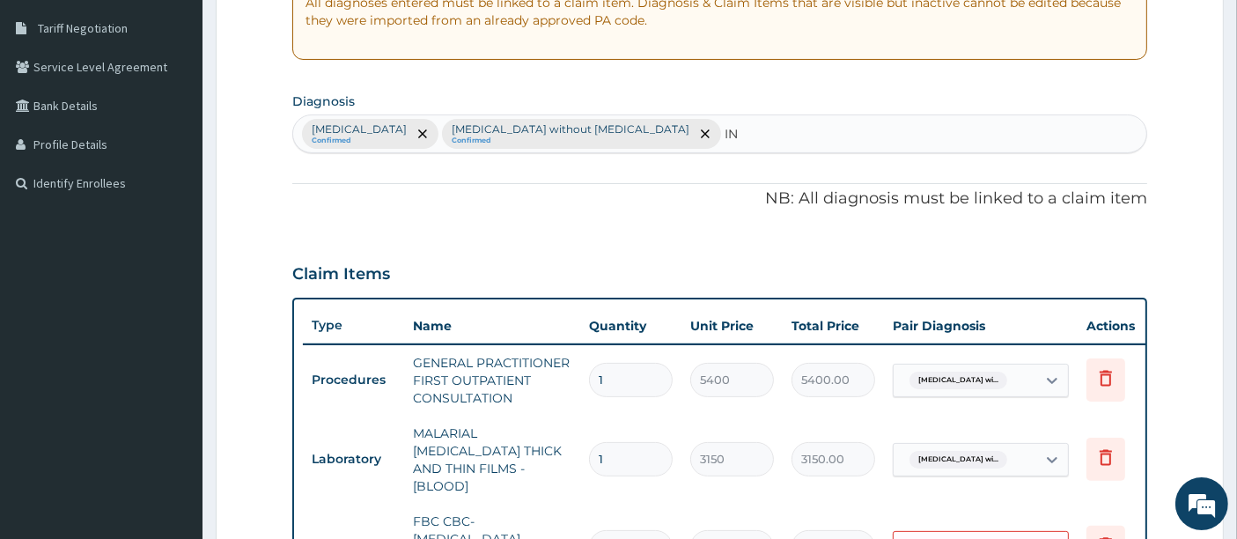
type input "I"
type input "SLEEP"
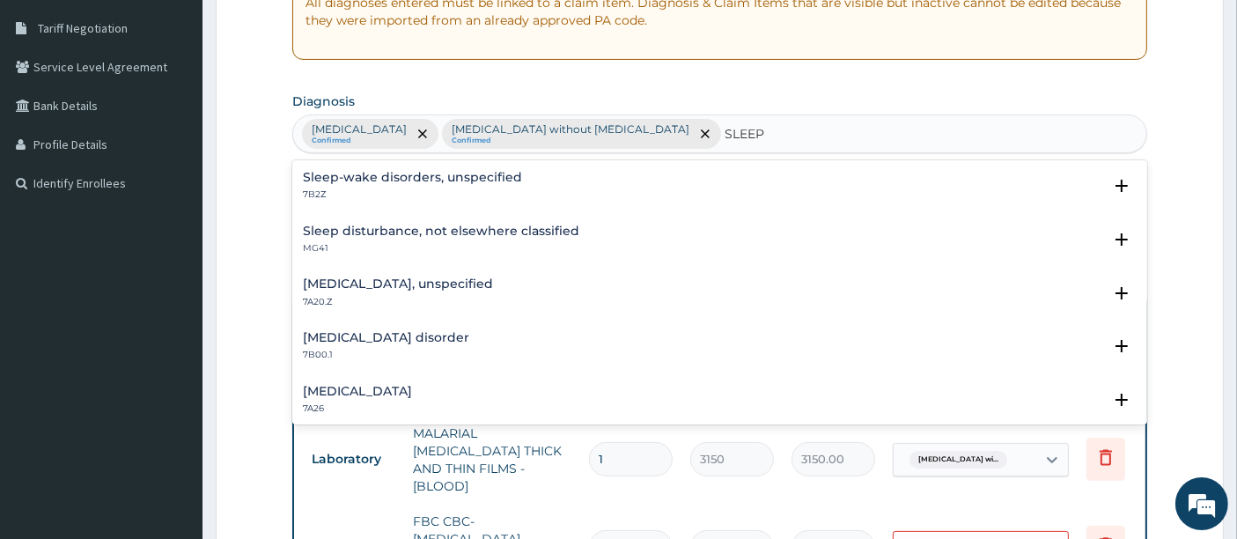
click at [498, 225] on h4 "Sleep disturbance, not elsewhere classified" at bounding box center [441, 231] width 276 height 13
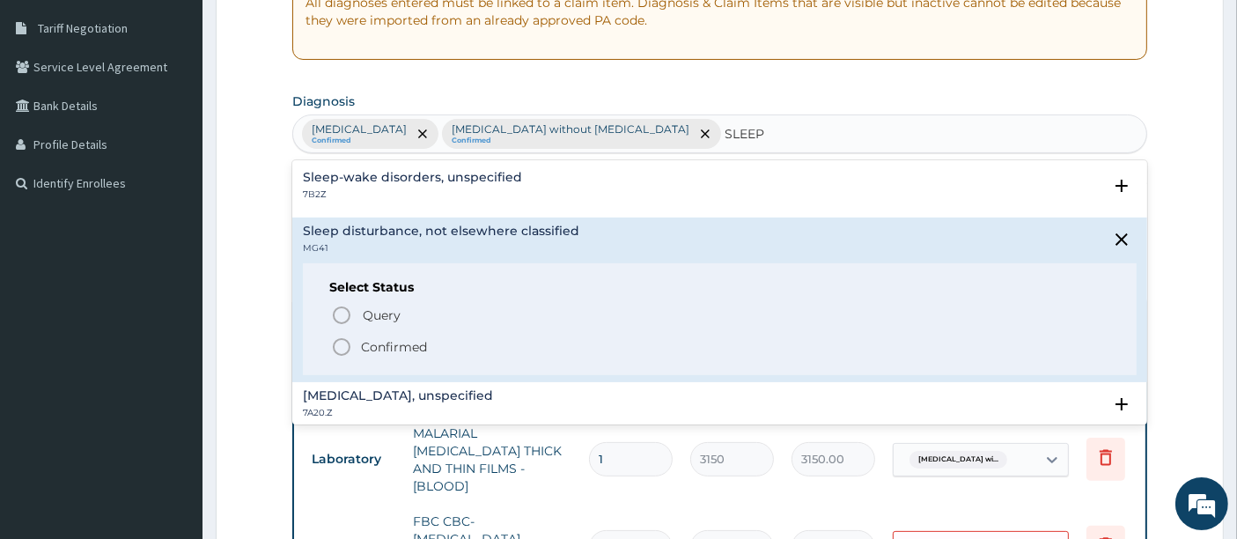
click at [342, 347] on icon "status option filled" at bounding box center [341, 346] width 21 height 21
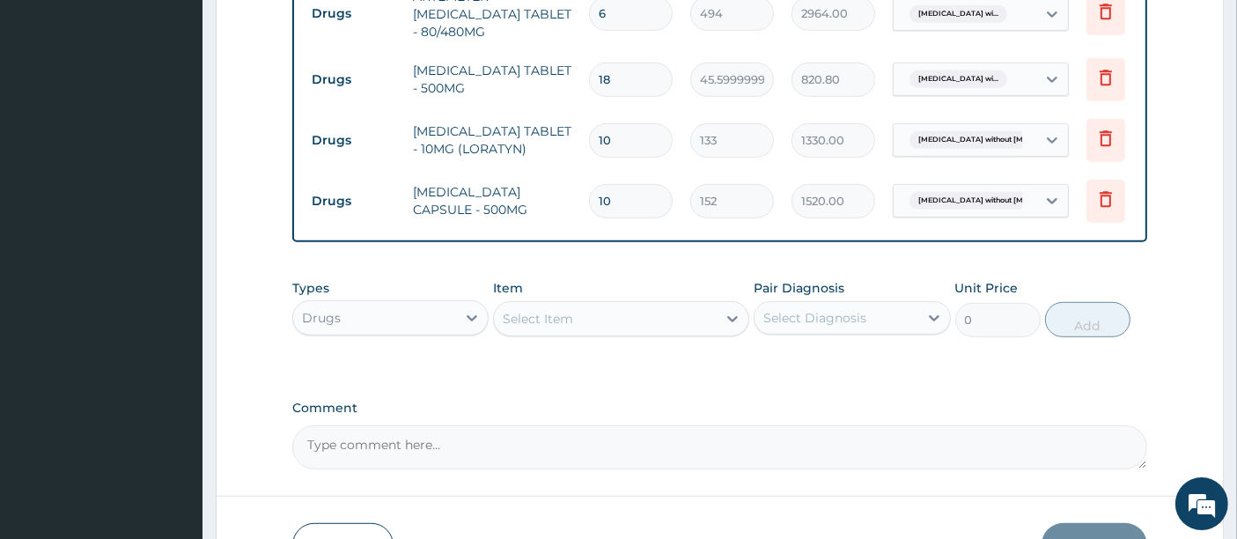
scroll to position [987, 0]
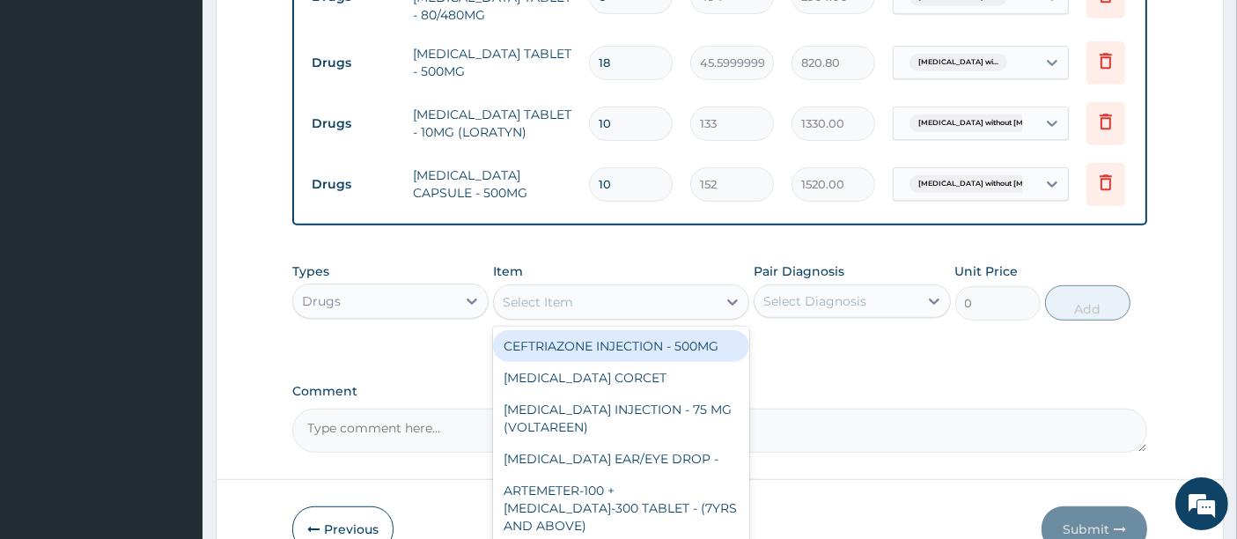
click at [526, 293] on div "Select Item" at bounding box center [538, 302] width 70 height 18
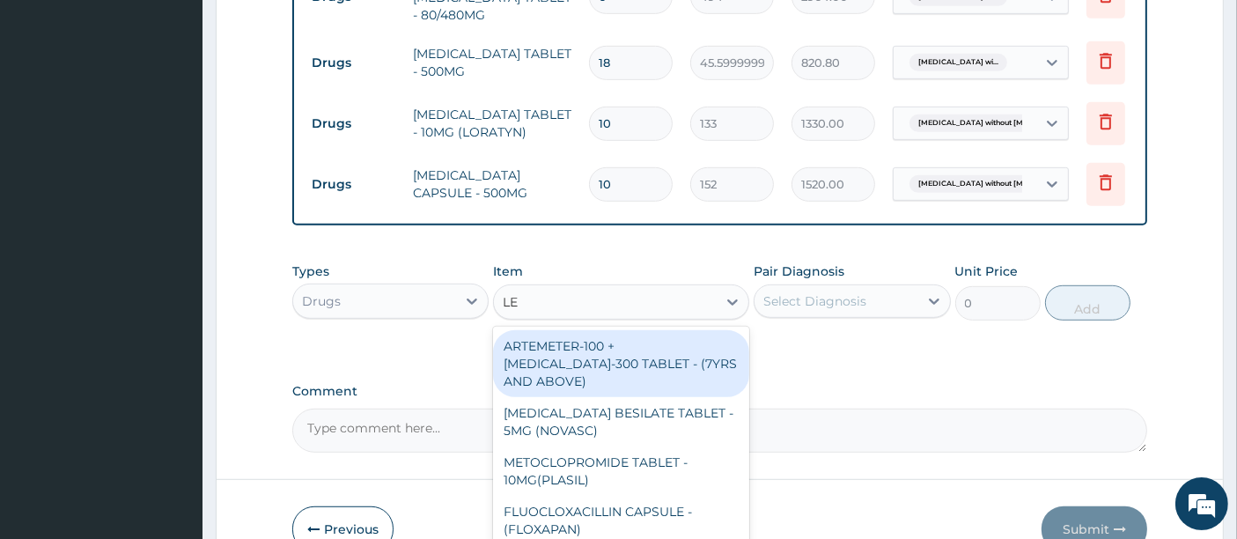
type input "LEX"
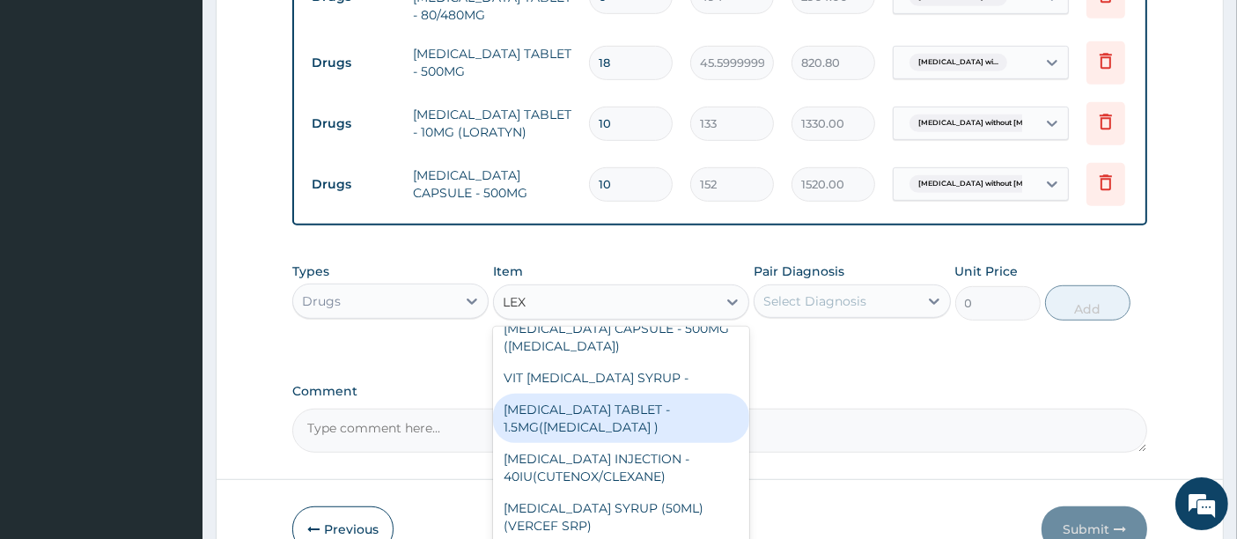
scroll to position [53, 0]
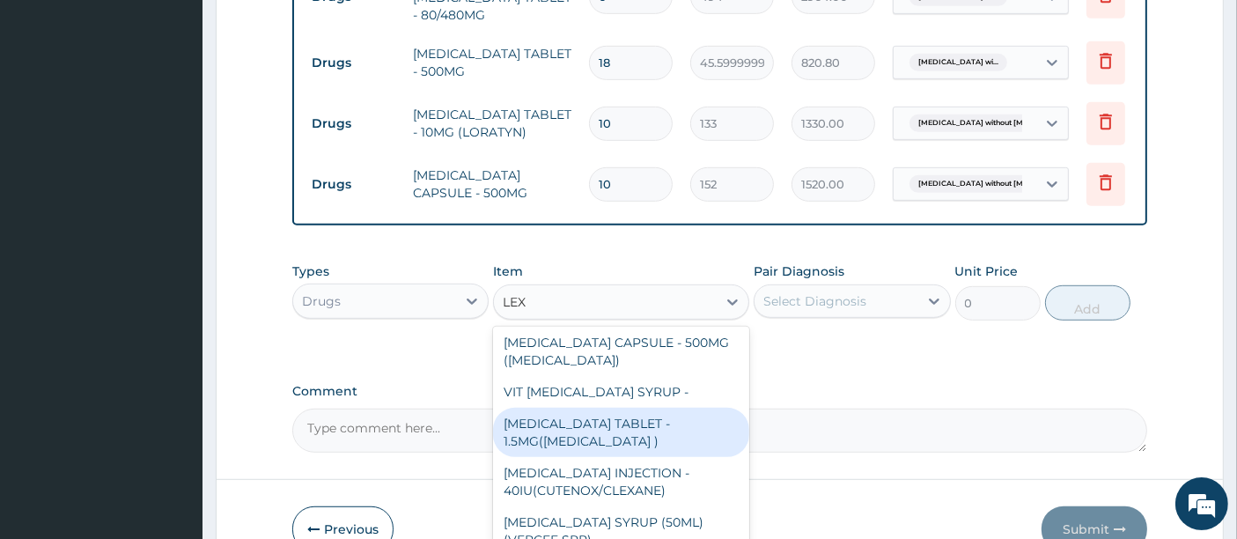
click at [610, 419] on div "[MEDICAL_DATA] TABLET - 1.5MG([MEDICAL_DATA] )" at bounding box center [621, 432] width 256 height 49
type input "60.8"
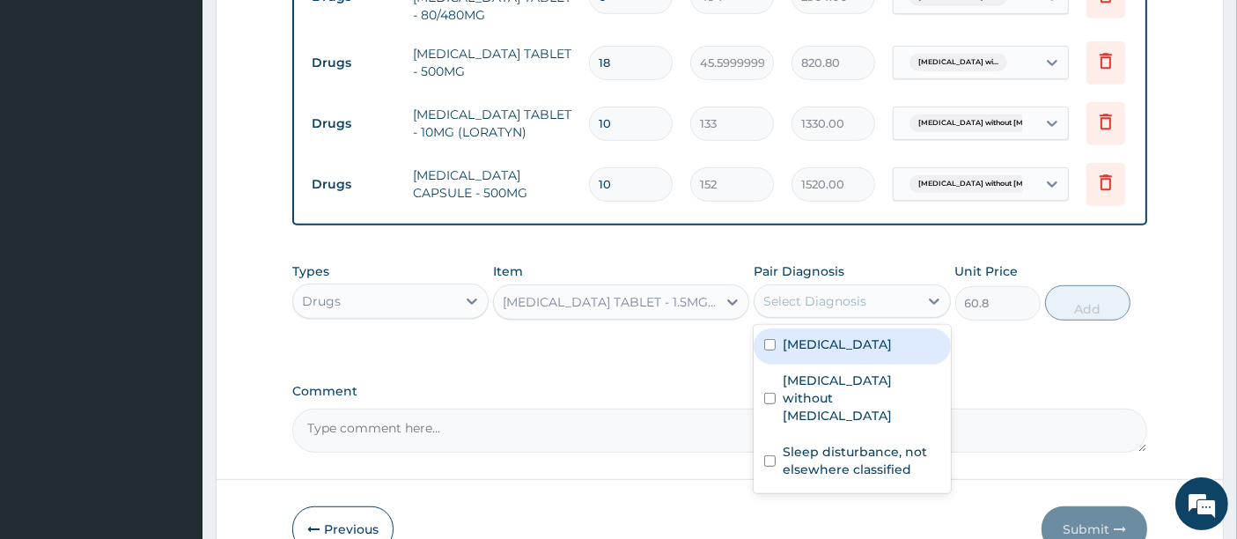
click at [828, 292] on div "Select Diagnosis" at bounding box center [814, 301] width 103 height 18
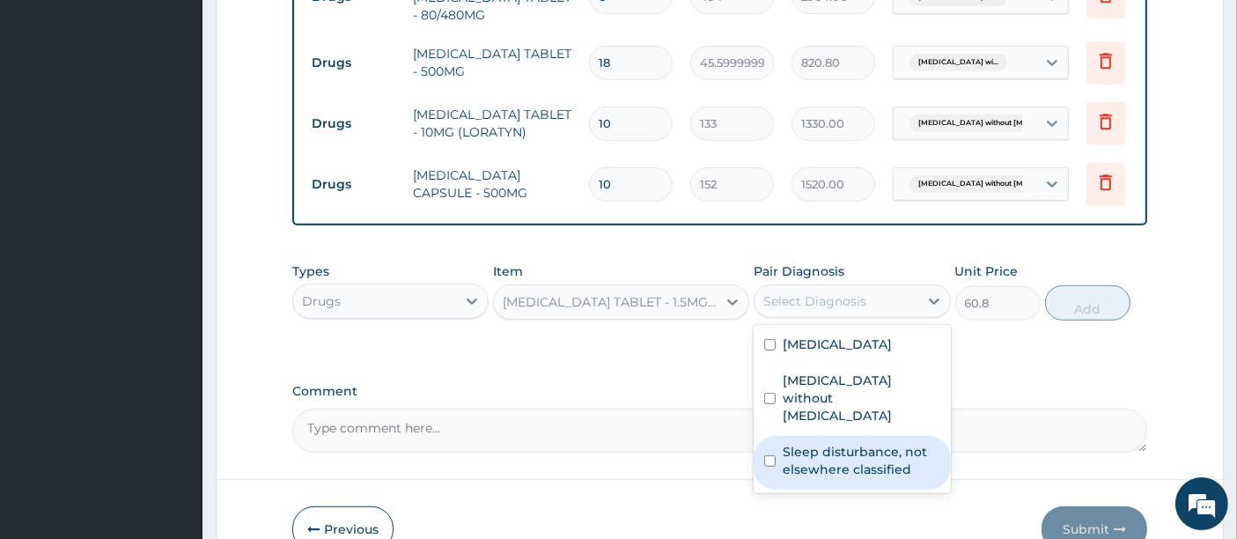
click at [811, 461] on label "Sleep disturbance, not elsewhere classified" at bounding box center [861, 460] width 157 height 35
checkbox input "true"
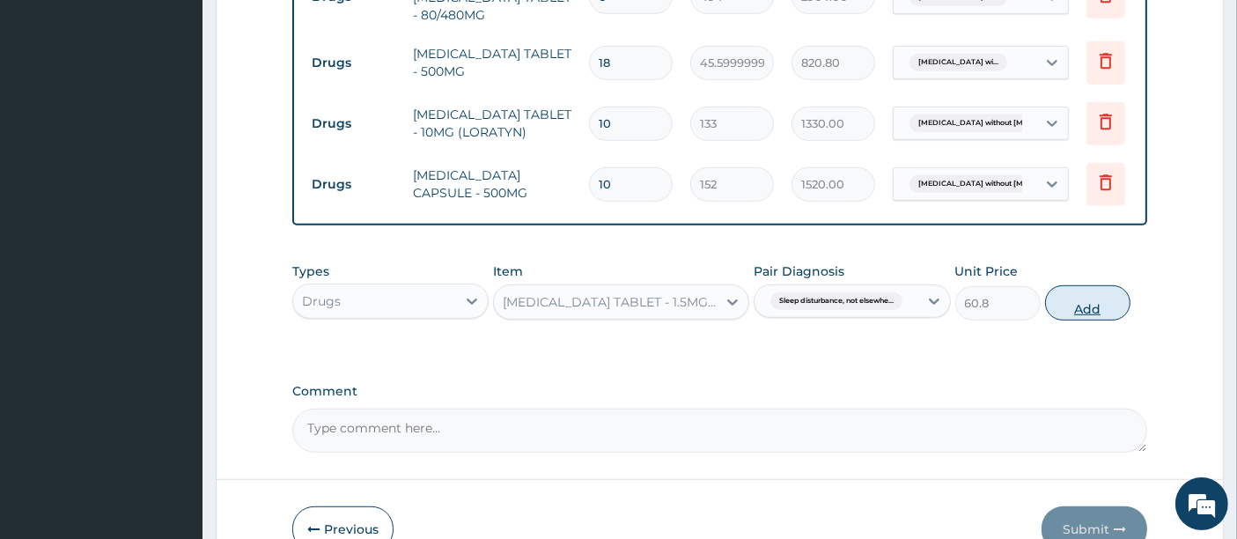
click at [1079, 298] on button "Add" at bounding box center [1087, 302] width 85 height 35
type input "0"
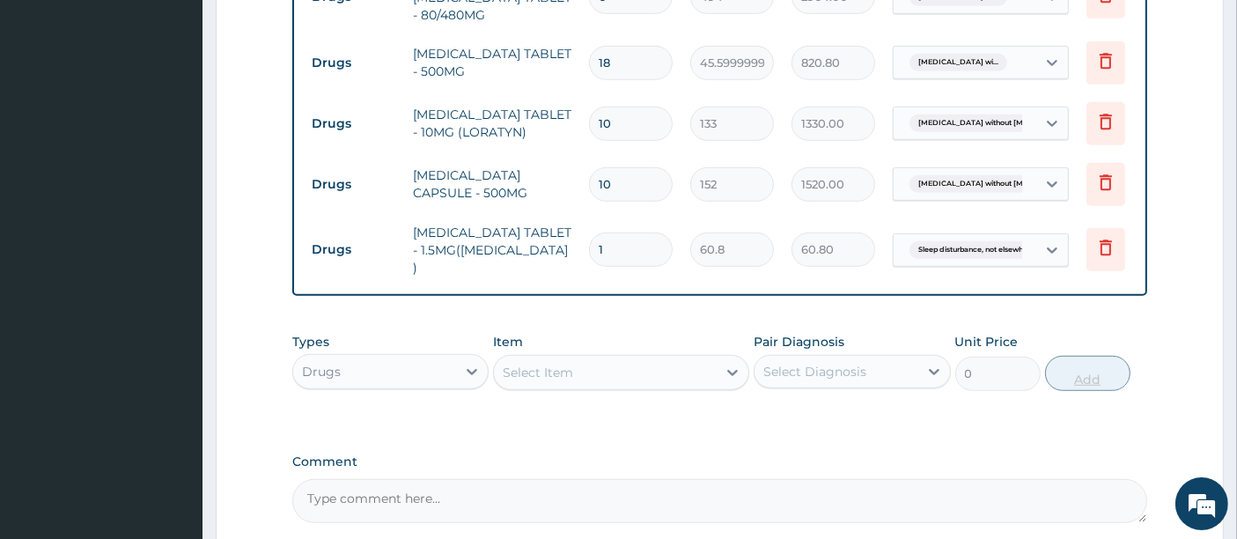
type input "10"
type input "608.00"
type input "10"
drag, startPoint x: 1234, startPoint y: 340, endPoint x: 1249, endPoint y: 451, distance: 111.9
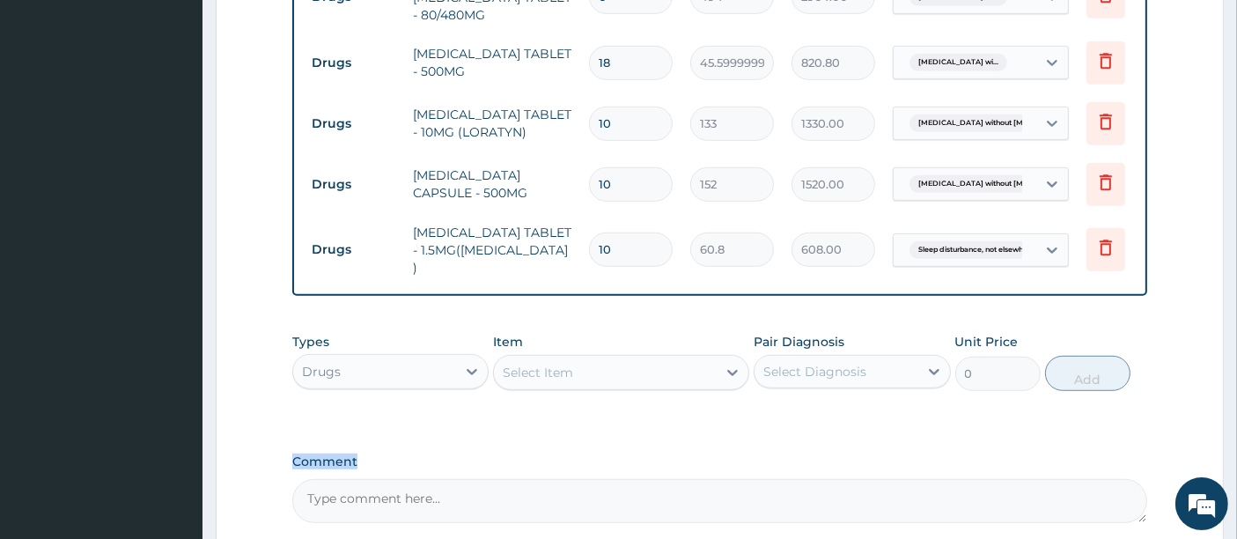
scroll to position [1139, 0]
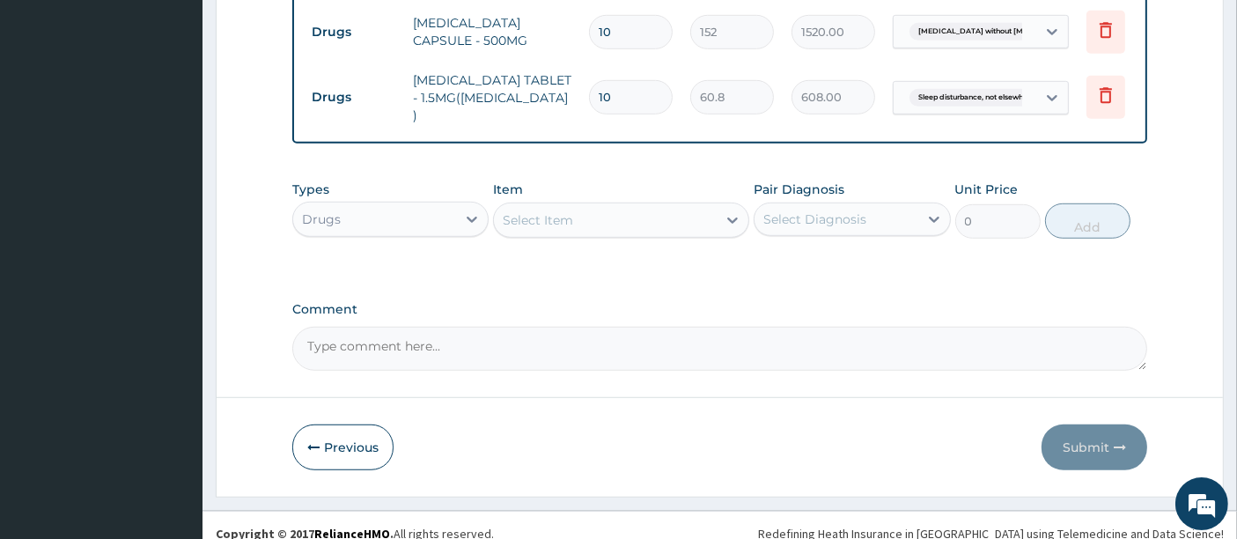
click at [1065, 247] on div "Types Drugs Item Select Item Pair Diagnosis Select Diagnosis Unit Price 0 Add" at bounding box center [720, 223] width 856 height 102
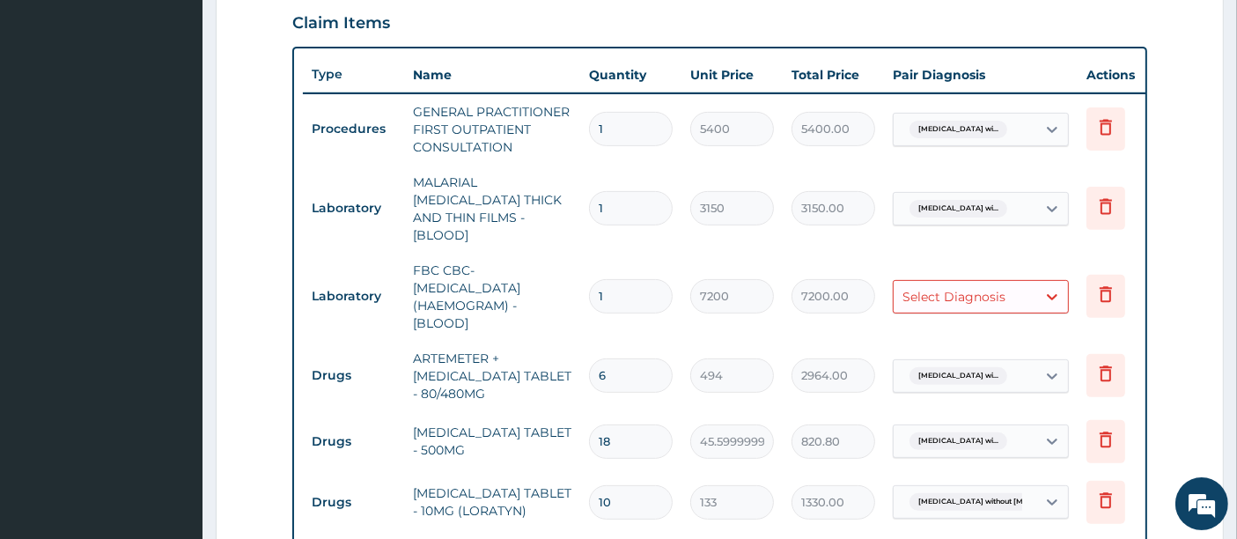
scroll to position [582, 0]
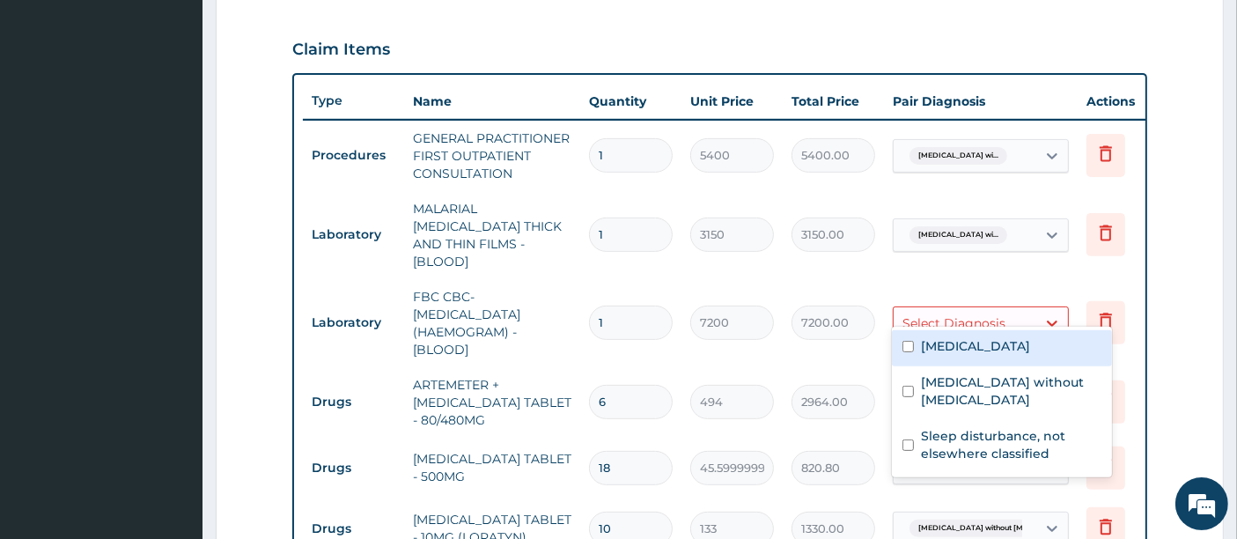
click at [902, 314] on div "Select Diagnosis" at bounding box center [953, 323] width 103 height 18
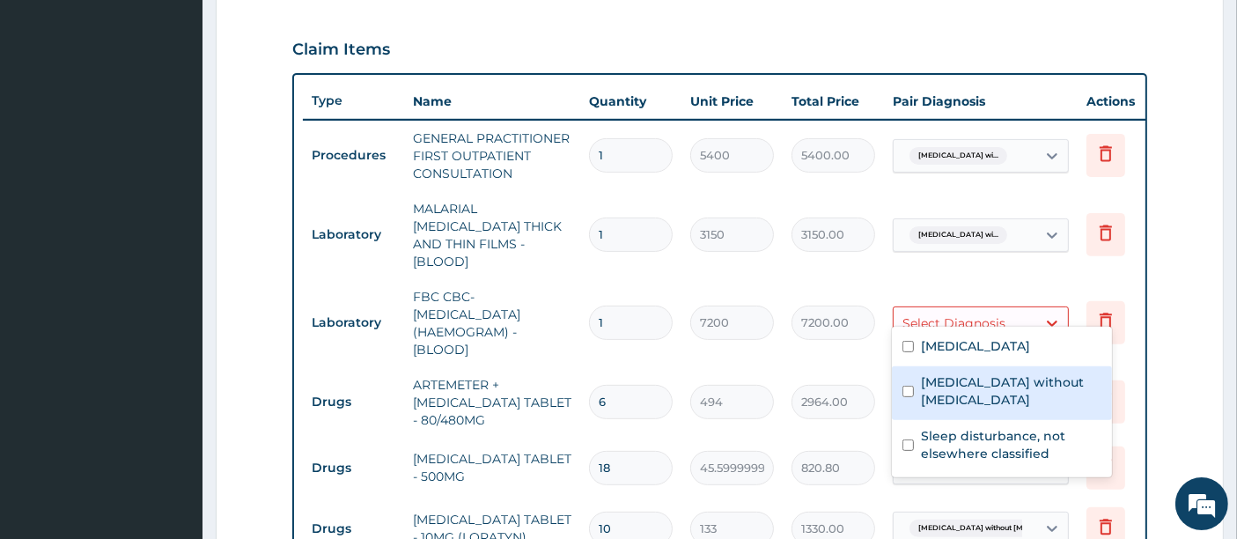
click at [946, 409] on label "[MEDICAL_DATA] without [MEDICAL_DATA]" at bounding box center [1011, 390] width 180 height 35
checkbox input "true"
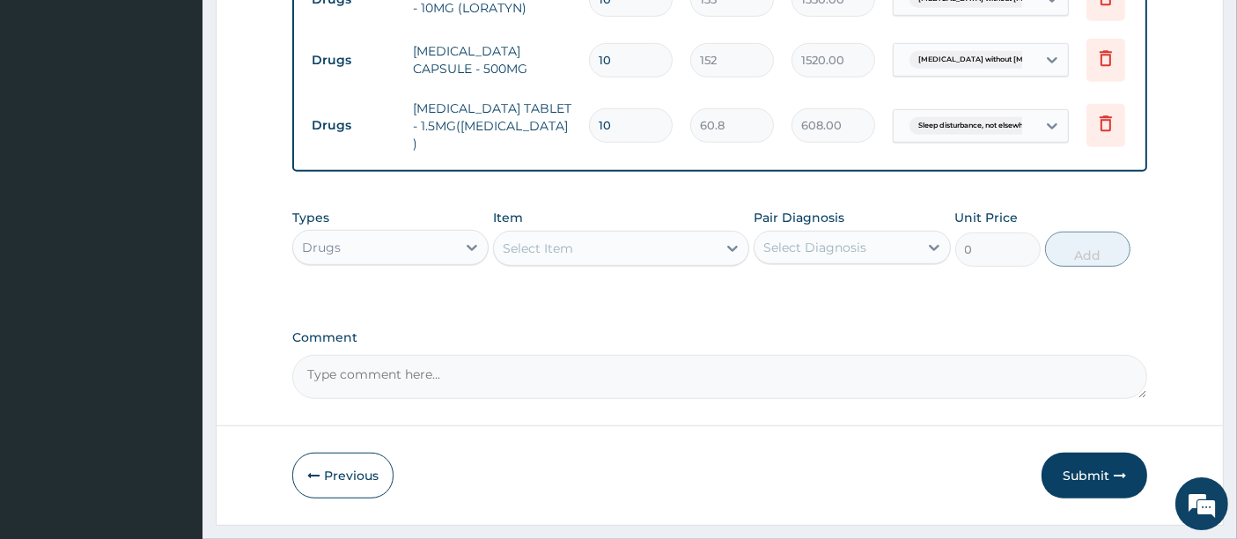
scroll to position [1139, 0]
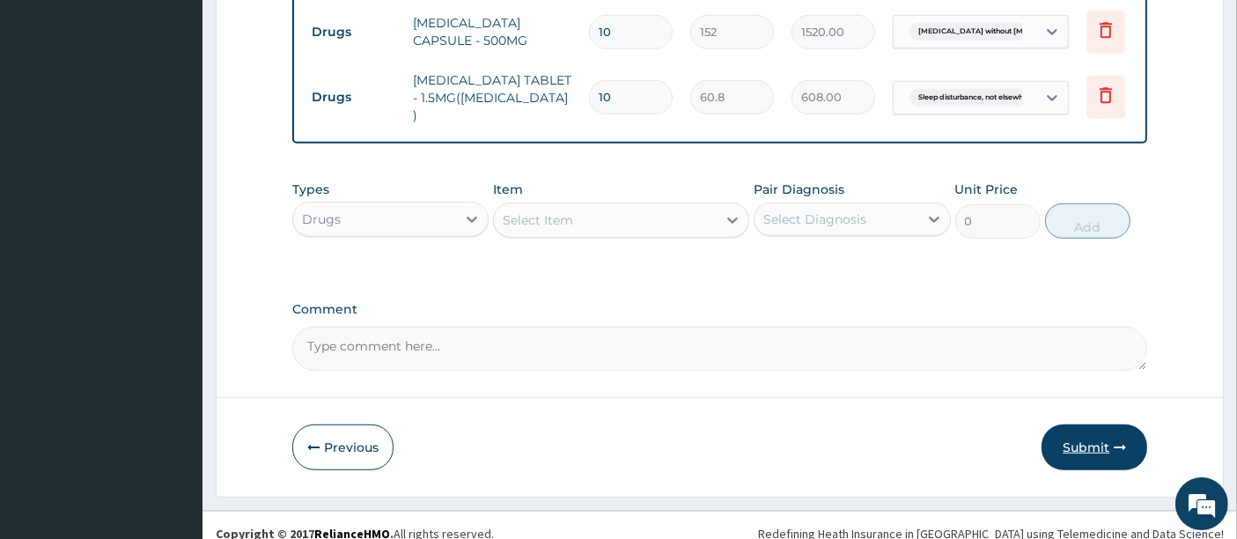
click at [1071, 425] on button "Submit" at bounding box center [1095, 447] width 106 height 46
